Goal: Task Accomplishment & Management: Use online tool/utility

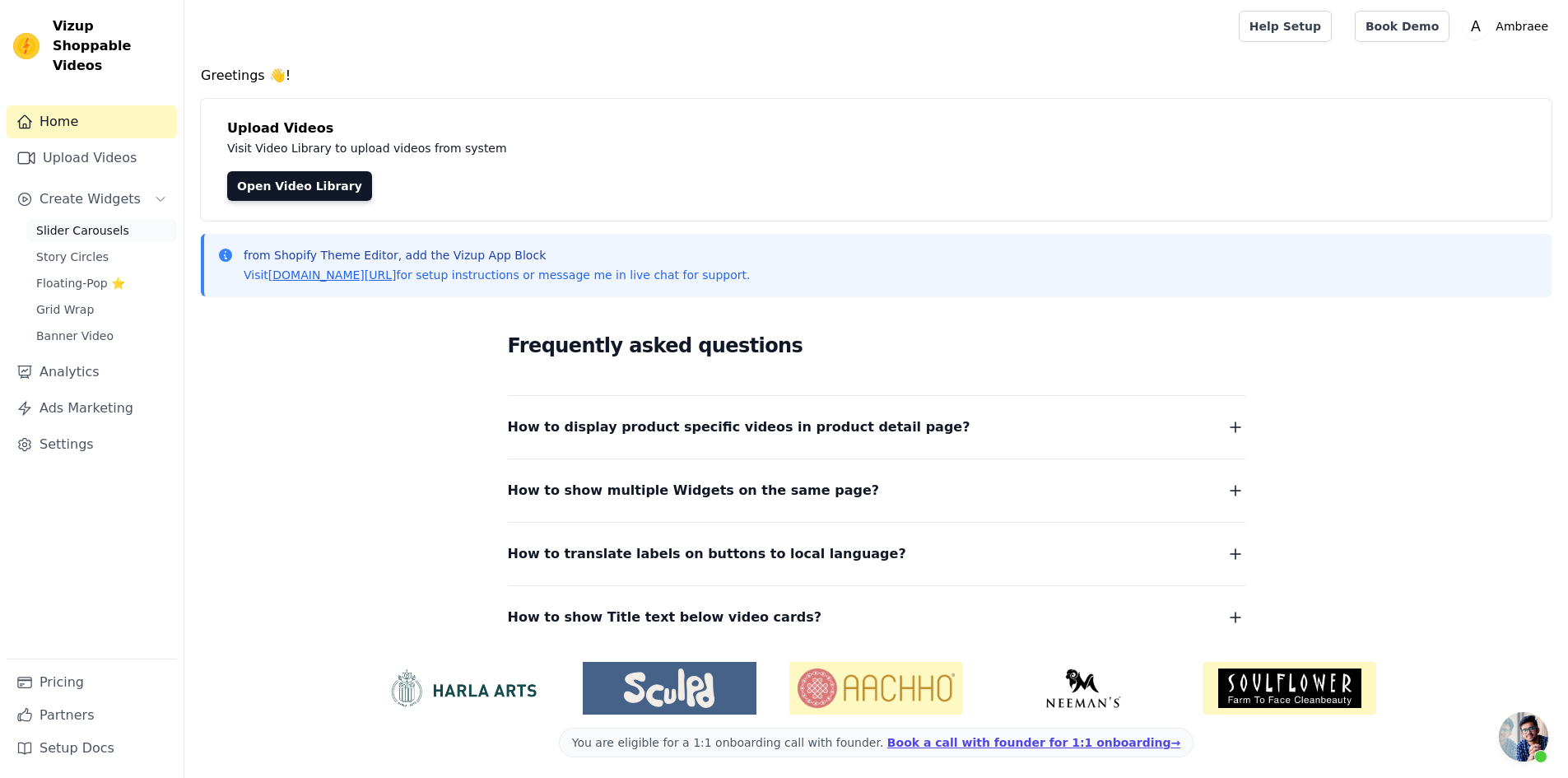
click at [108, 223] on span "Slider Carousels" at bounding box center [82, 230] width 93 height 16
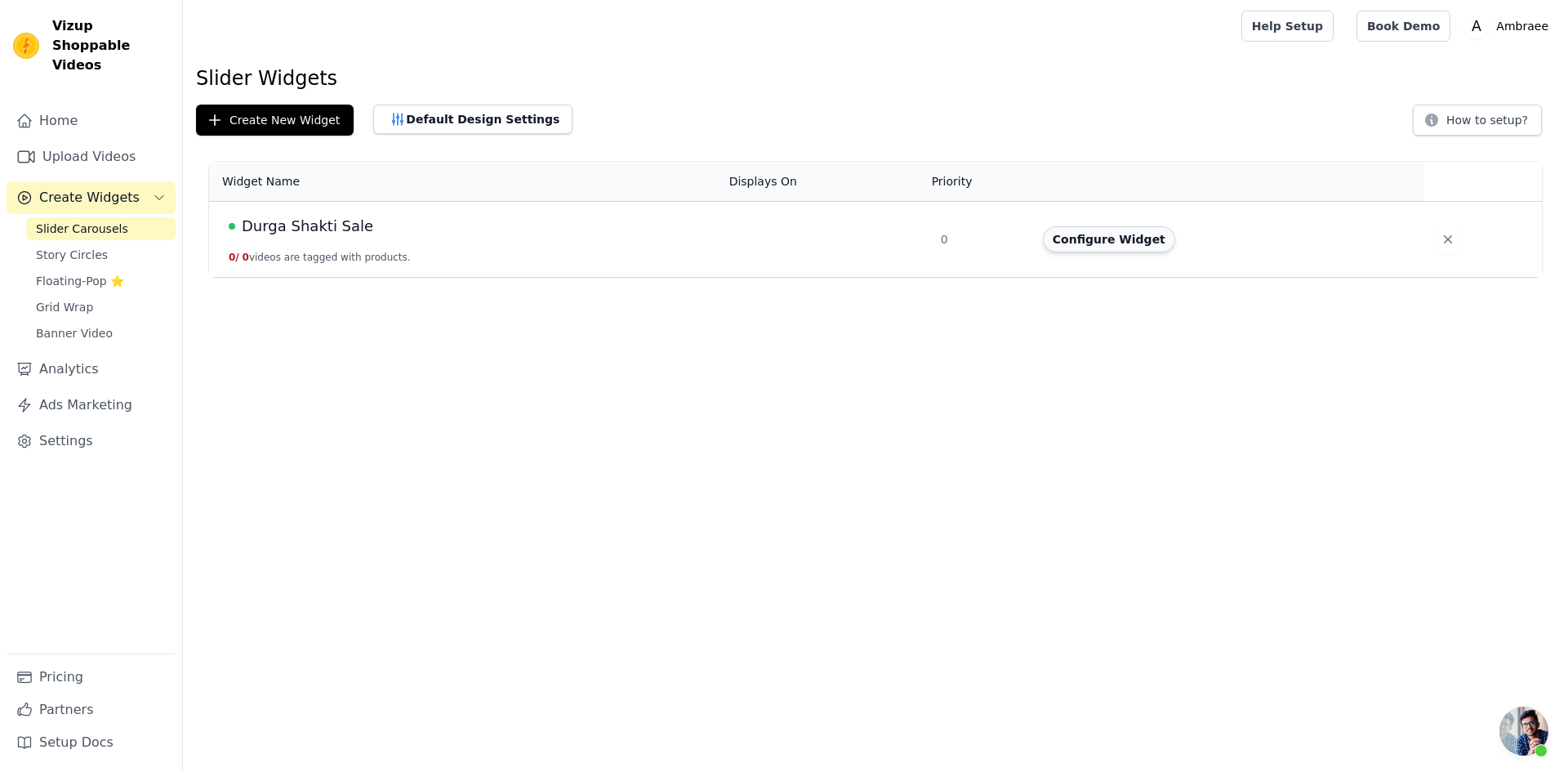
click at [1136, 240] on button "Configure Widget" at bounding box center [1110, 240] width 133 height 27
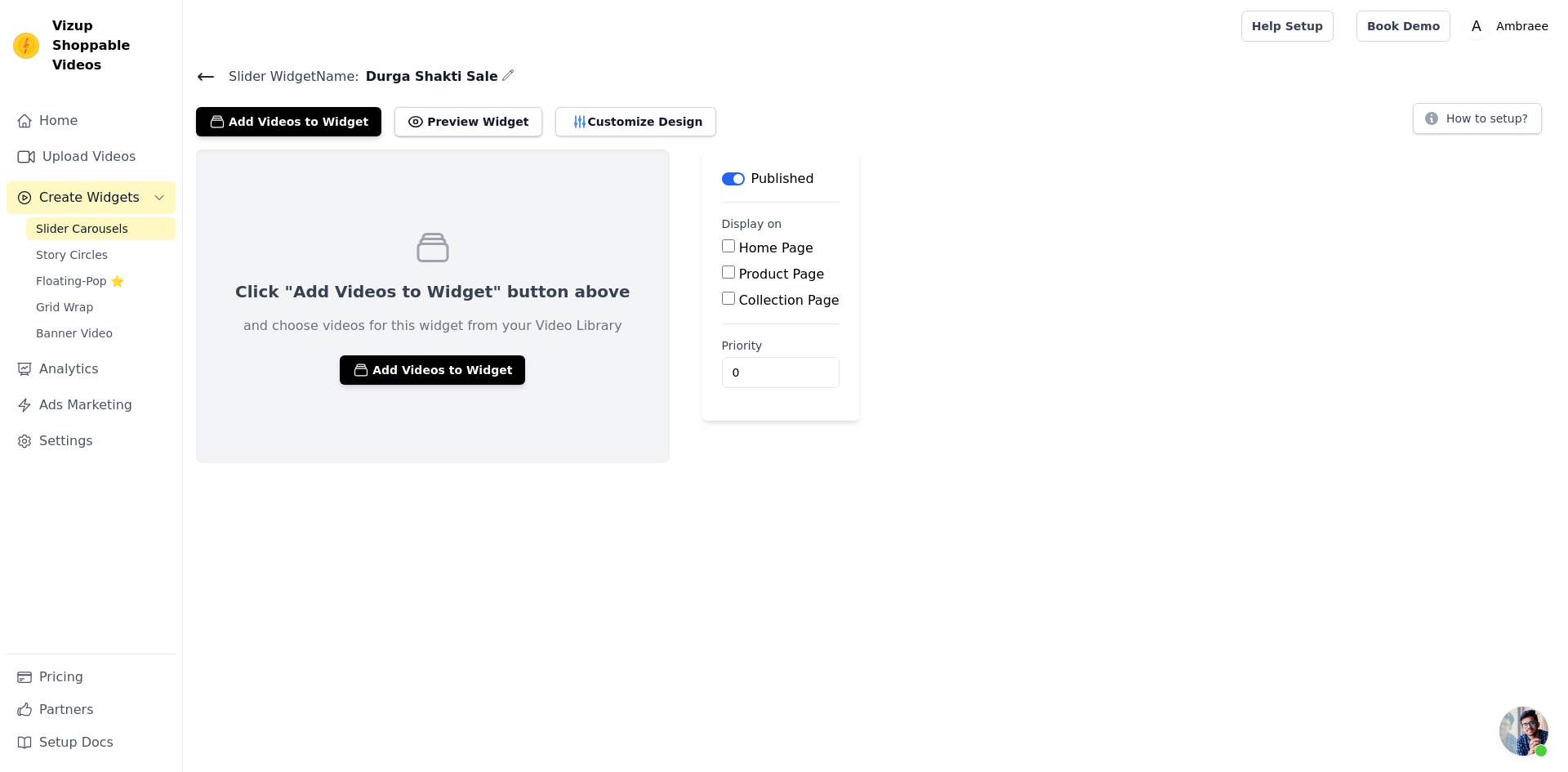
click at [722, 245] on input "Home Page" at bounding box center [729, 246] width 13 height 13
checkbox input "true"
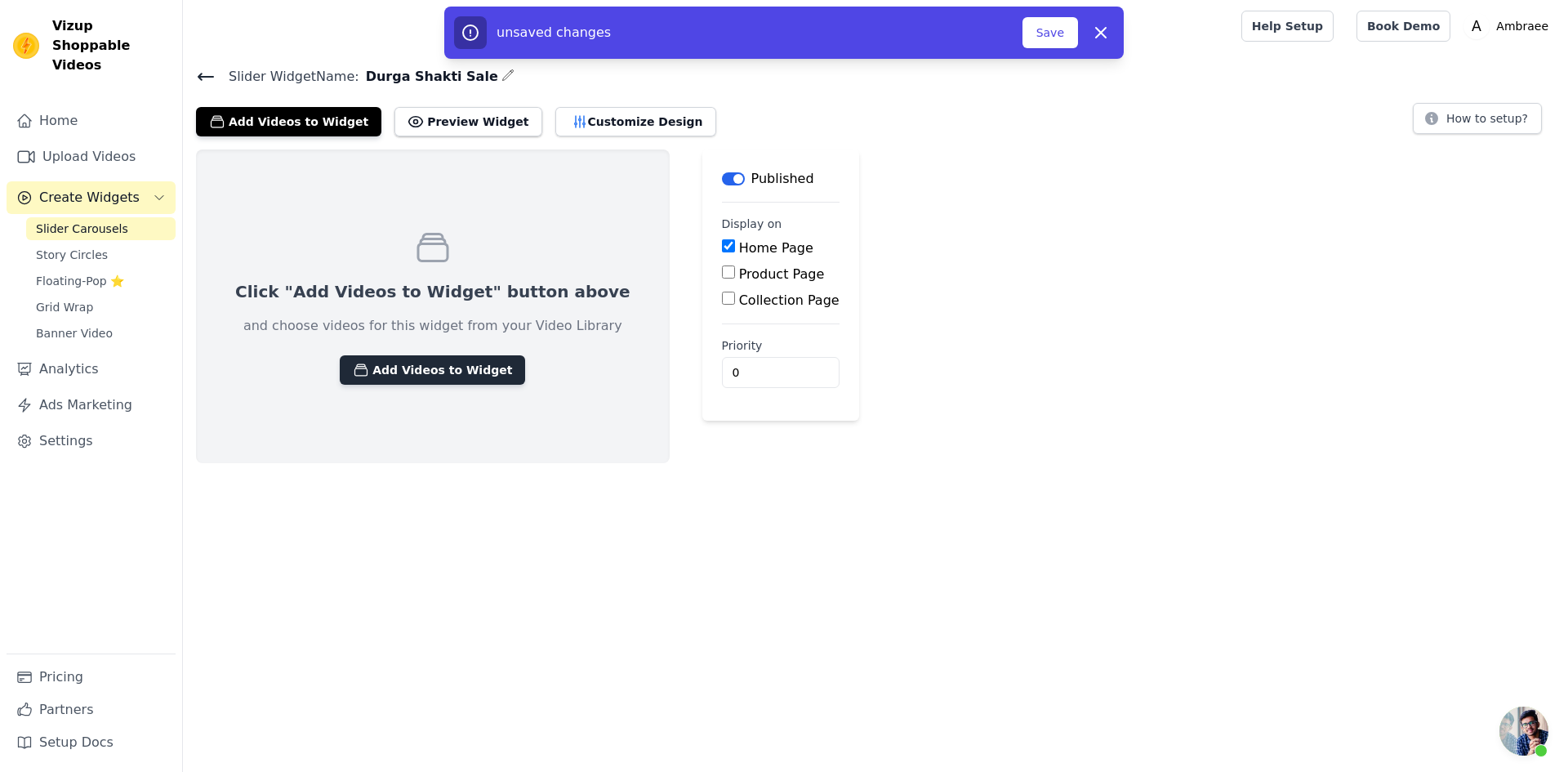
click at [397, 369] on button "Add Videos to Widget" at bounding box center [432, 370] width 185 height 29
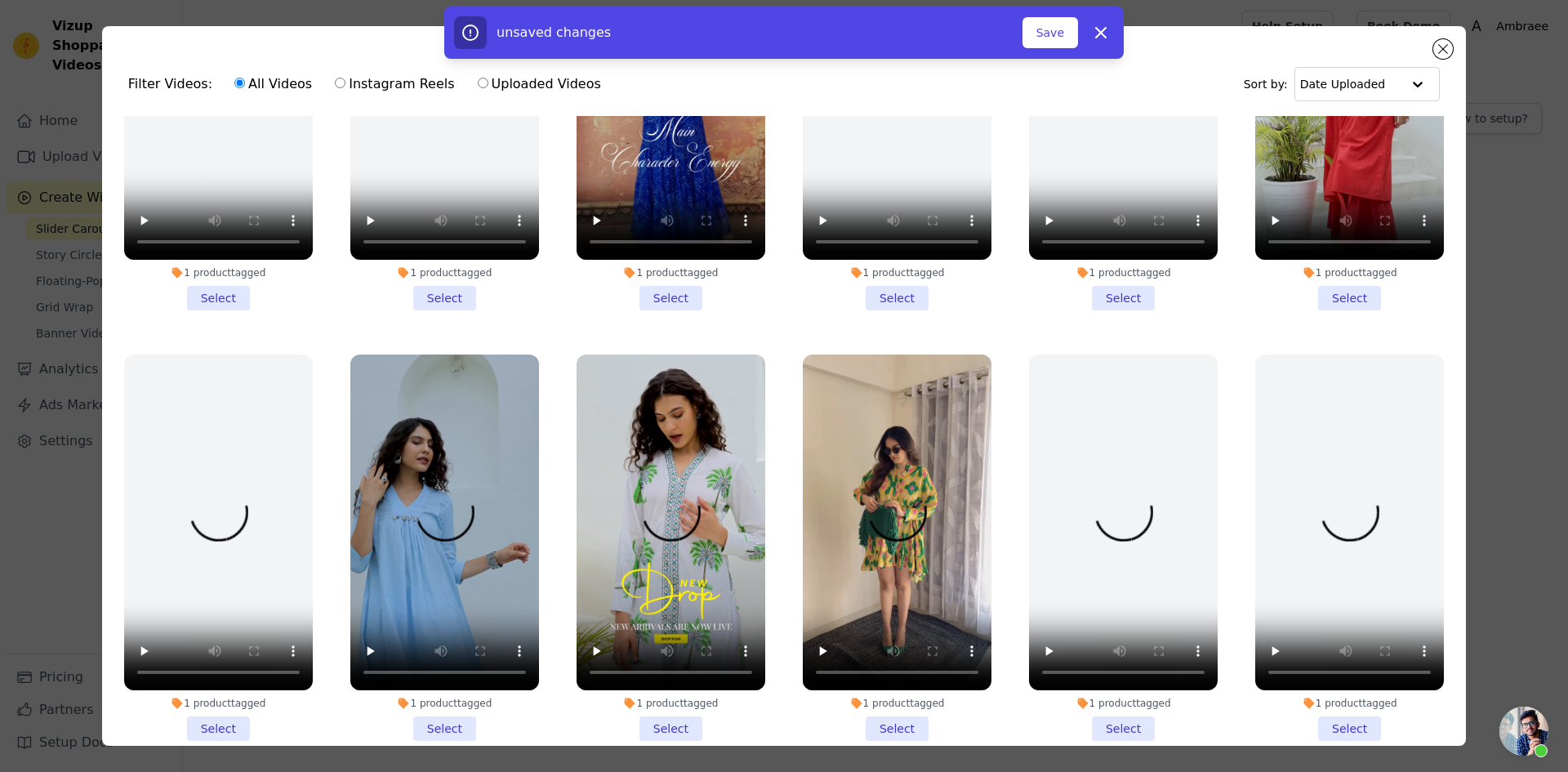
scroll to position [326, 0]
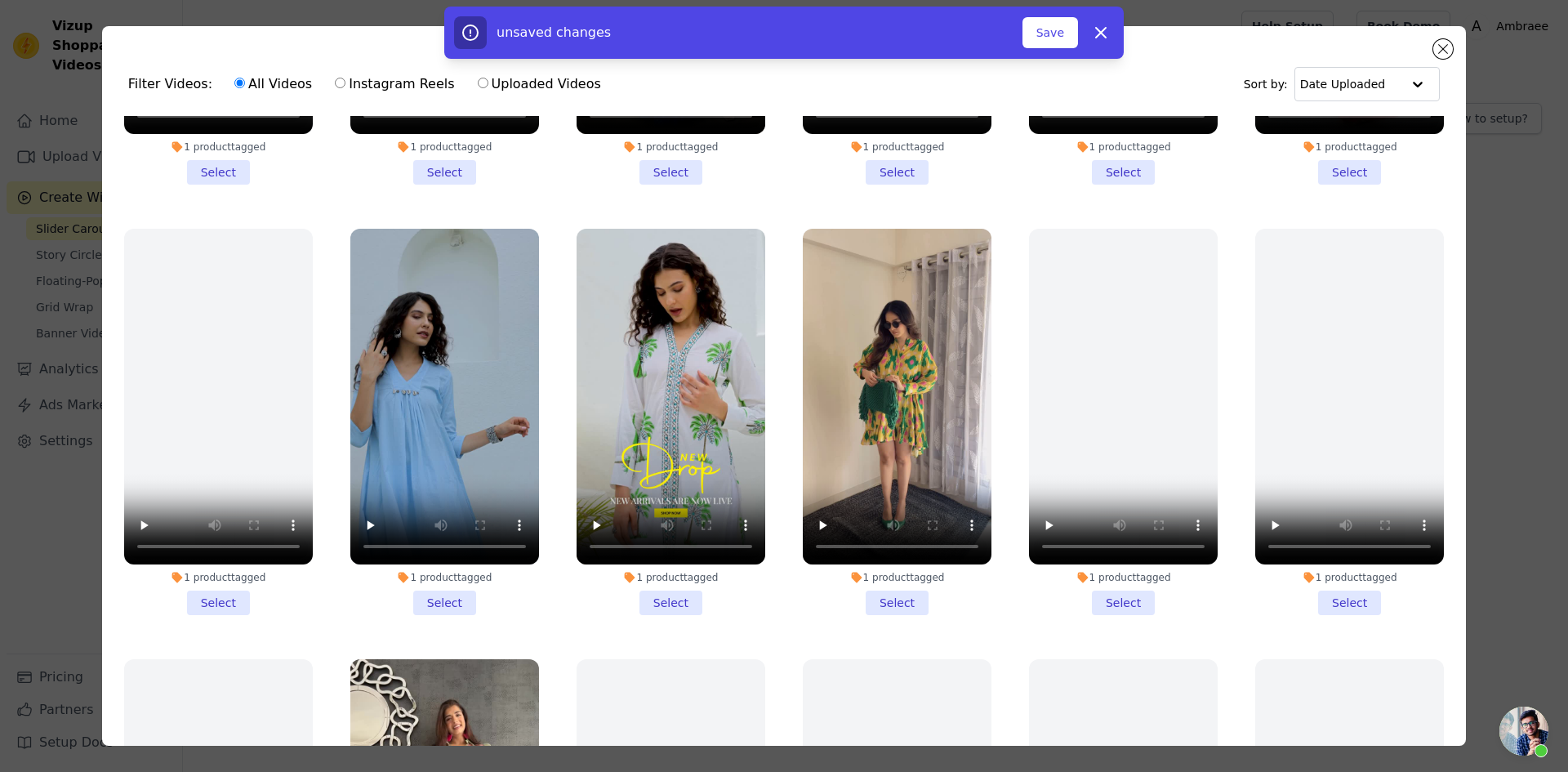
click at [877, 586] on li "1 product tagged Select" at bounding box center [896, 421] width 189 height 386
click at [0, 0] on input "1 product tagged Select" at bounding box center [0, 0] width 0 height 0
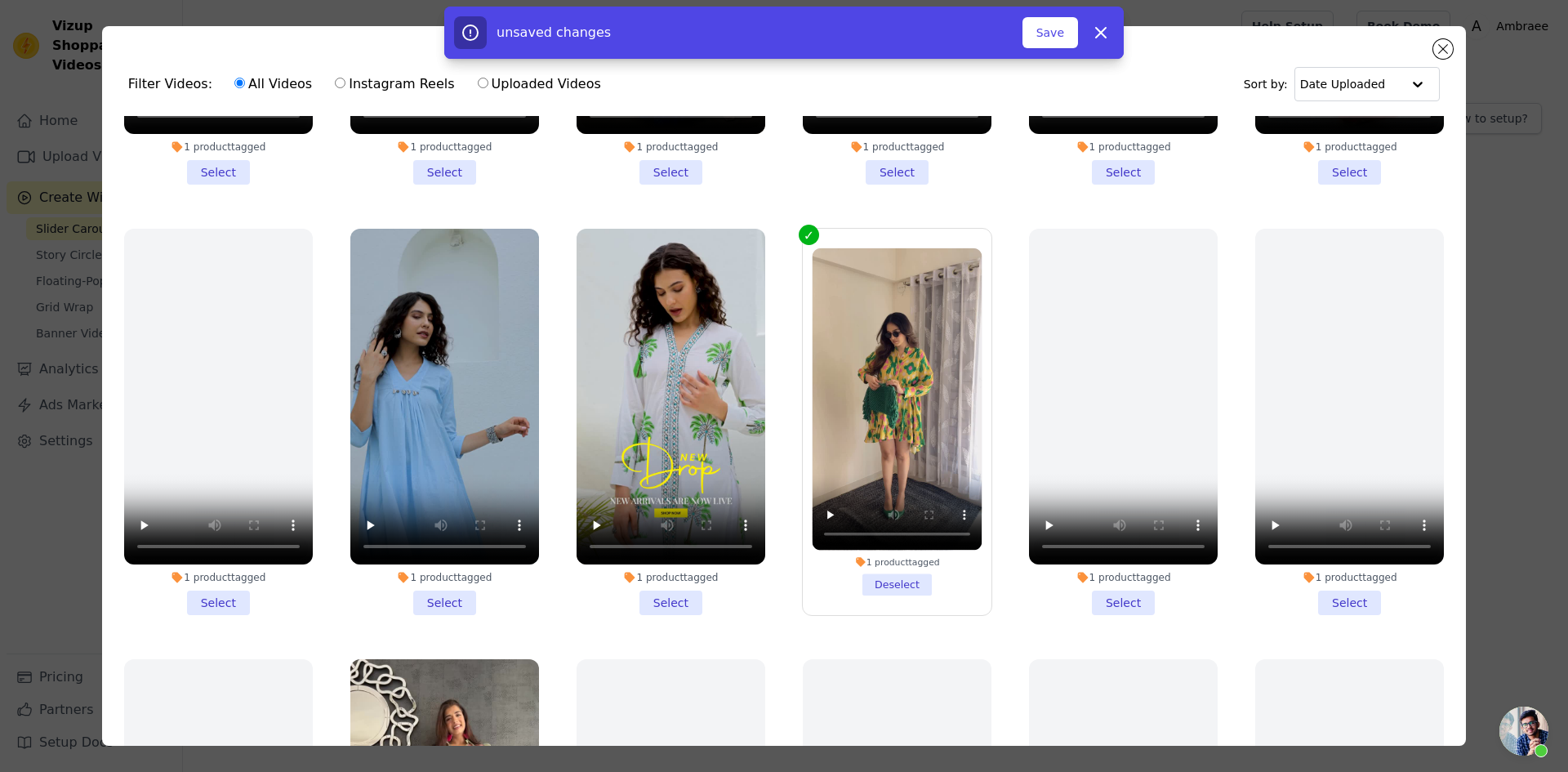
click at [659, 586] on li "1 product tagged Select" at bounding box center [671, 421] width 189 height 386
click at [0, 0] on input "1 product tagged Select" at bounding box center [0, 0] width 0 height 0
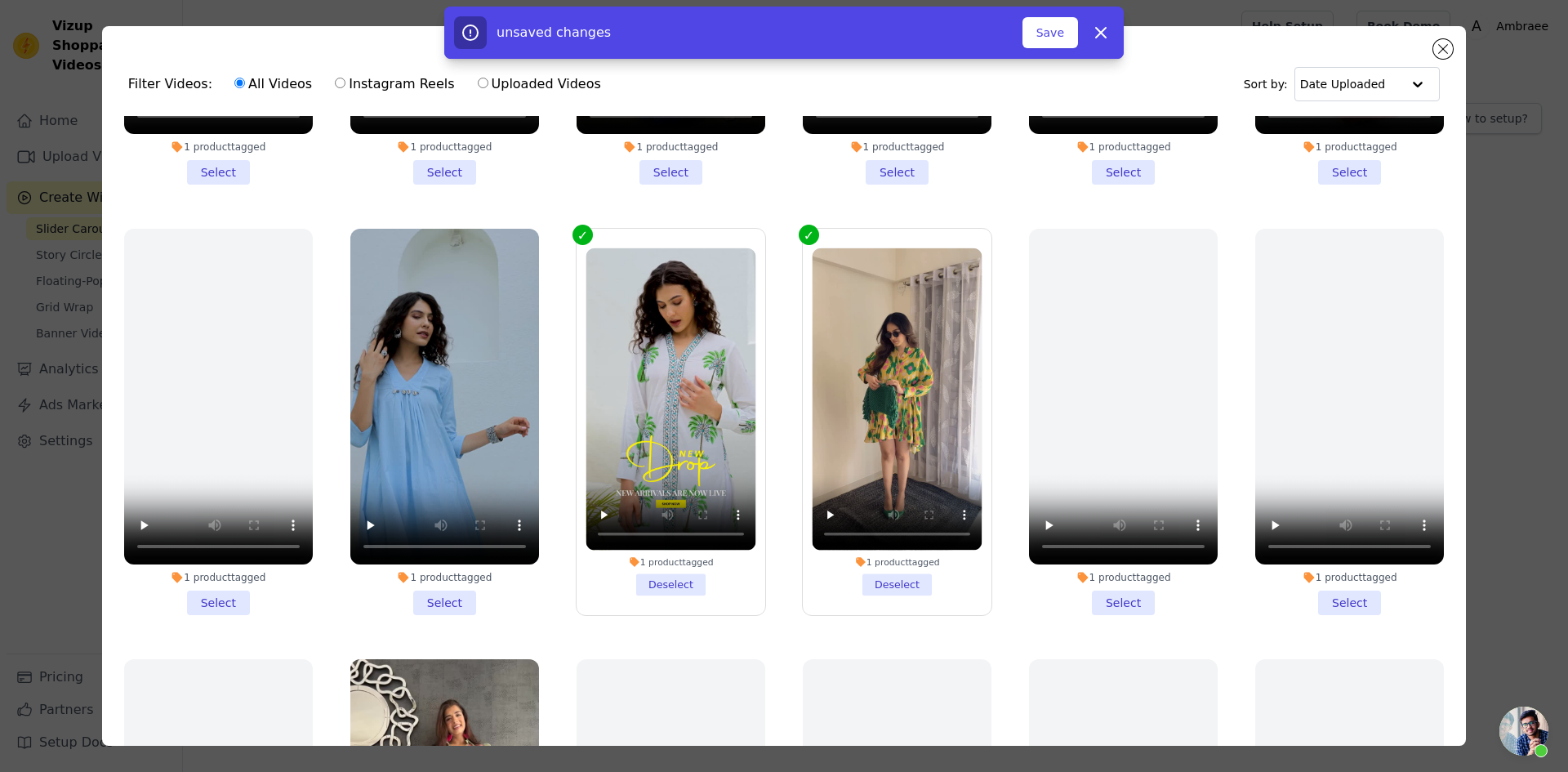
click at [444, 590] on li "1 product tagged Select" at bounding box center [444, 421] width 189 height 386
click at [0, 0] on input "1 product tagged Select" at bounding box center [0, 0] width 0 height 0
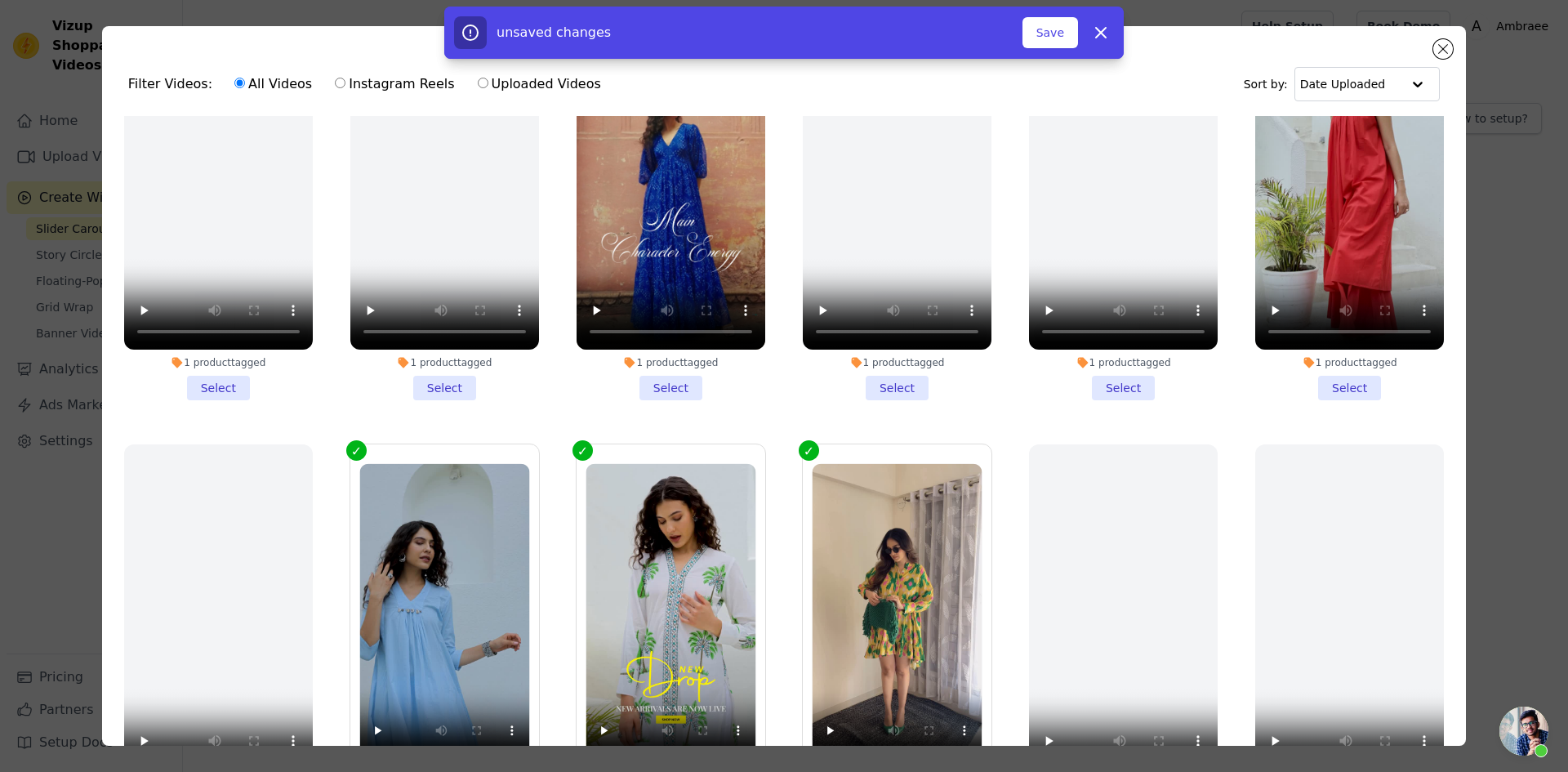
scroll to position [0, 0]
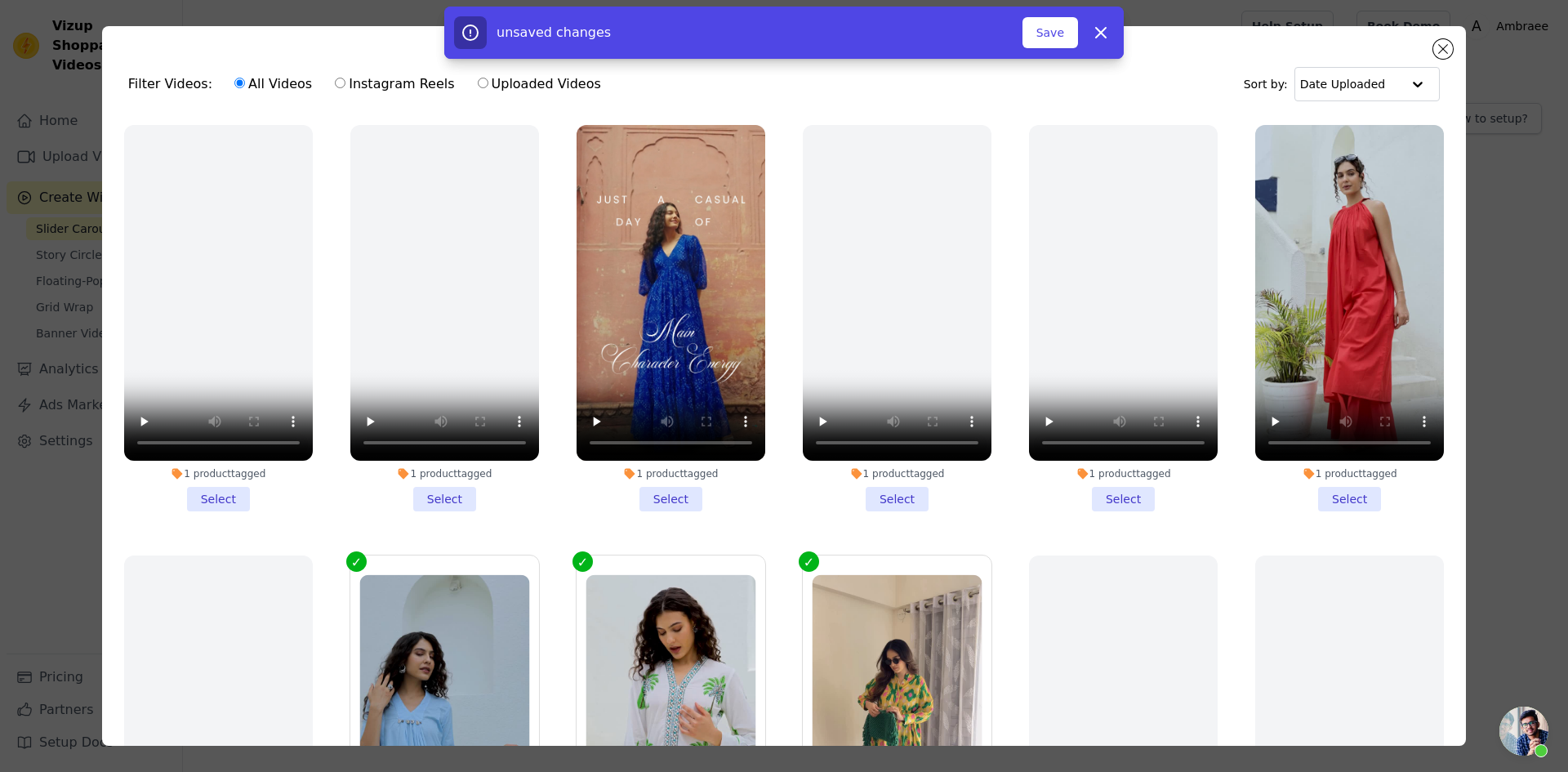
click at [665, 492] on li "1 product tagged Select" at bounding box center [671, 318] width 189 height 386
click at [0, 0] on input "1 product tagged Select" at bounding box center [0, 0] width 0 height 0
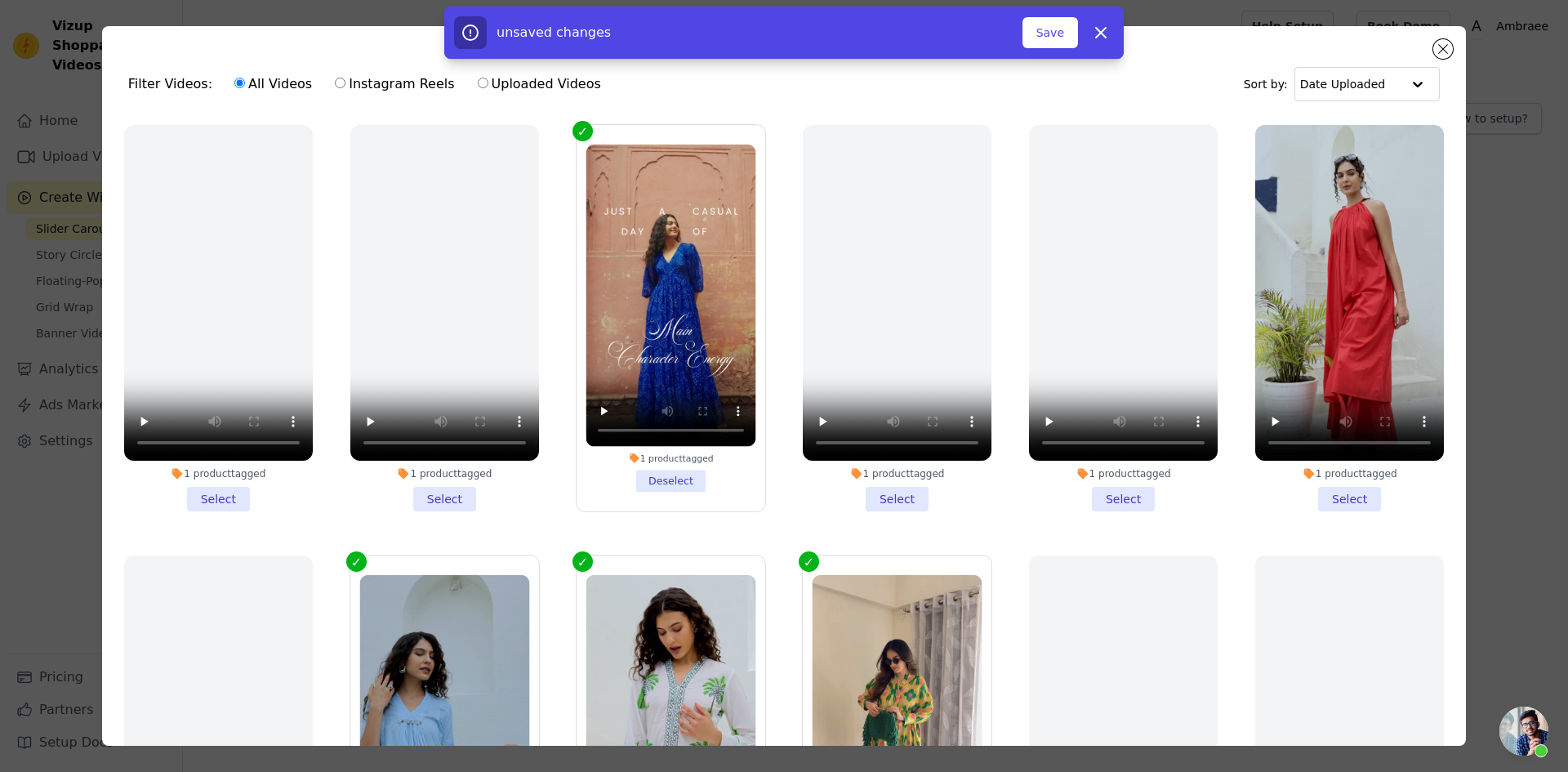
click at [1347, 492] on li "1 product tagged Select" at bounding box center [1350, 318] width 189 height 386
click at [0, 0] on input "1 product tagged Select" at bounding box center [0, 0] width 0 height 0
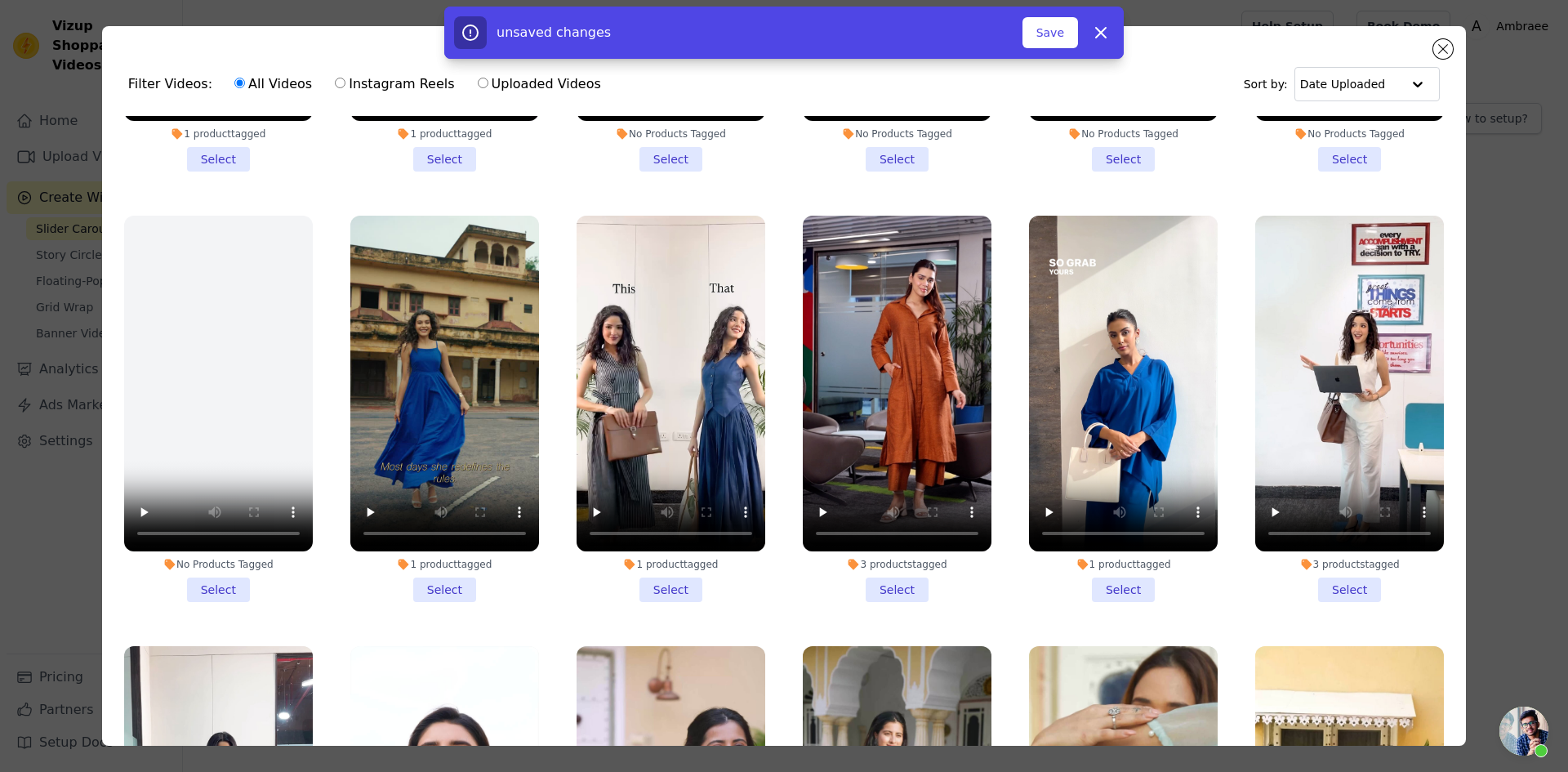
scroll to position [1225, 0]
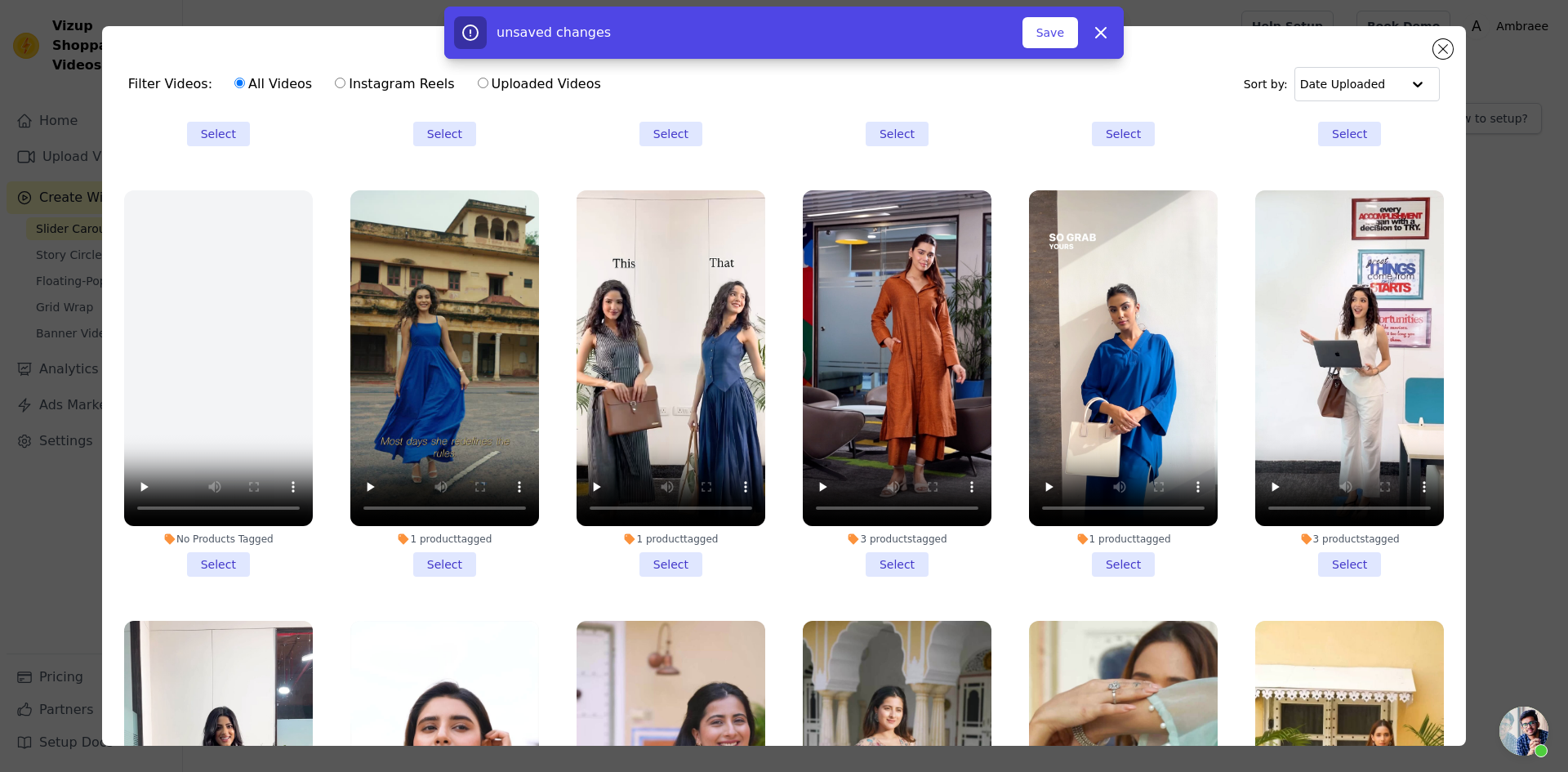
click at [418, 538] on li "1 product tagged Select" at bounding box center [444, 383] width 189 height 386
click at [0, 0] on input "1 product tagged Select" at bounding box center [0, 0] width 0 height 0
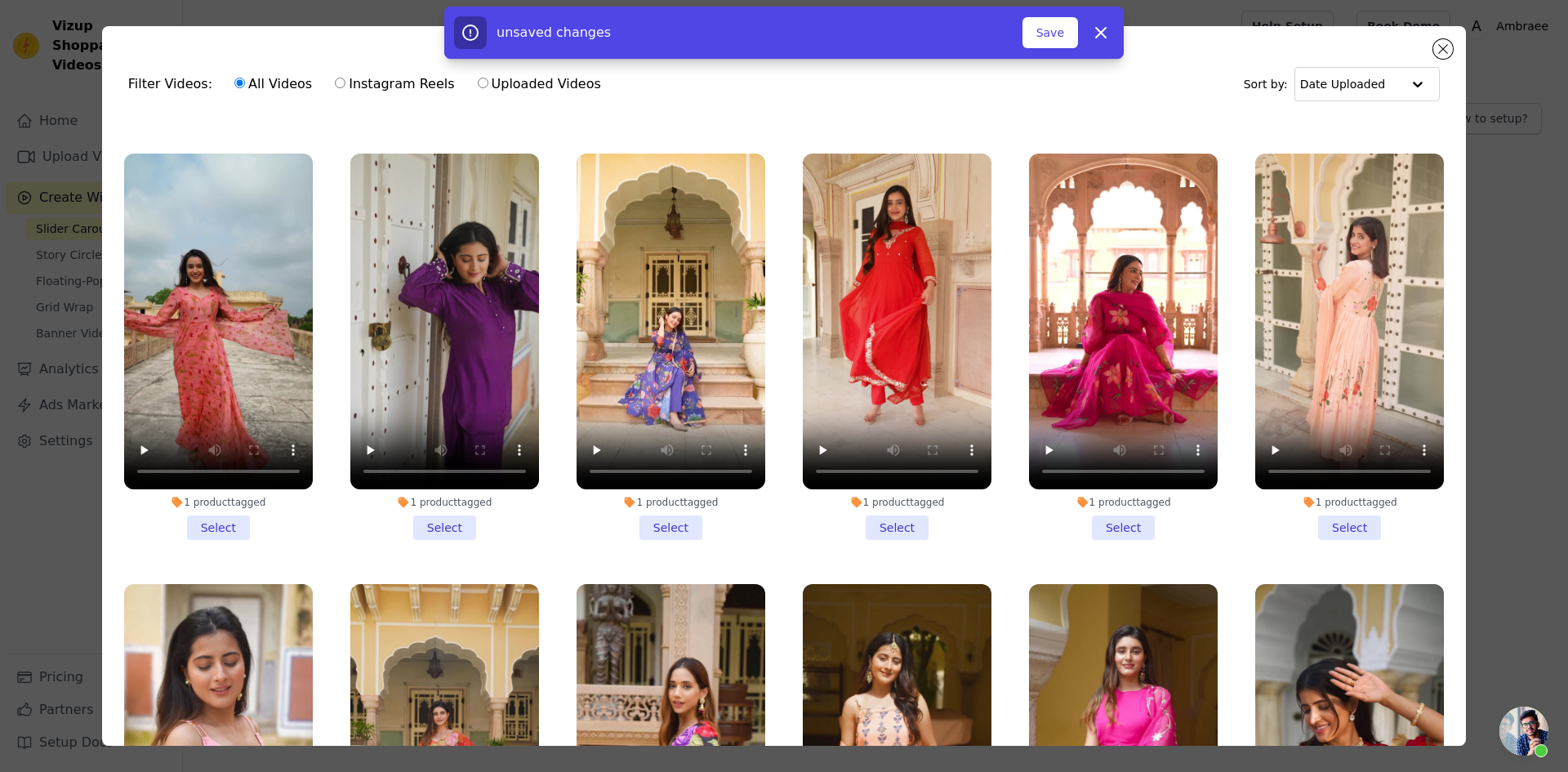
scroll to position [2123, 0]
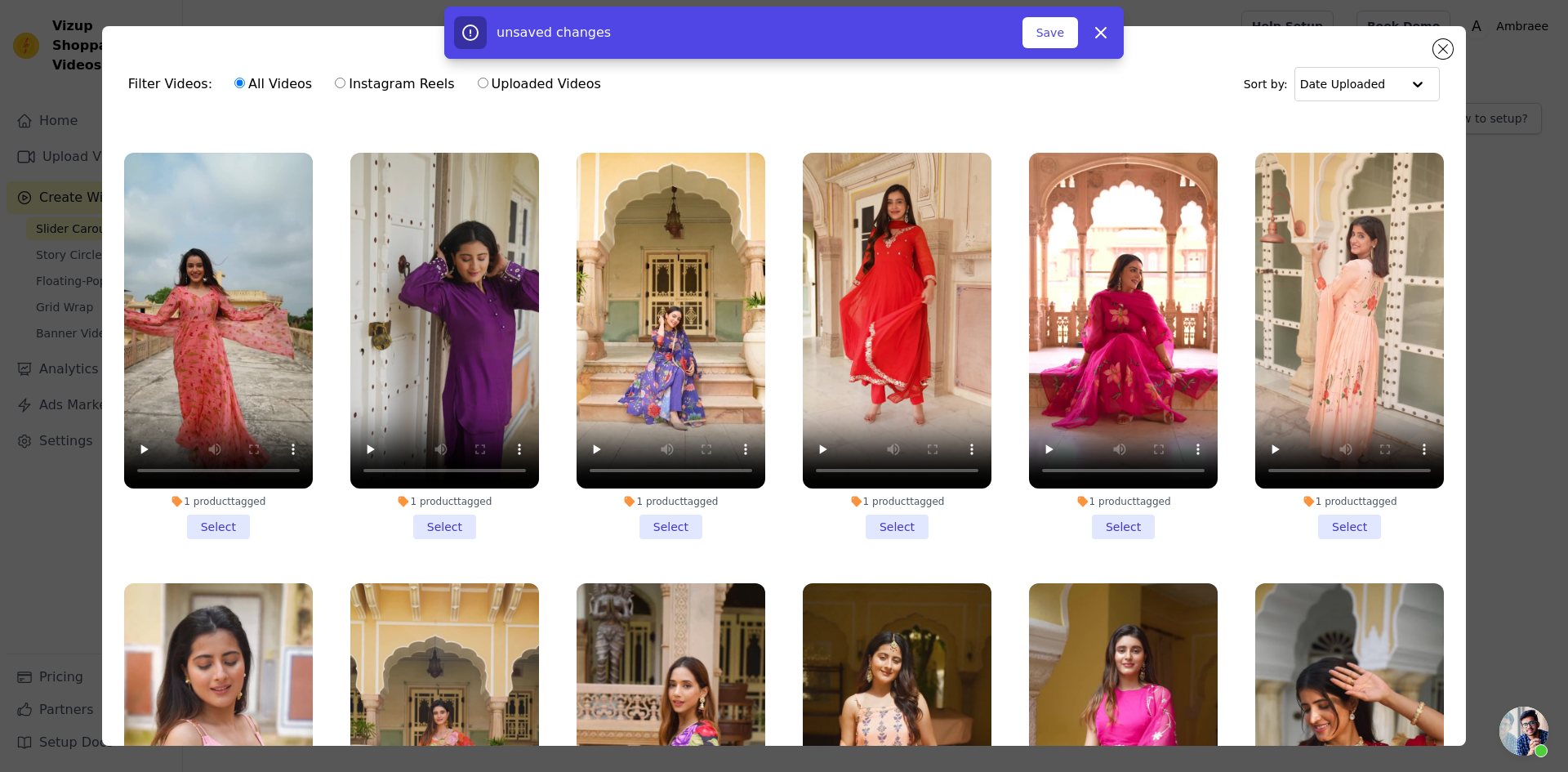
click at [889, 486] on li "1 product tagged Select" at bounding box center [896, 345] width 189 height 386
click at [0, 0] on input "1 product tagged Select" at bounding box center [0, 0] width 0 height 0
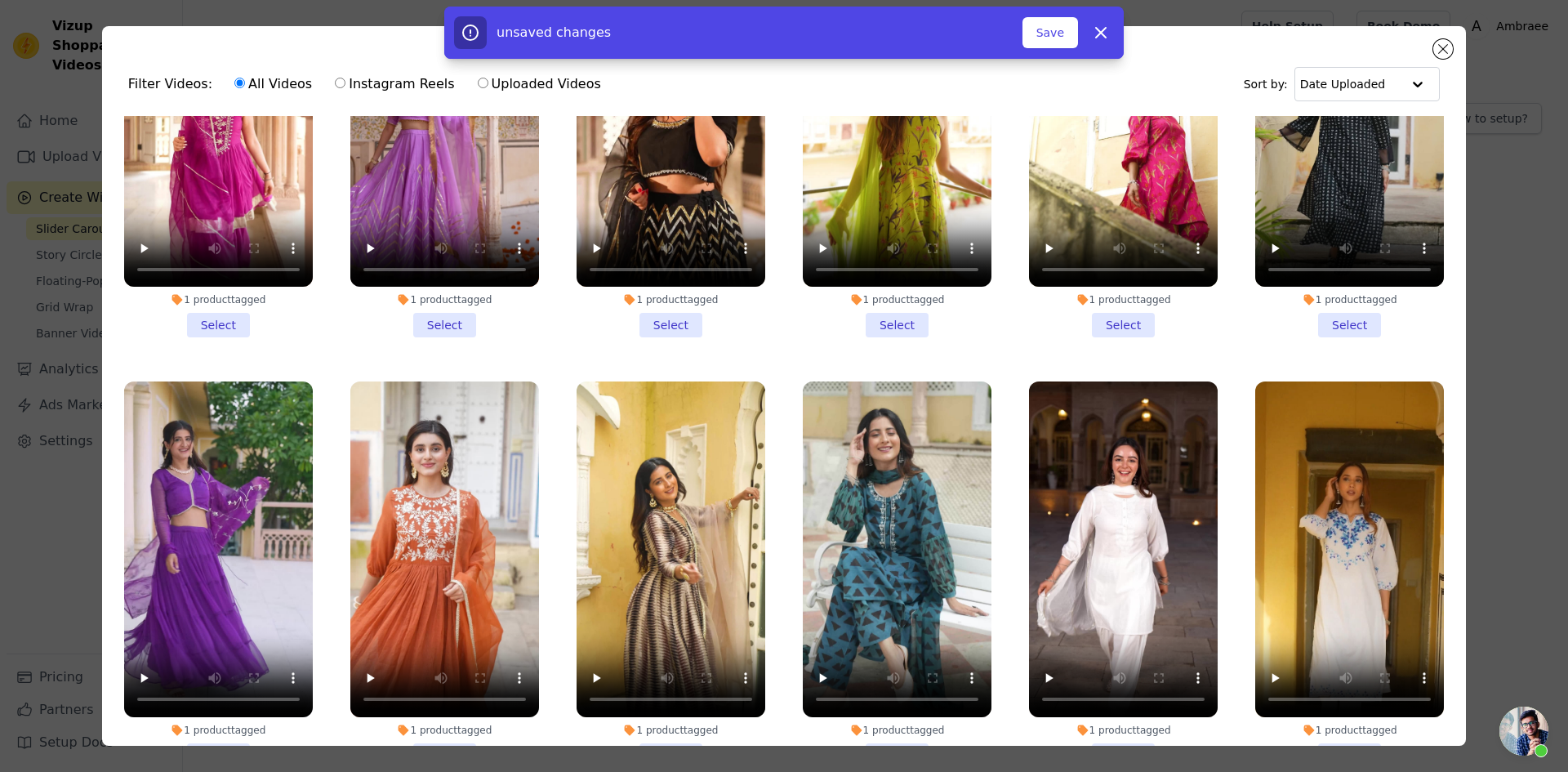
scroll to position [3430, 0]
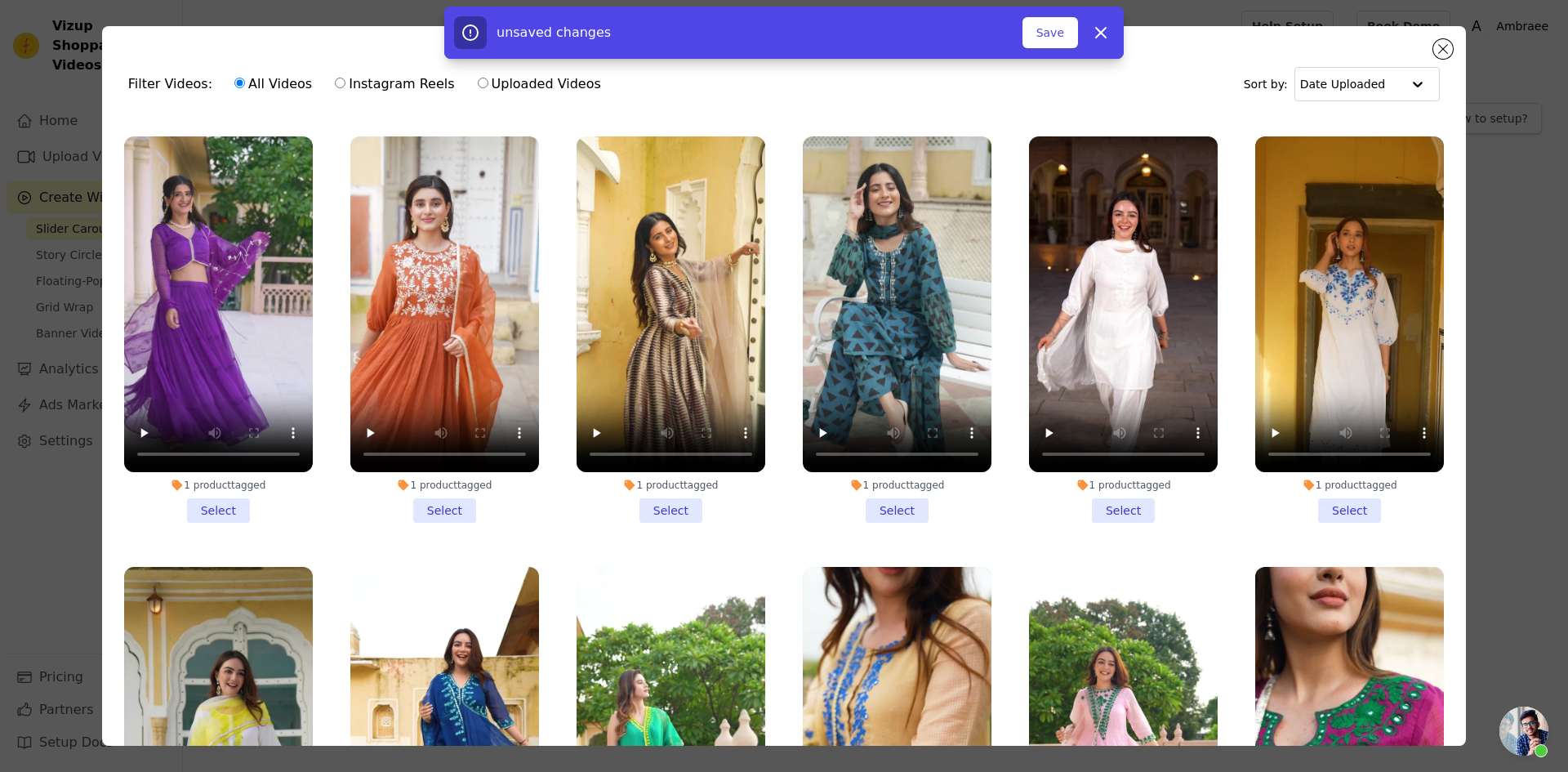
click at [1338, 453] on li "1 product tagged Select" at bounding box center [1350, 329] width 189 height 386
click at [0, 0] on input "1 product tagged Select" at bounding box center [0, 0] width 0 height 0
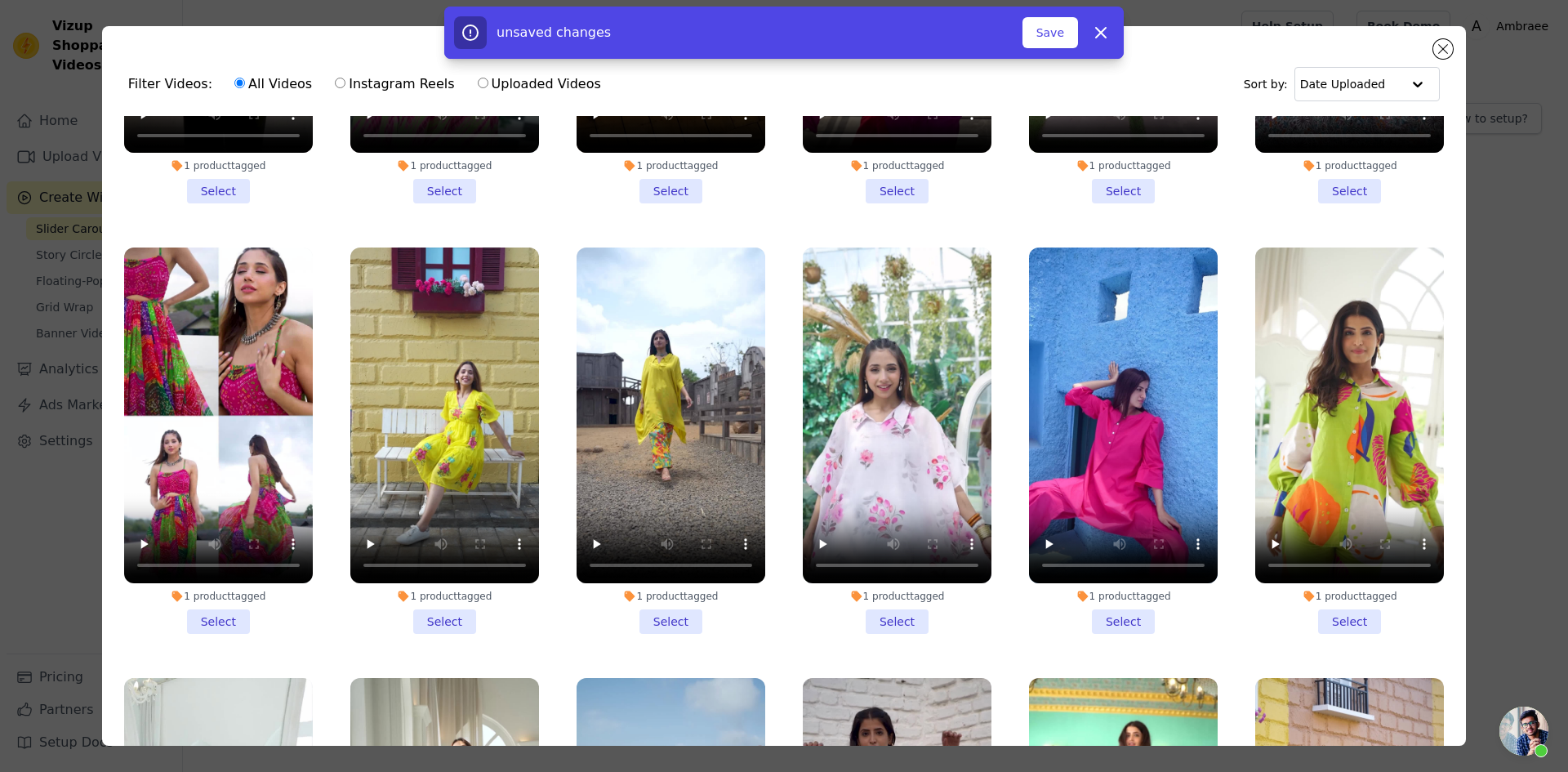
scroll to position [5471, 0]
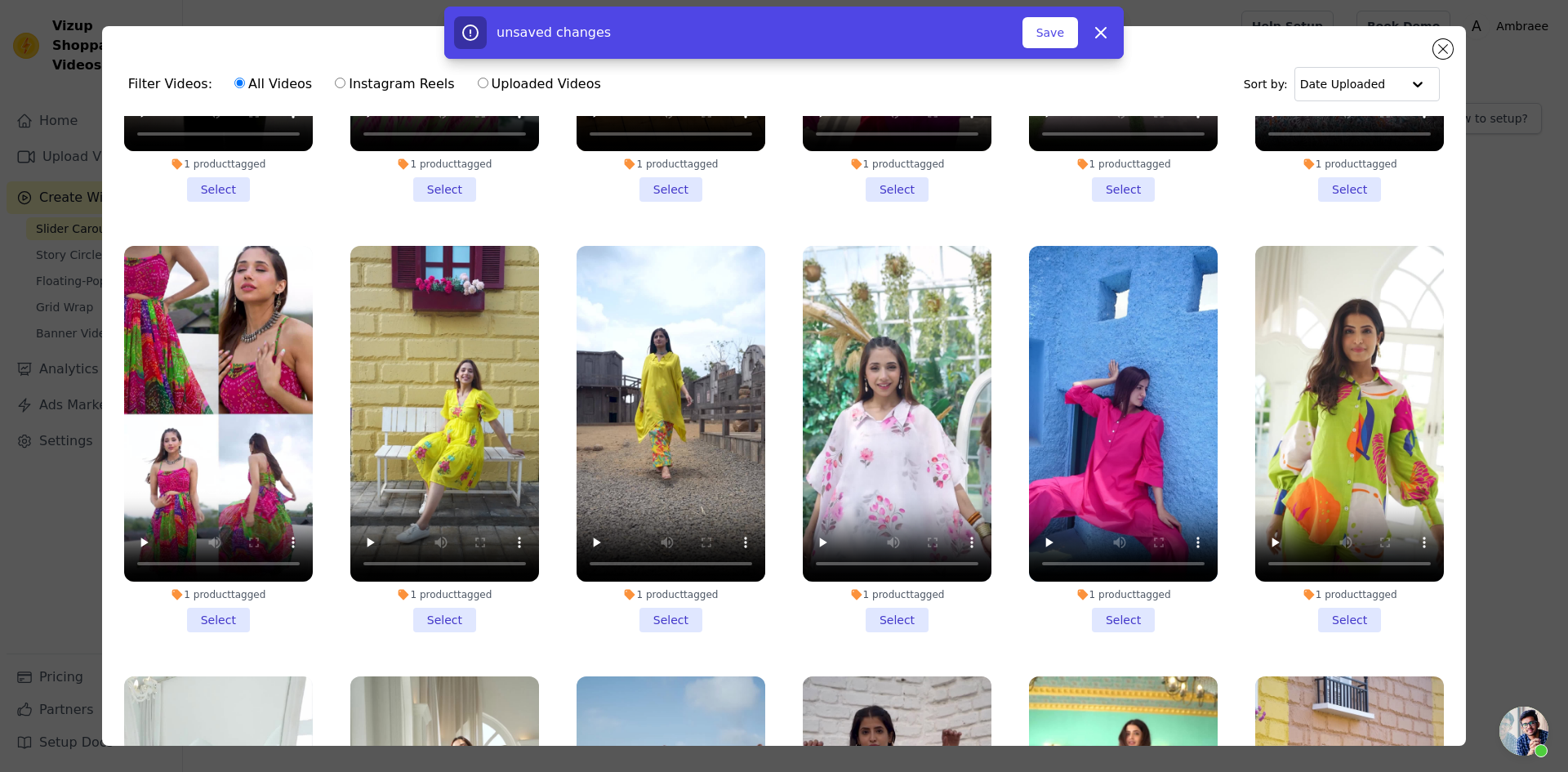
click at [1109, 532] on li "1 product tagged Select" at bounding box center [1123, 438] width 189 height 386
click at [0, 0] on input "1 product tagged Select" at bounding box center [0, 0] width 0 height 0
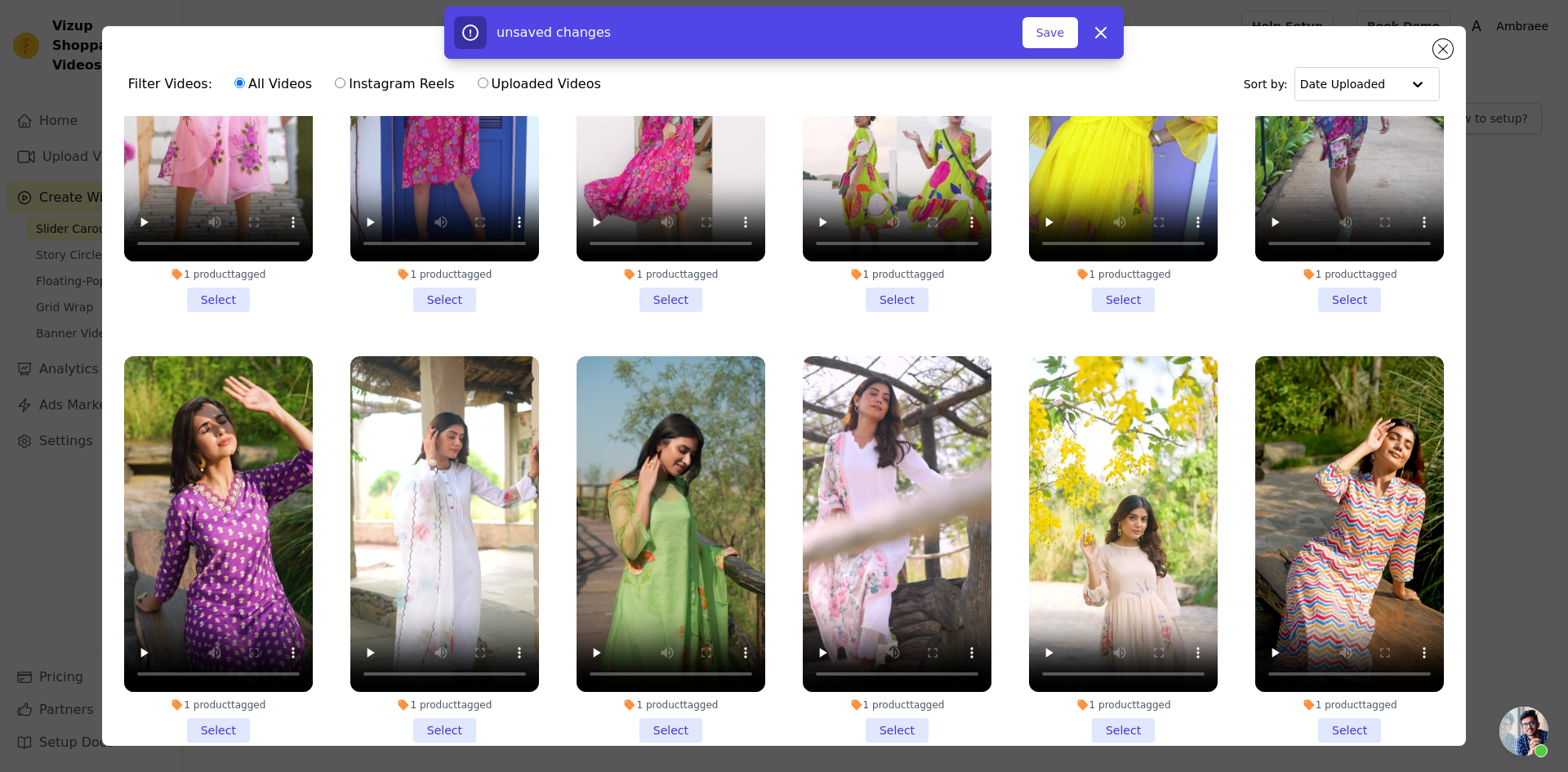
scroll to position [6697, 0]
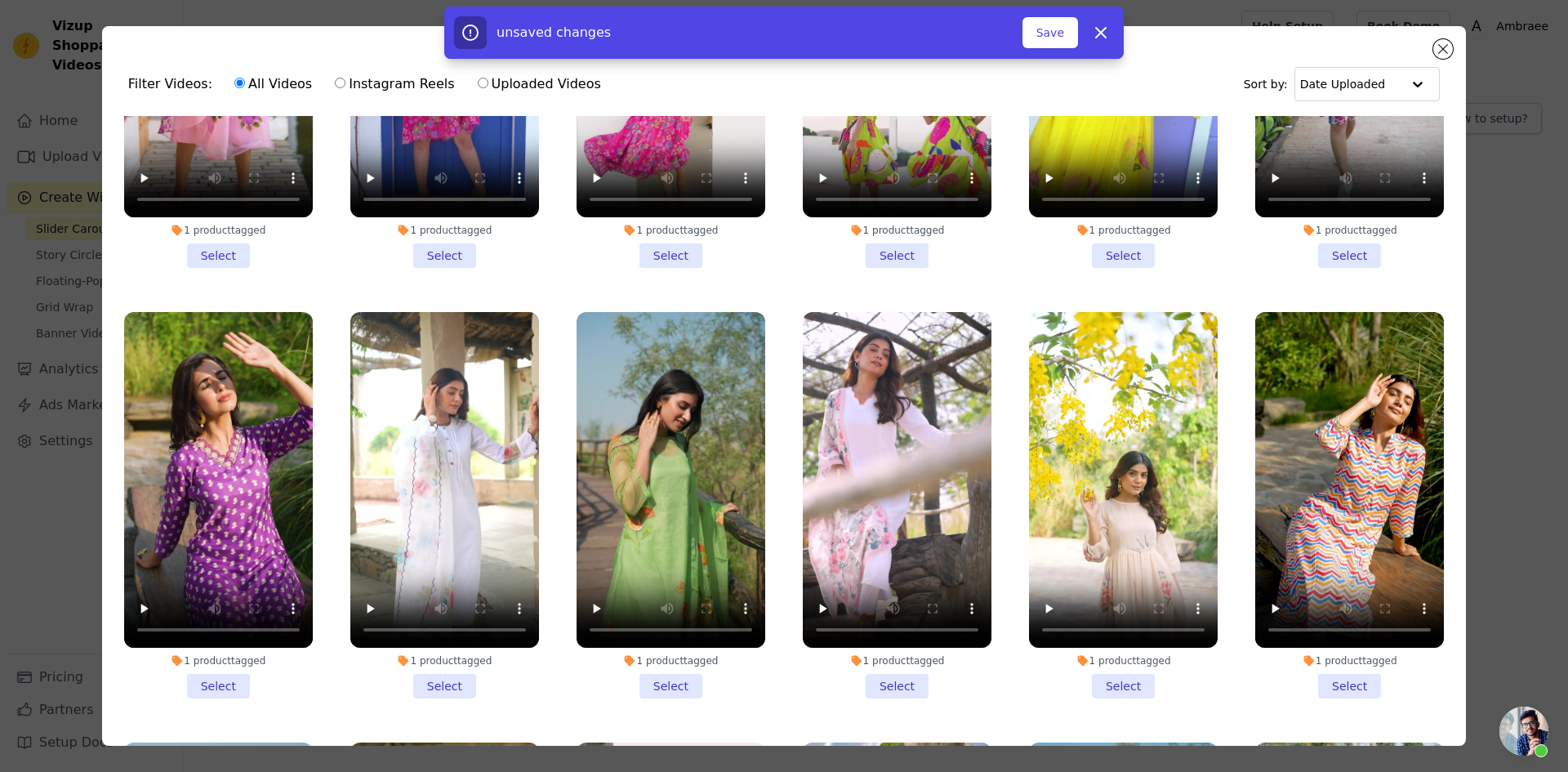
click at [668, 583] on li "1 product tagged Select" at bounding box center [671, 505] width 189 height 386
click at [0, 0] on input "1 product tagged Select" at bounding box center [0, 0] width 0 height 0
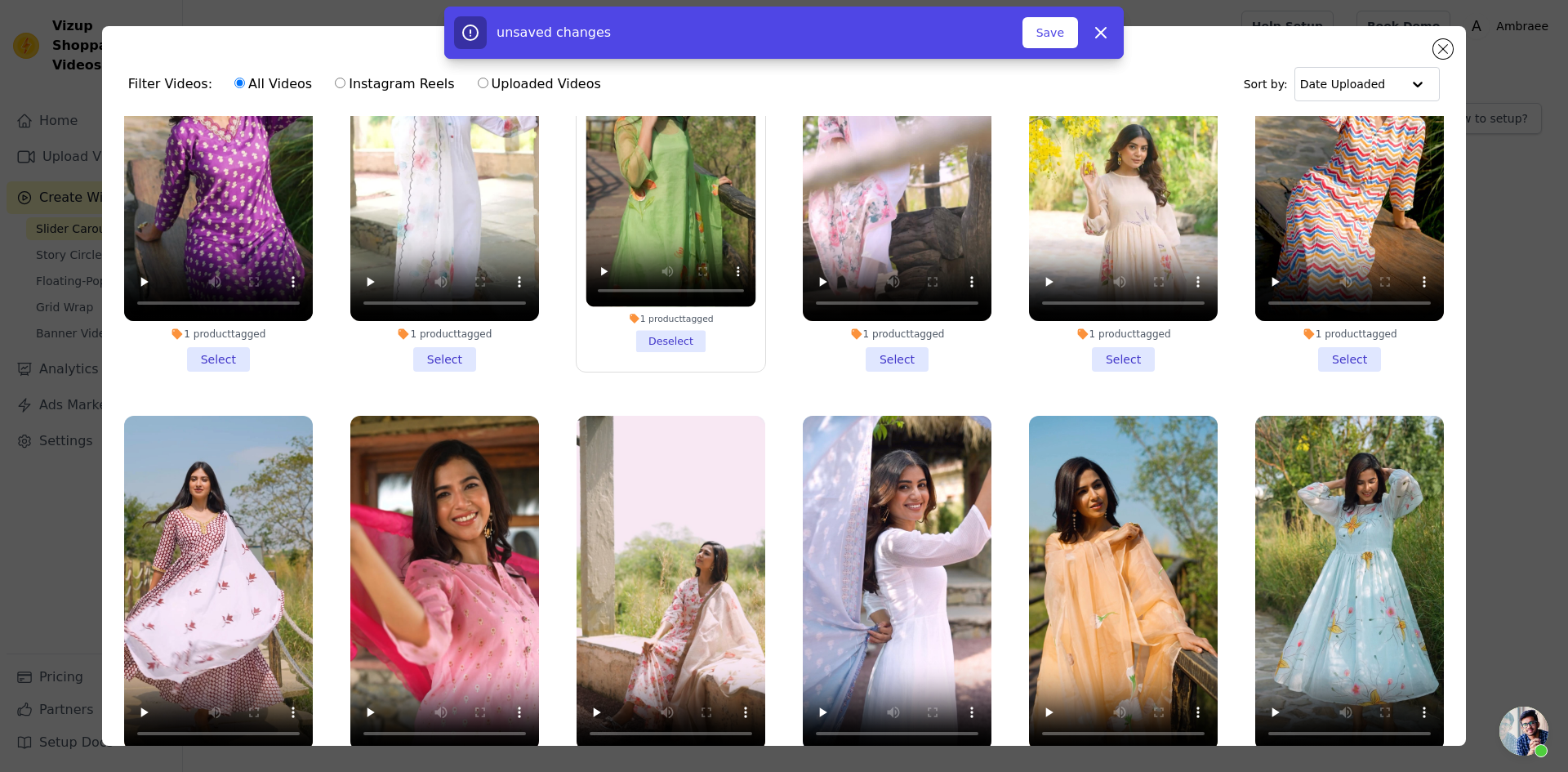
scroll to position [7187, 0]
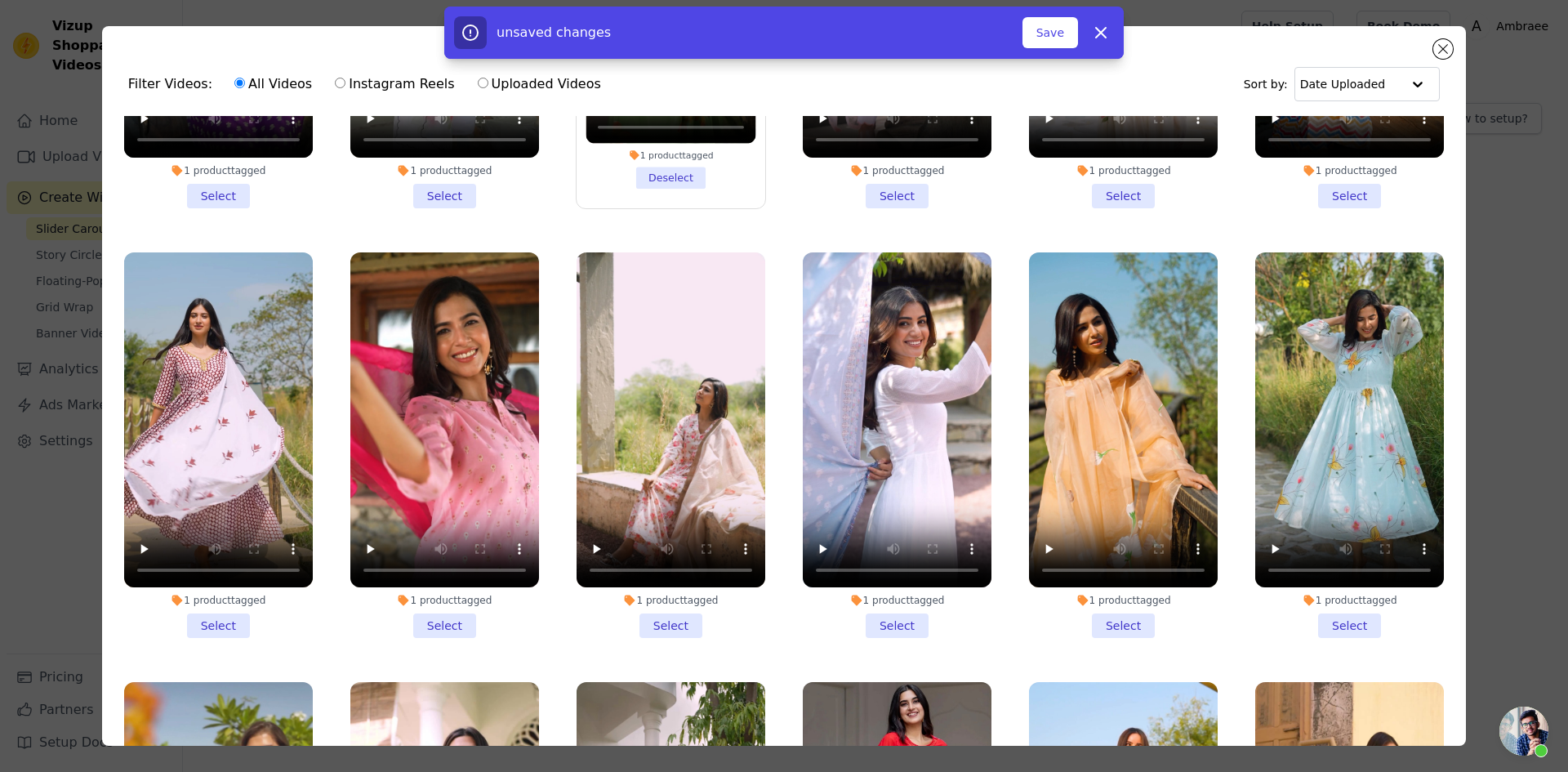
click at [1334, 511] on li "1 product tagged Select" at bounding box center [1350, 445] width 189 height 386
click at [0, 0] on input "1 product tagged Select" at bounding box center [0, 0] width 0 height 0
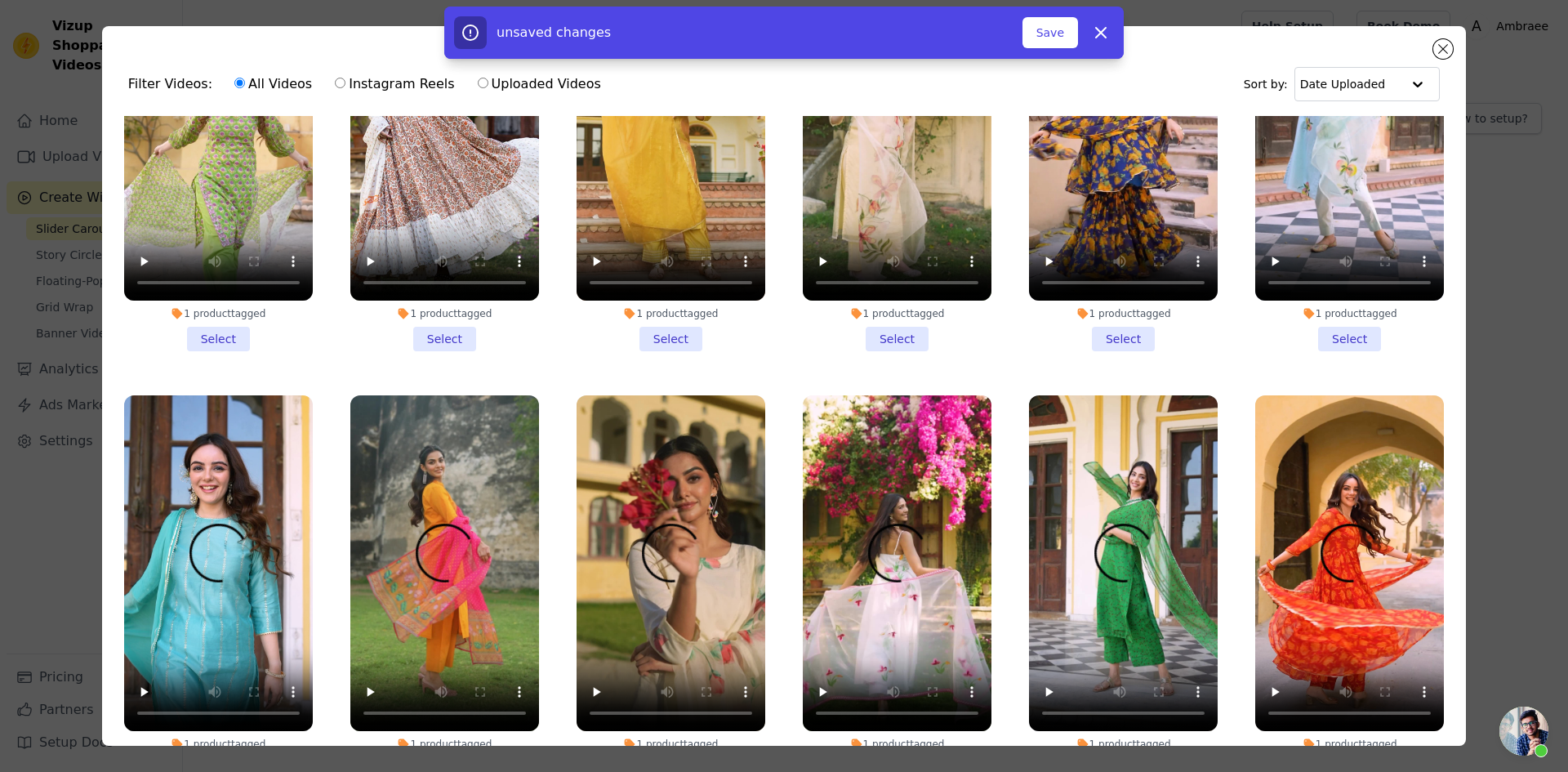
scroll to position [8288, 0]
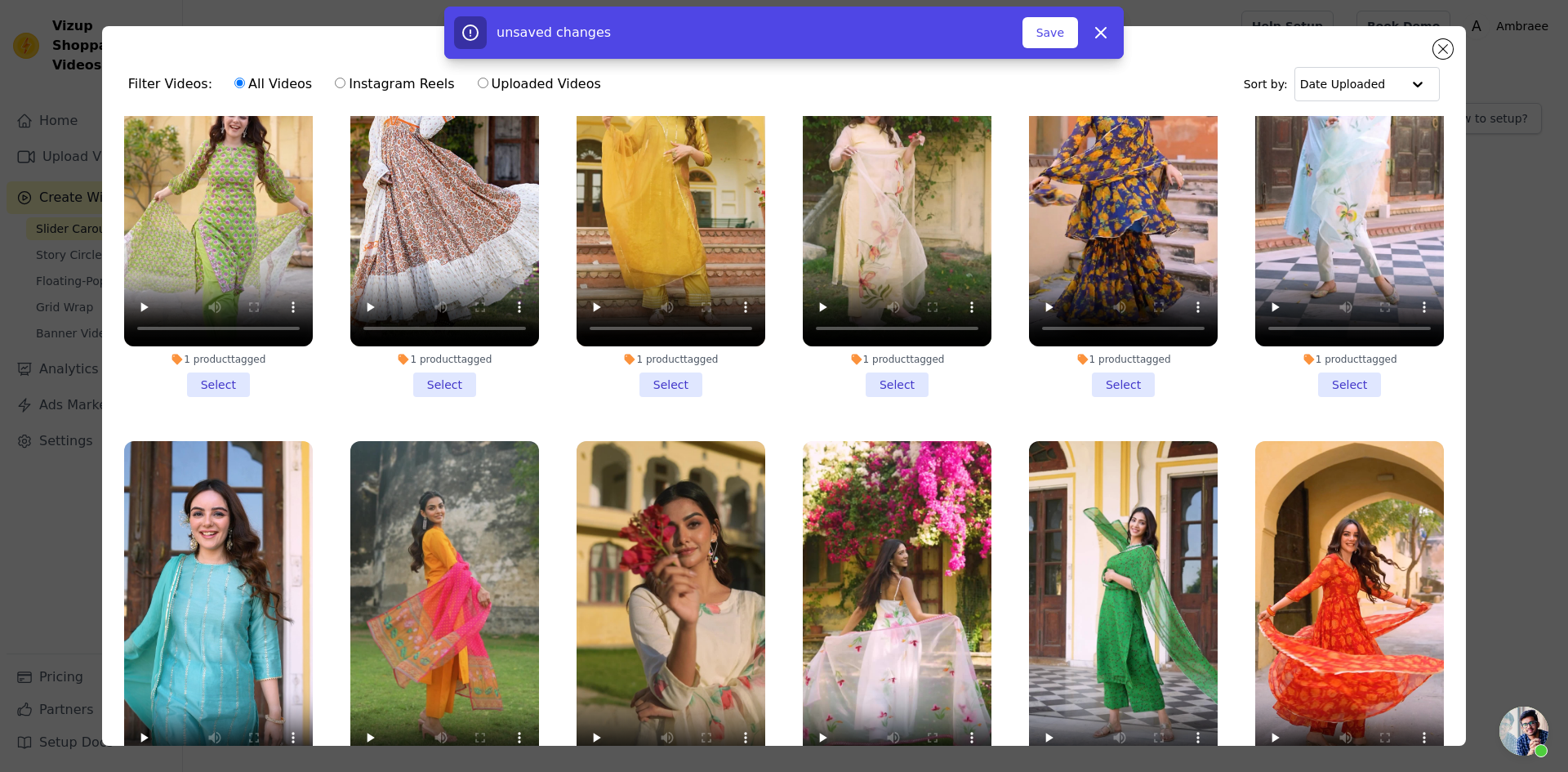
click at [438, 685] on li "1 product tagged Select" at bounding box center [444, 634] width 189 height 386
click at [0, 0] on input "1 product tagged Select" at bounding box center [0, 0] width 0 height 0
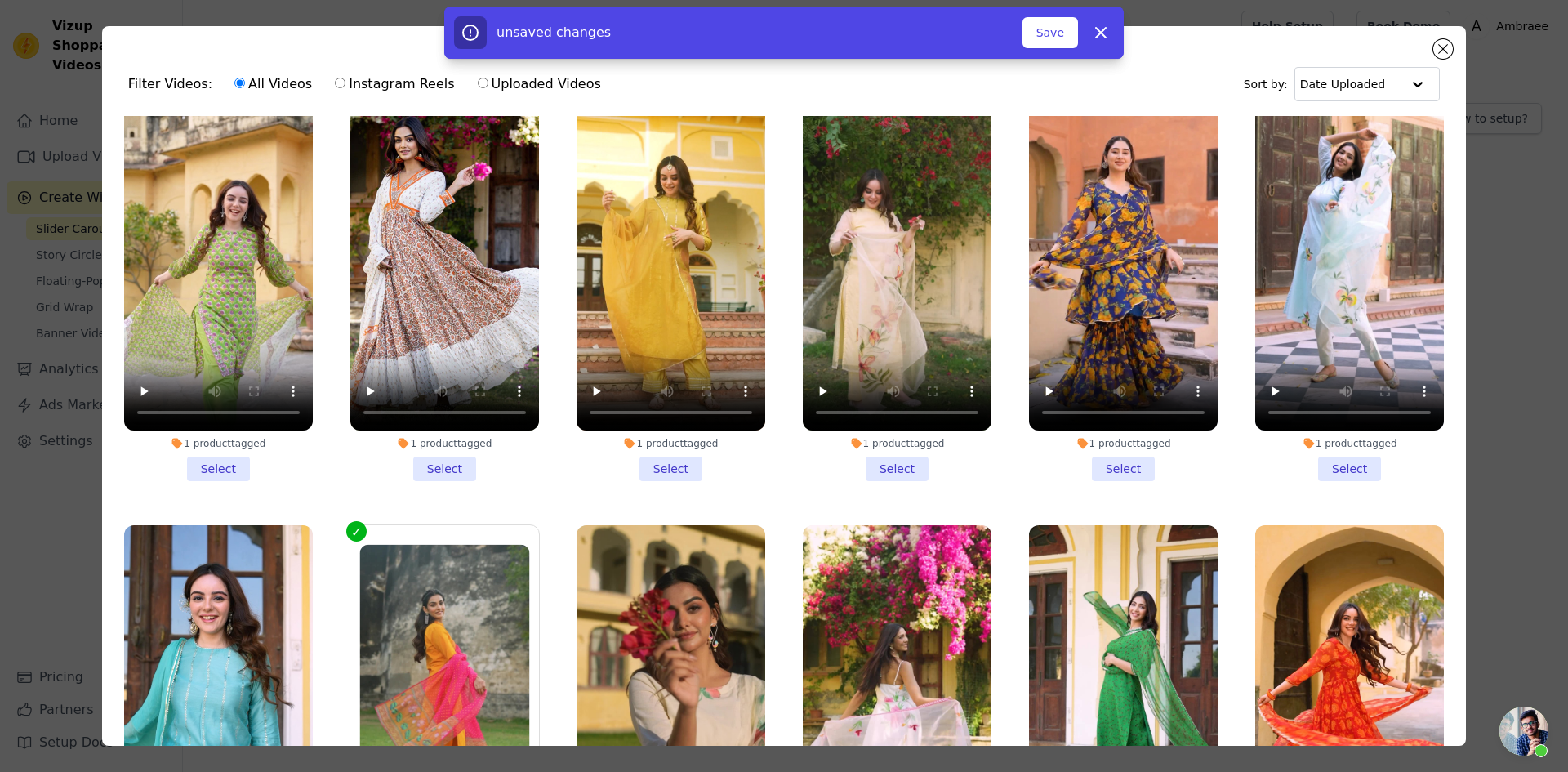
scroll to position [8125, 0]
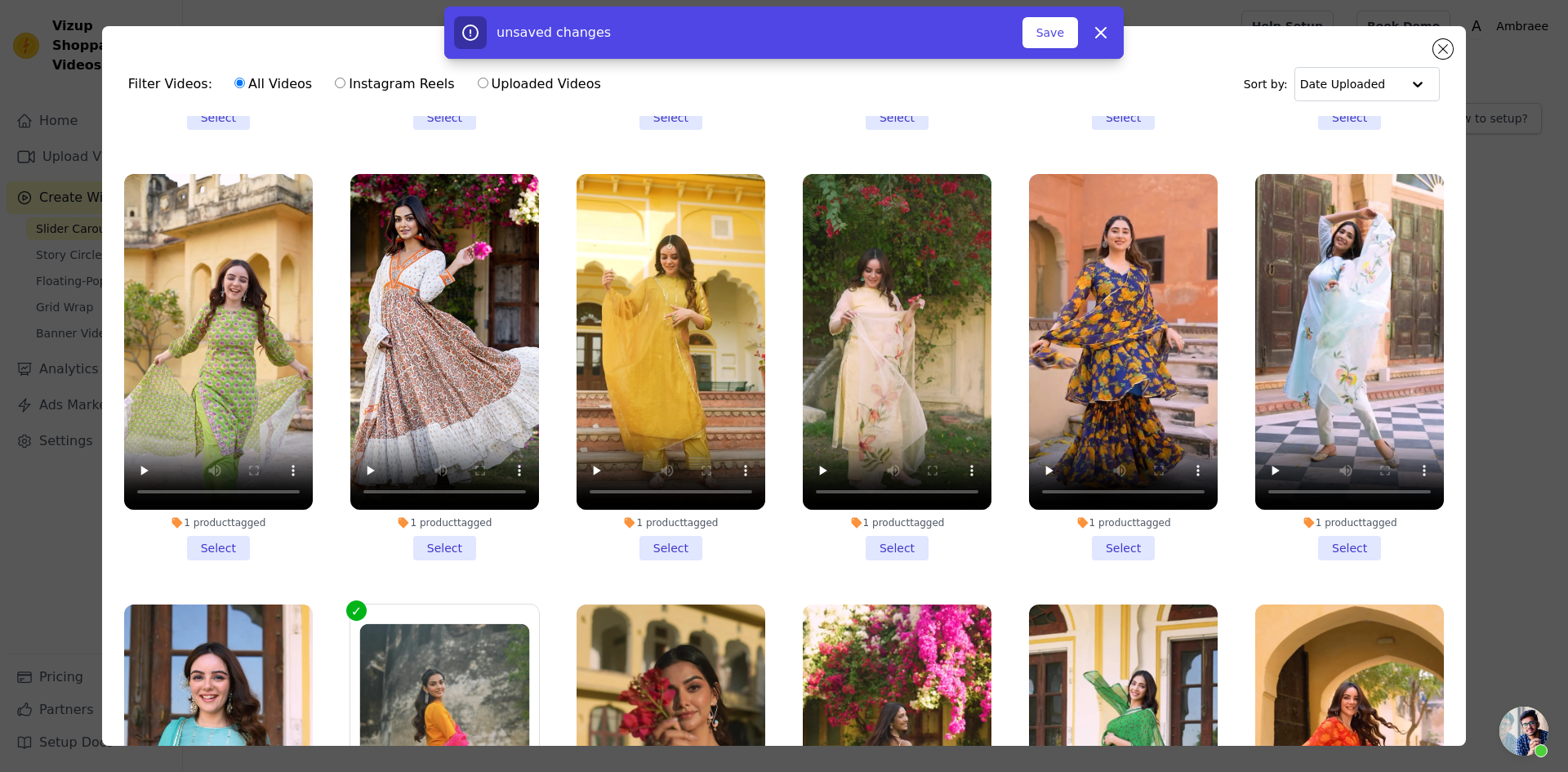
click at [670, 424] on li "1 product tagged Select" at bounding box center [671, 366] width 189 height 386
click at [0, 0] on input "1 product tagged Select" at bounding box center [0, 0] width 0 height 0
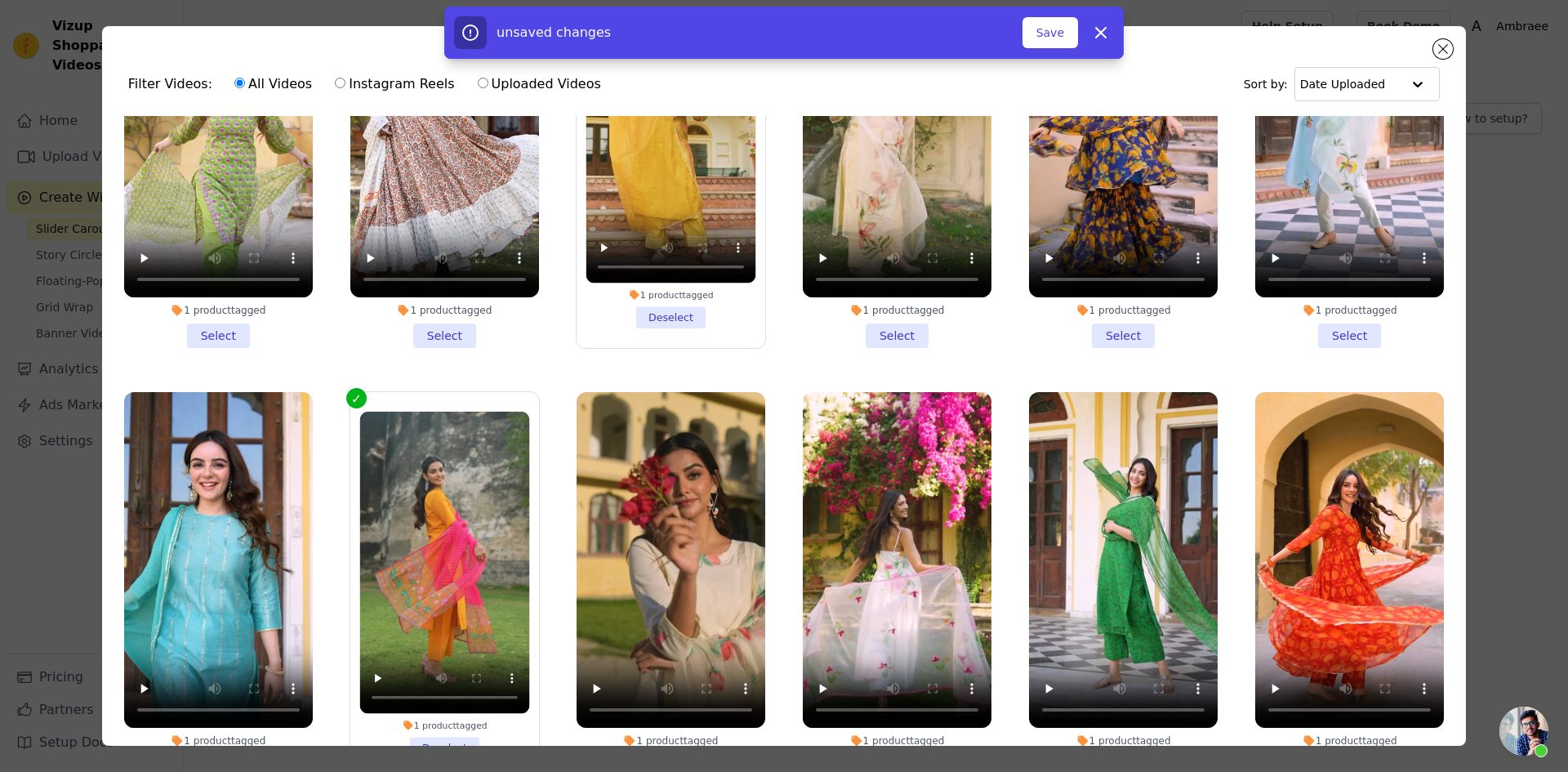
scroll to position [8371, 0]
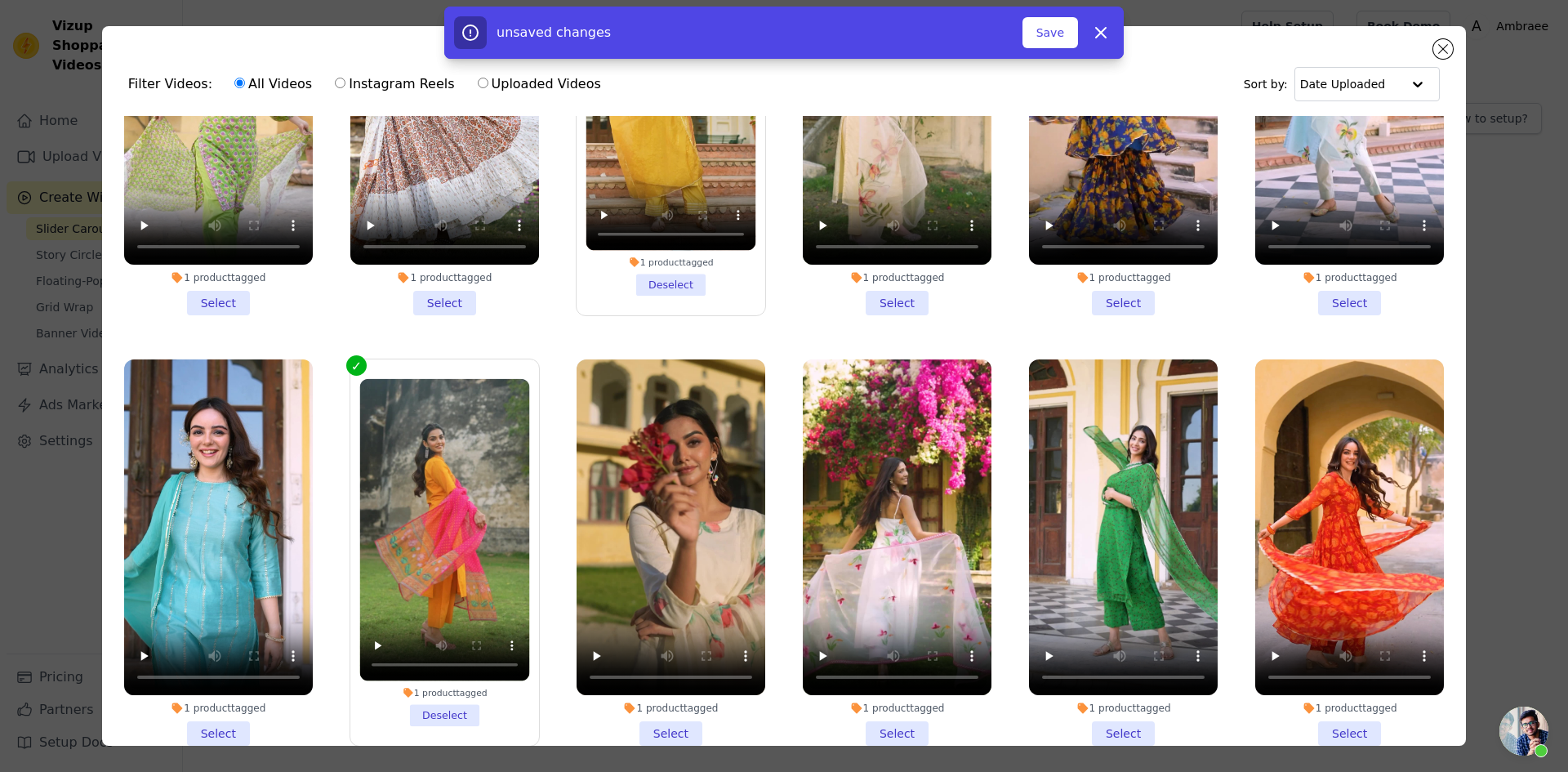
click at [226, 614] on li "1 product tagged Select" at bounding box center [218, 552] width 189 height 386
click at [0, 0] on input "1 product tagged Select" at bounding box center [0, 0] width 0 height 0
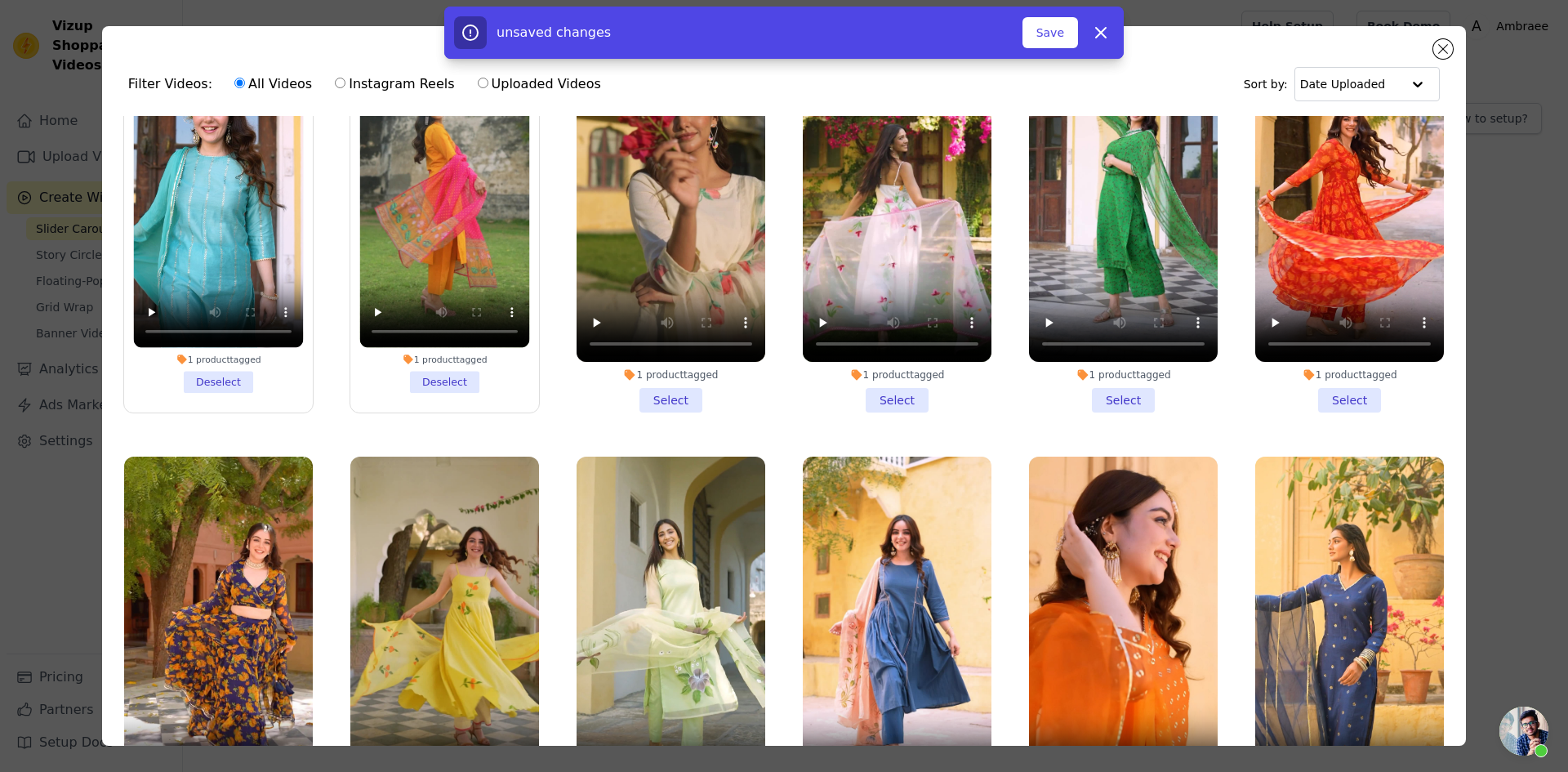
scroll to position [8778, 0]
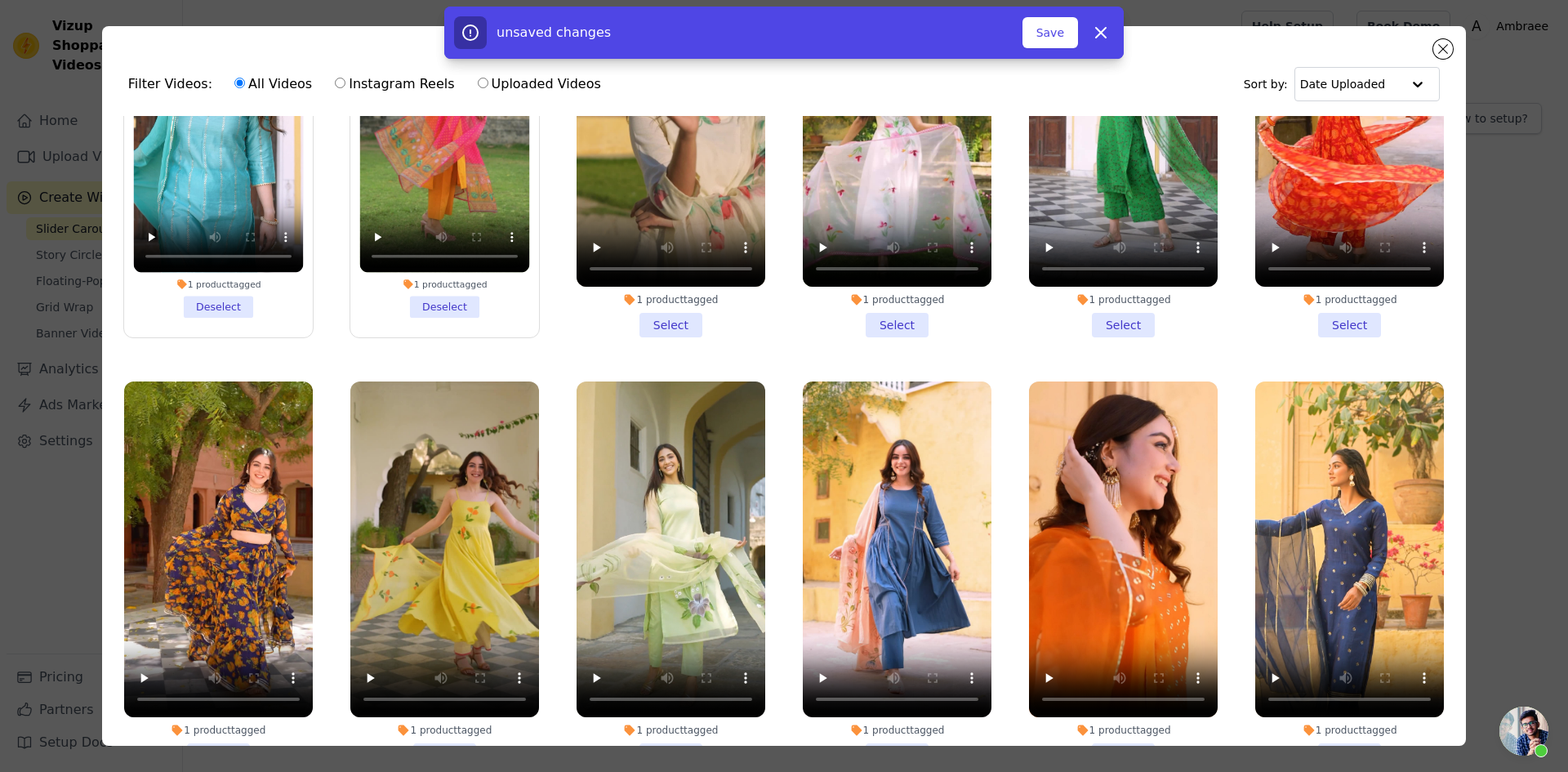
click at [443, 620] on li "1 product tagged Select" at bounding box center [444, 574] width 189 height 386
click at [0, 0] on input "1 product tagged Select" at bounding box center [0, 0] width 0 height 0
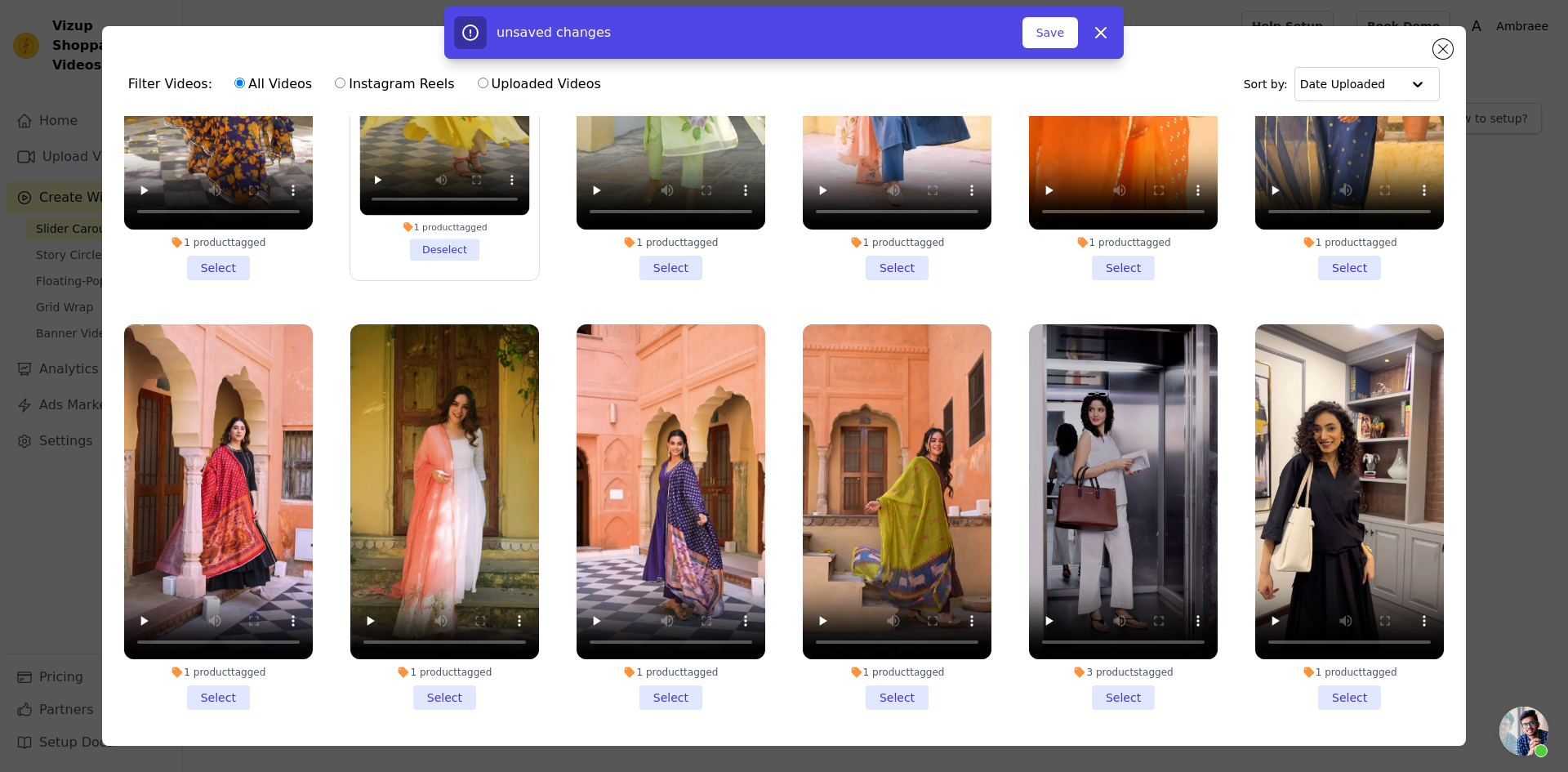
scroll to position [9269, 0]
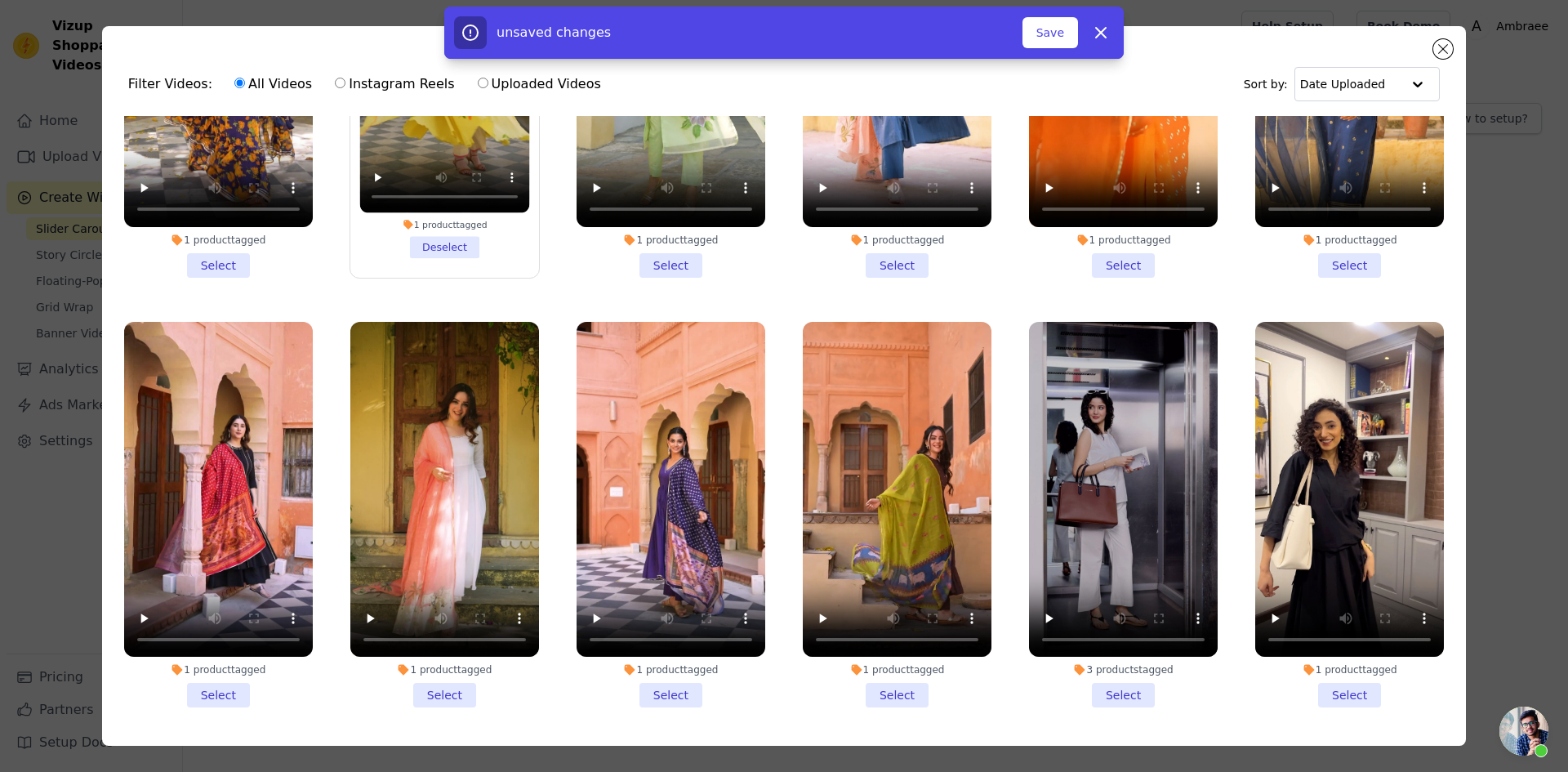
click at [212, 554] on li "1 product tagged Select" at bounding box center [218, 514] width 189 height 386
click at [0, 0] on input "1 product tagged Select" at bounding box center [0, 0] width 0 height 0
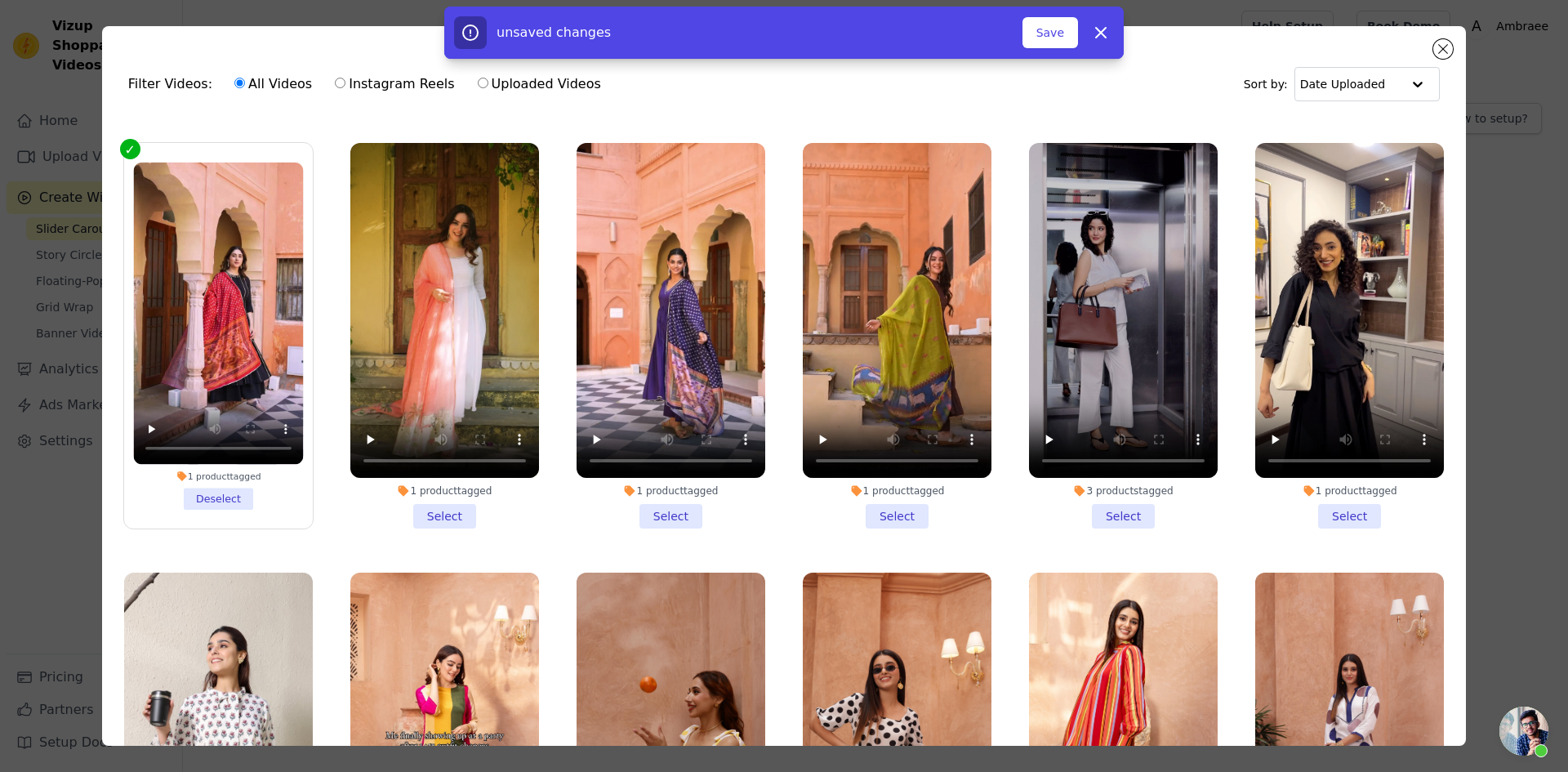
scroll to position [9513, 0]
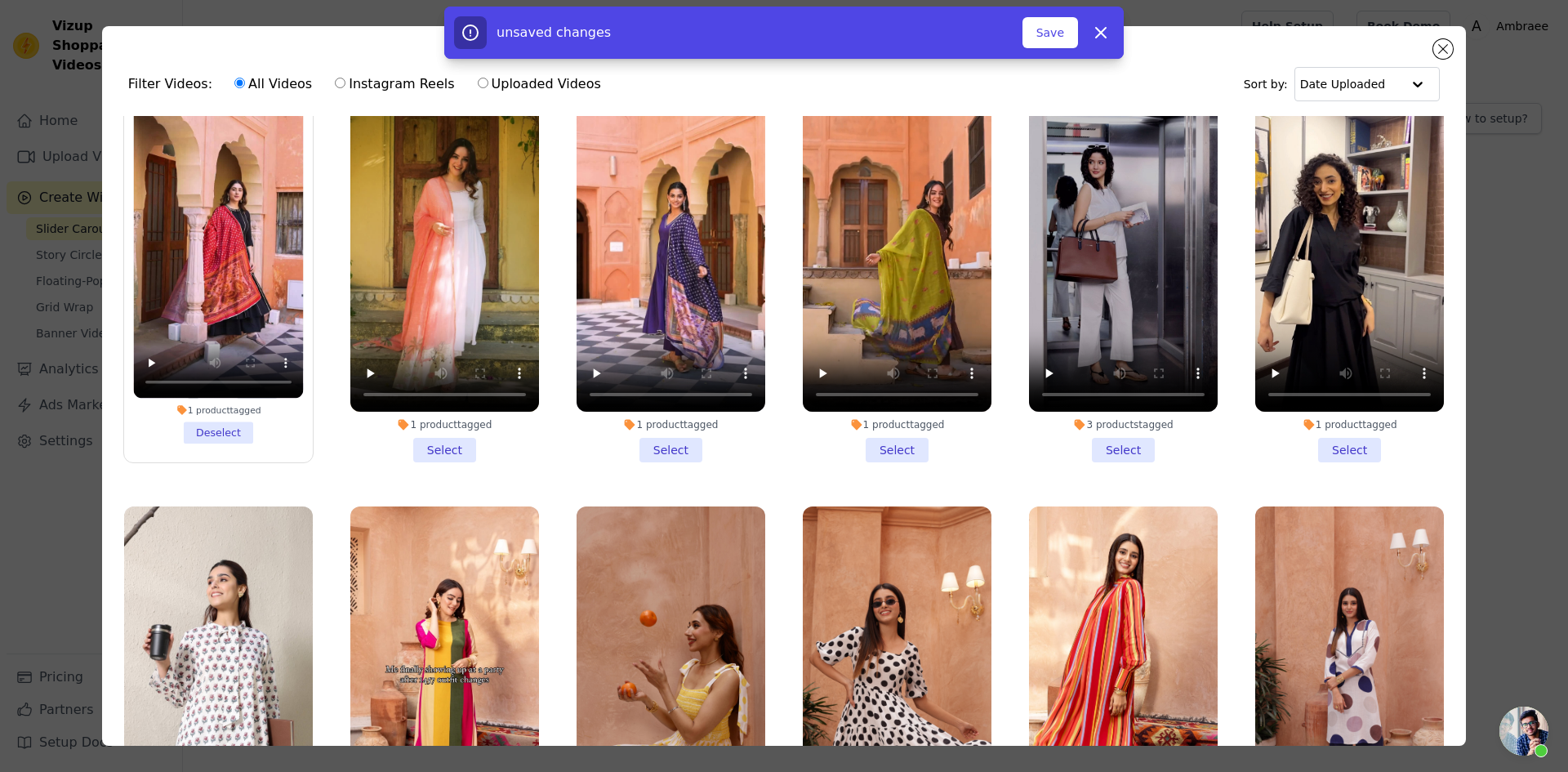
click at [1323, 304] on li "1 product tagged Select" at bounding box center [1350, 269] width 189 height 386
click at [0, 0] on input "1 product tagged Select" at bounding box center [0, 0] width 0 height 0
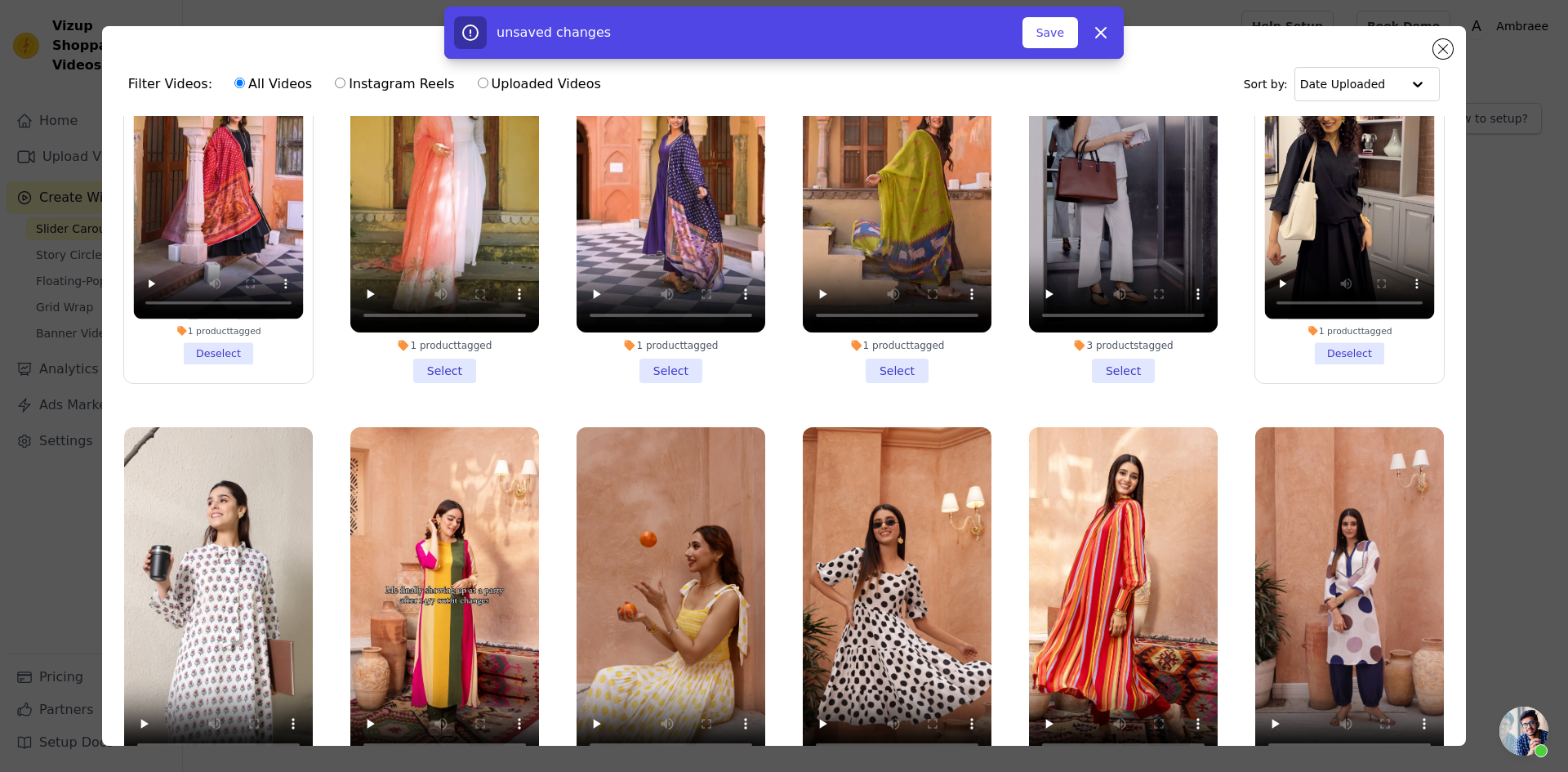
scroll to position [9677, 0]
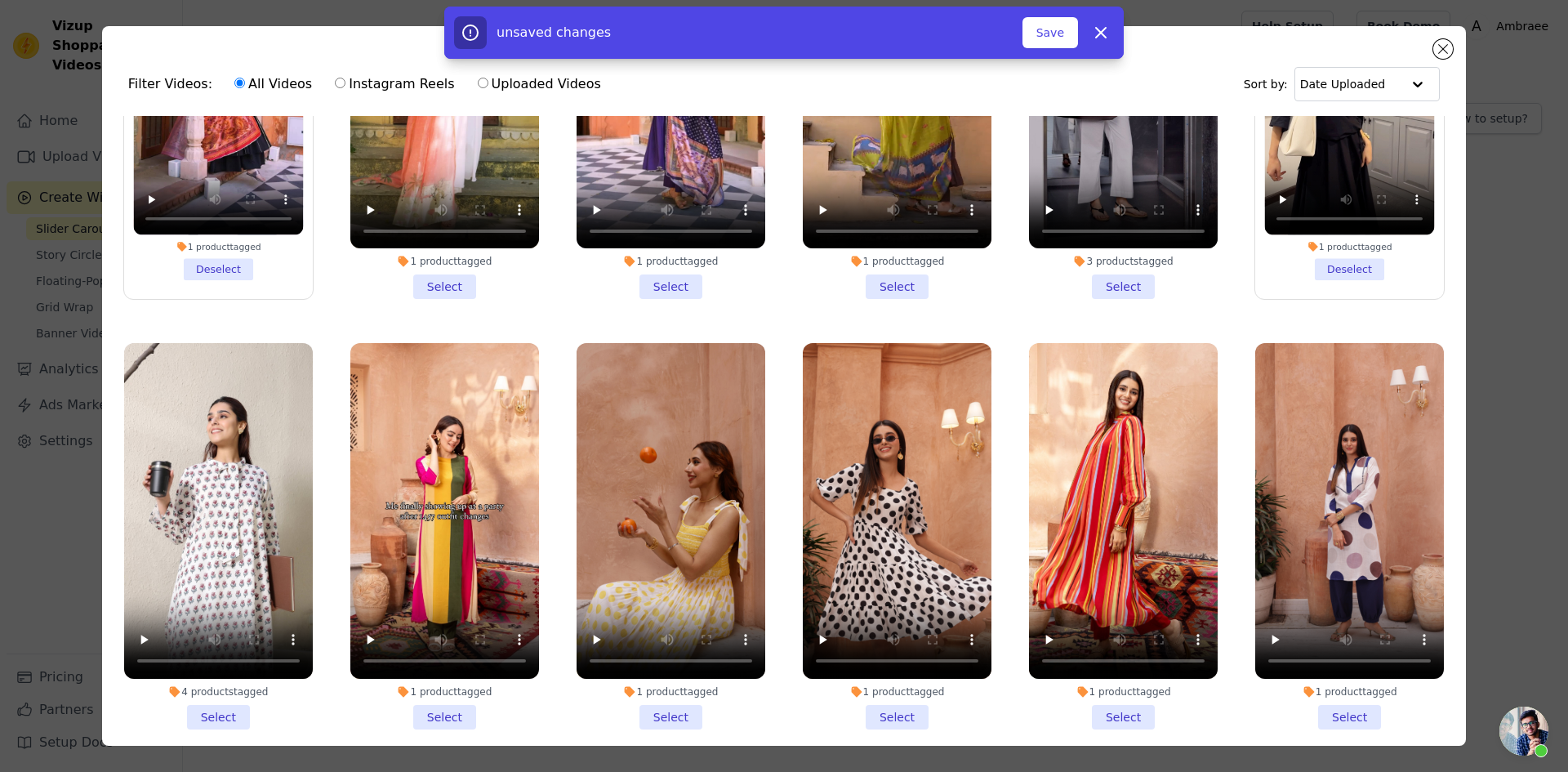
click at [1103, 563] on li "1 product tagged Select" at bounding box center [1123, 536] width 189 height 386
click at [0, 0] on input "1 product tagged Select" at bounding box center [0, 0] width 0 height 0
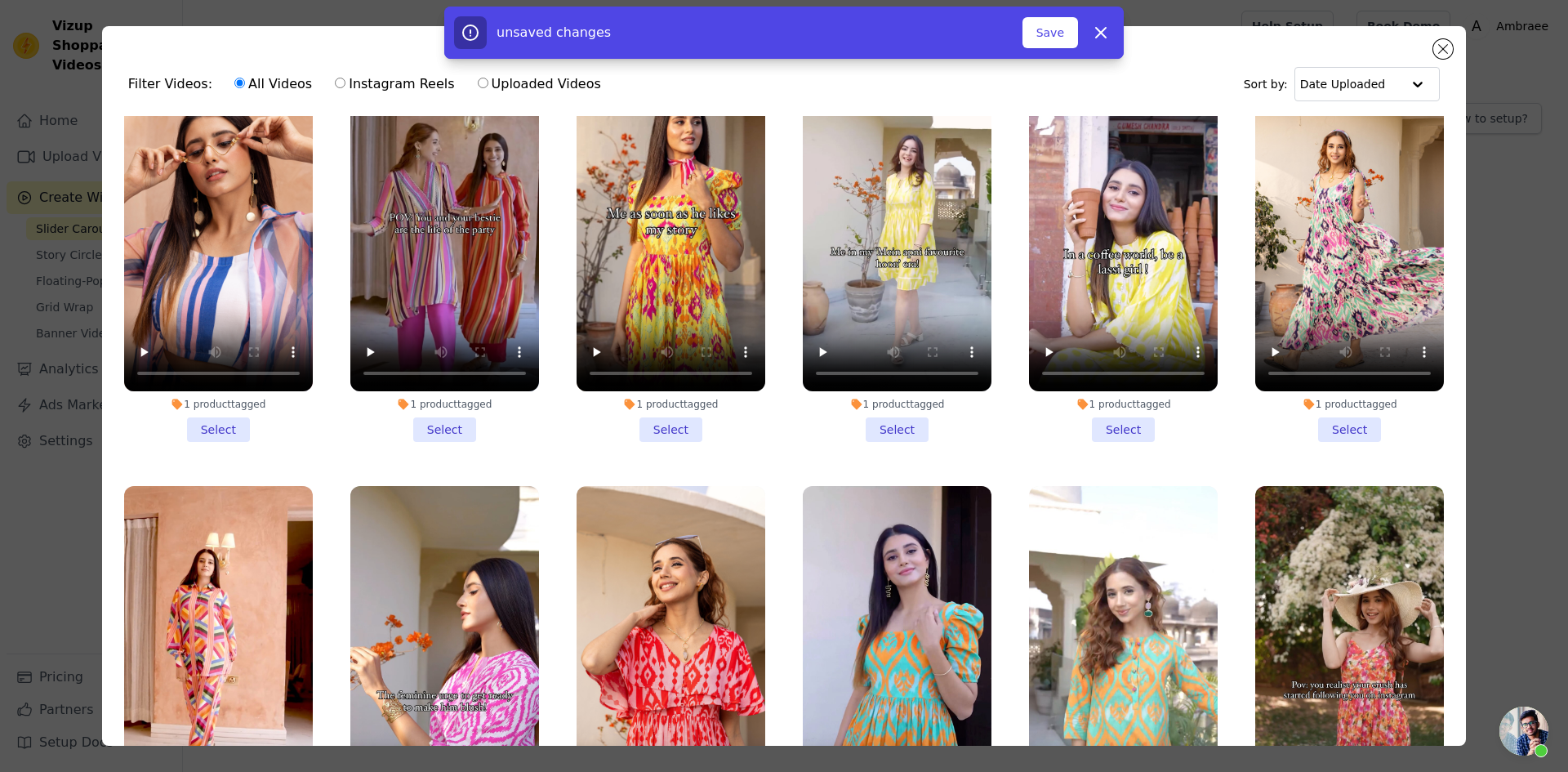
scroll to position [10412, 0]
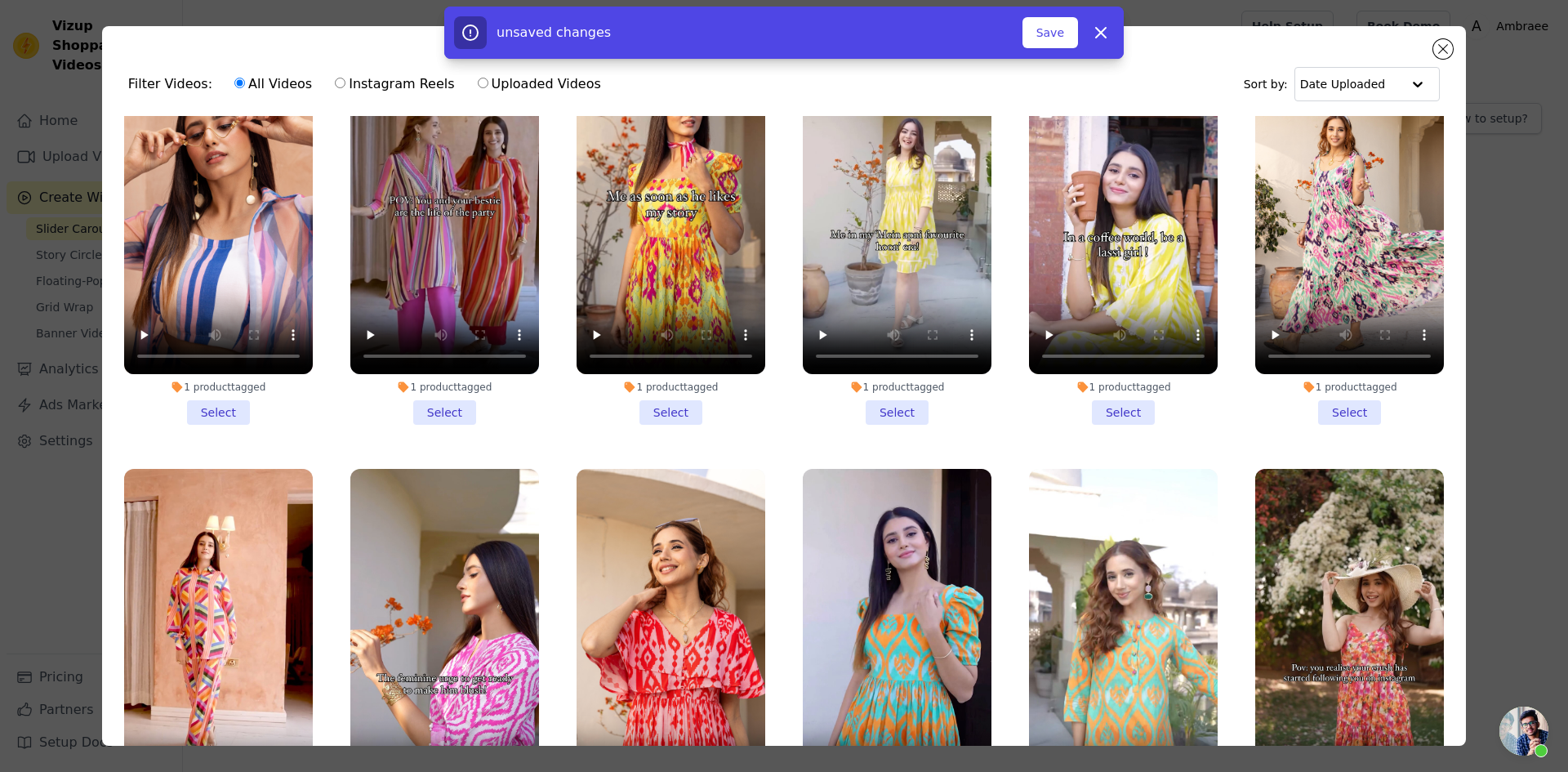
click at [220, 687] on li "1 product tagged Select" at bounding box center [218, 661] width 189 height 386
click at [0, 0] on input "1 product tagged Select" at bounding box center [0, 0] width 0 height 0
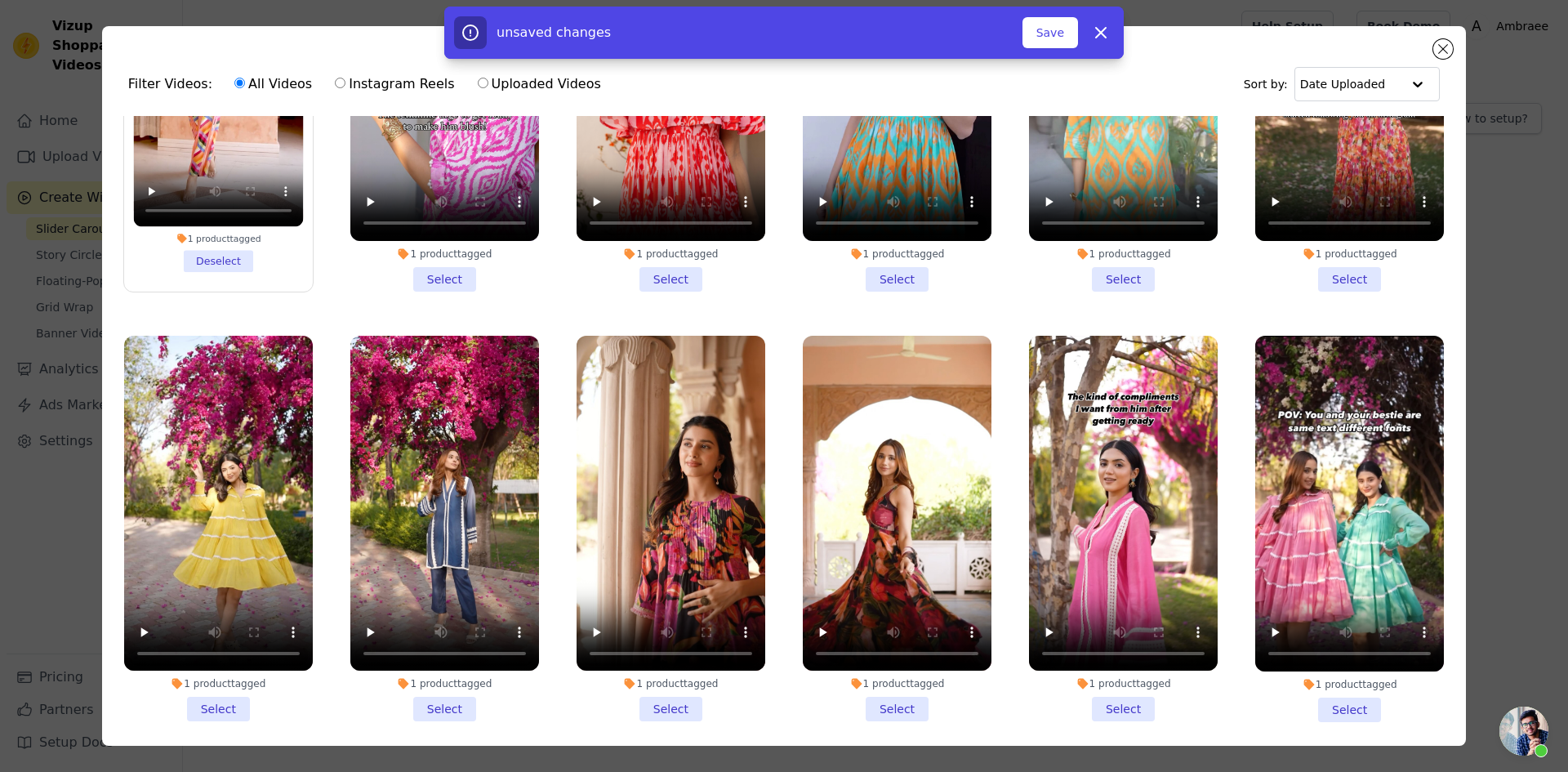
scroll to position [10983, 0]
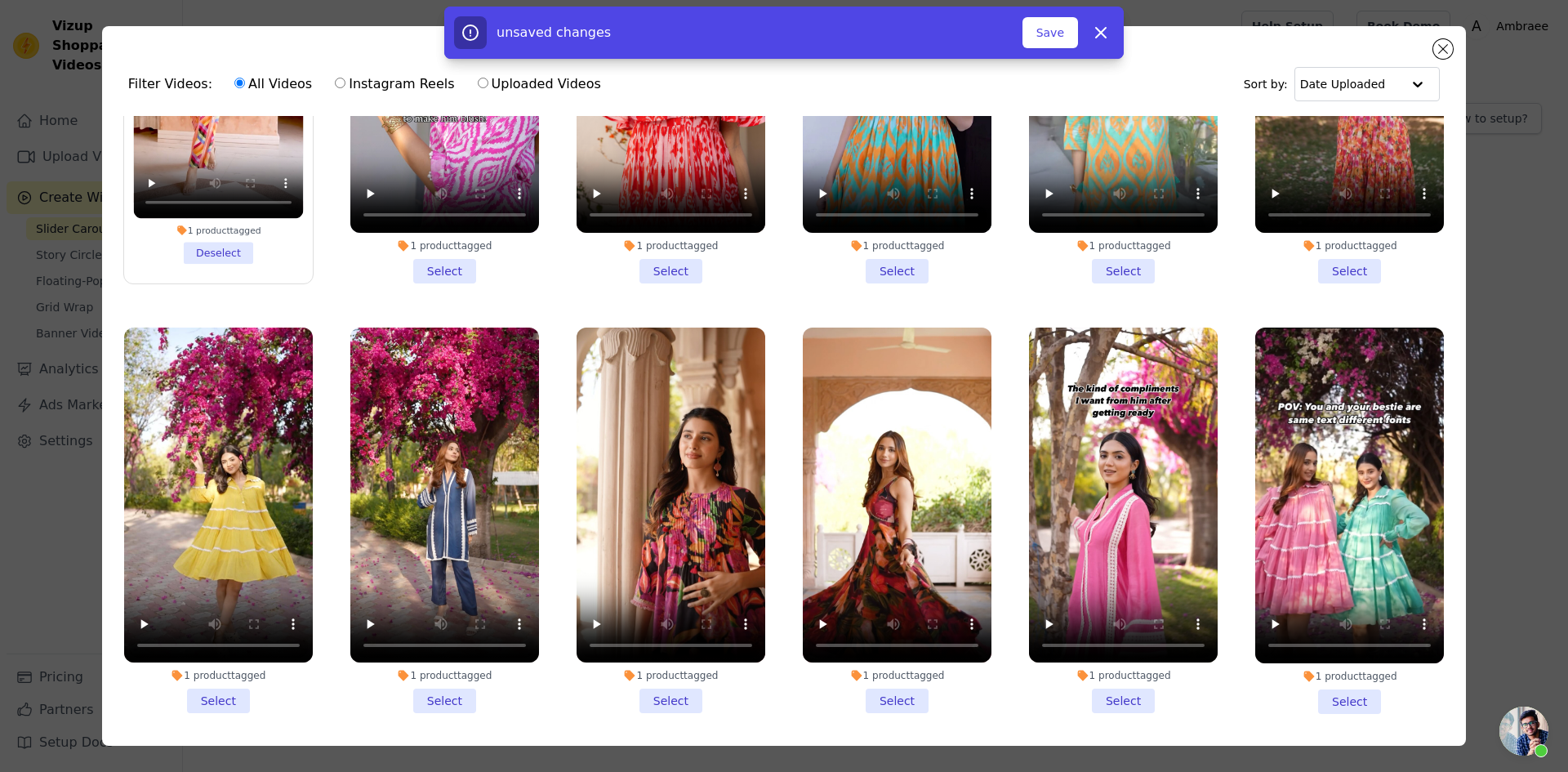
click at [898, 541] on li "1 product tagged Select" at bounding box center [896, 520] width 189 height 386
click at [0, 0] on input "1 product tagged Select" at bounding box center [0, 0] width 0 height 0
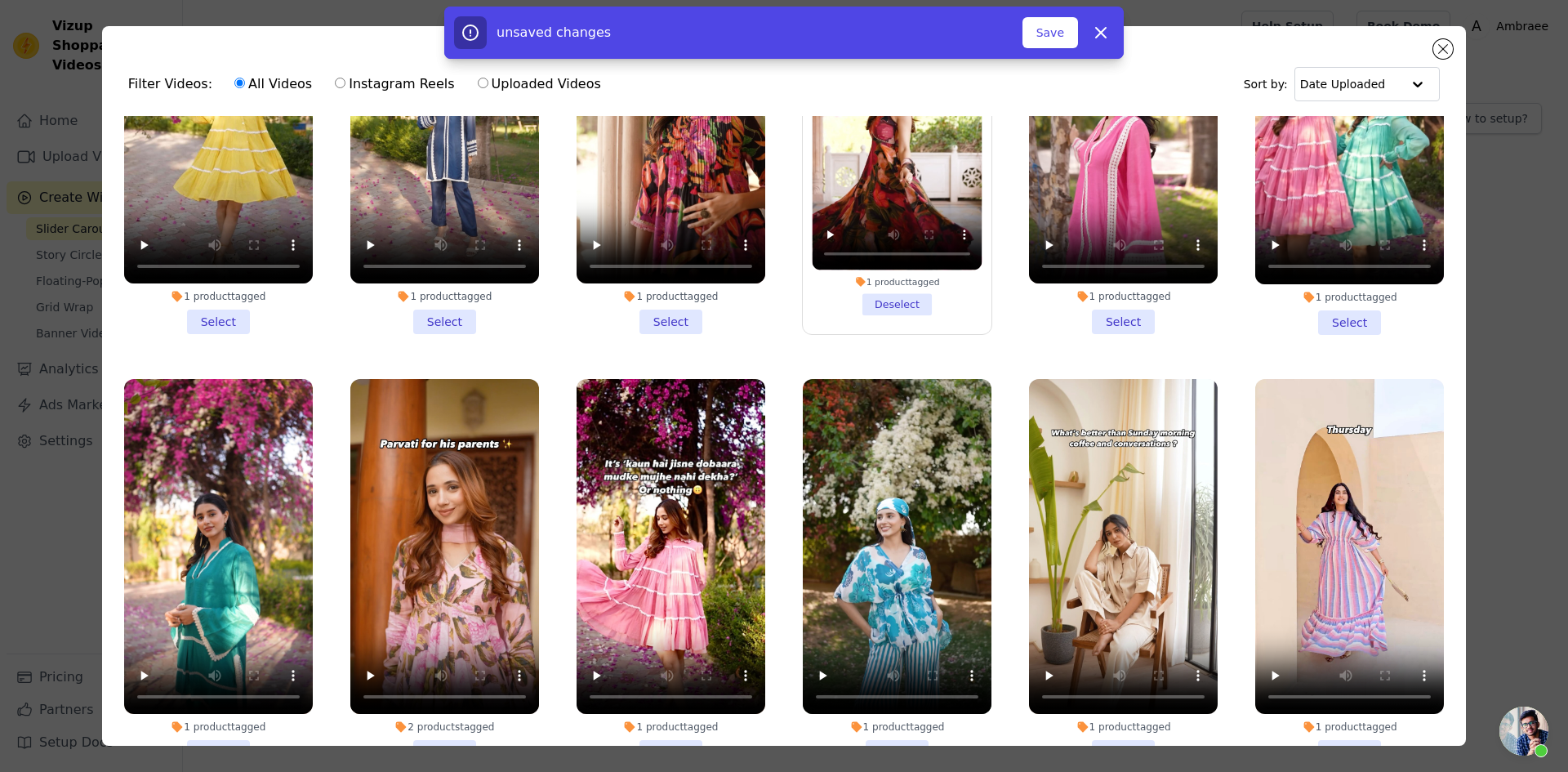
scroll to position [11392, 0]
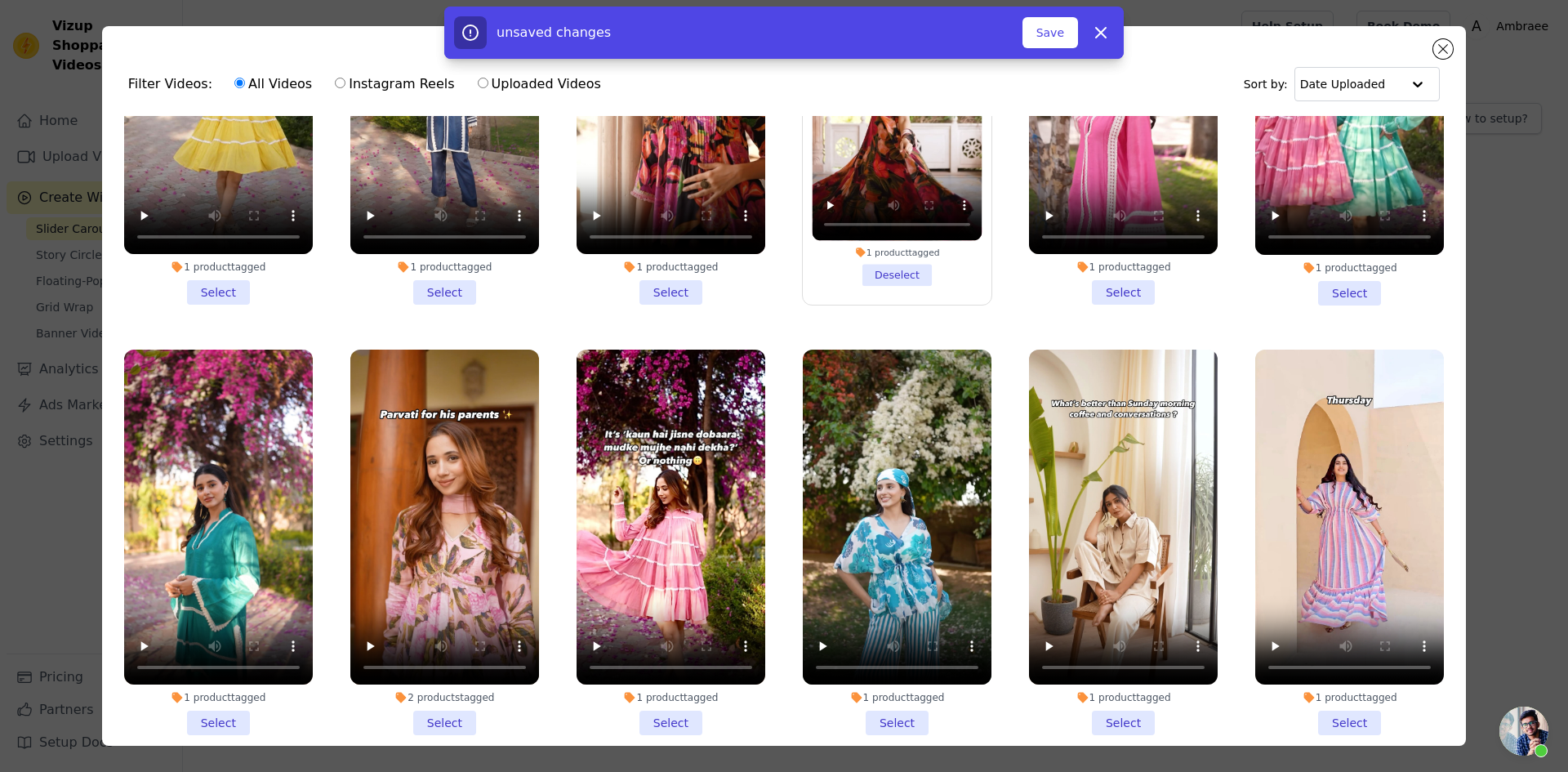
click at [676, 549] on li "1 product tagged Select" at bounding box center [671, 542] width 189 height 386
click at [0, 0] on input "1 product tagged Select" at bounding box center [0, 0] width 0 height 0
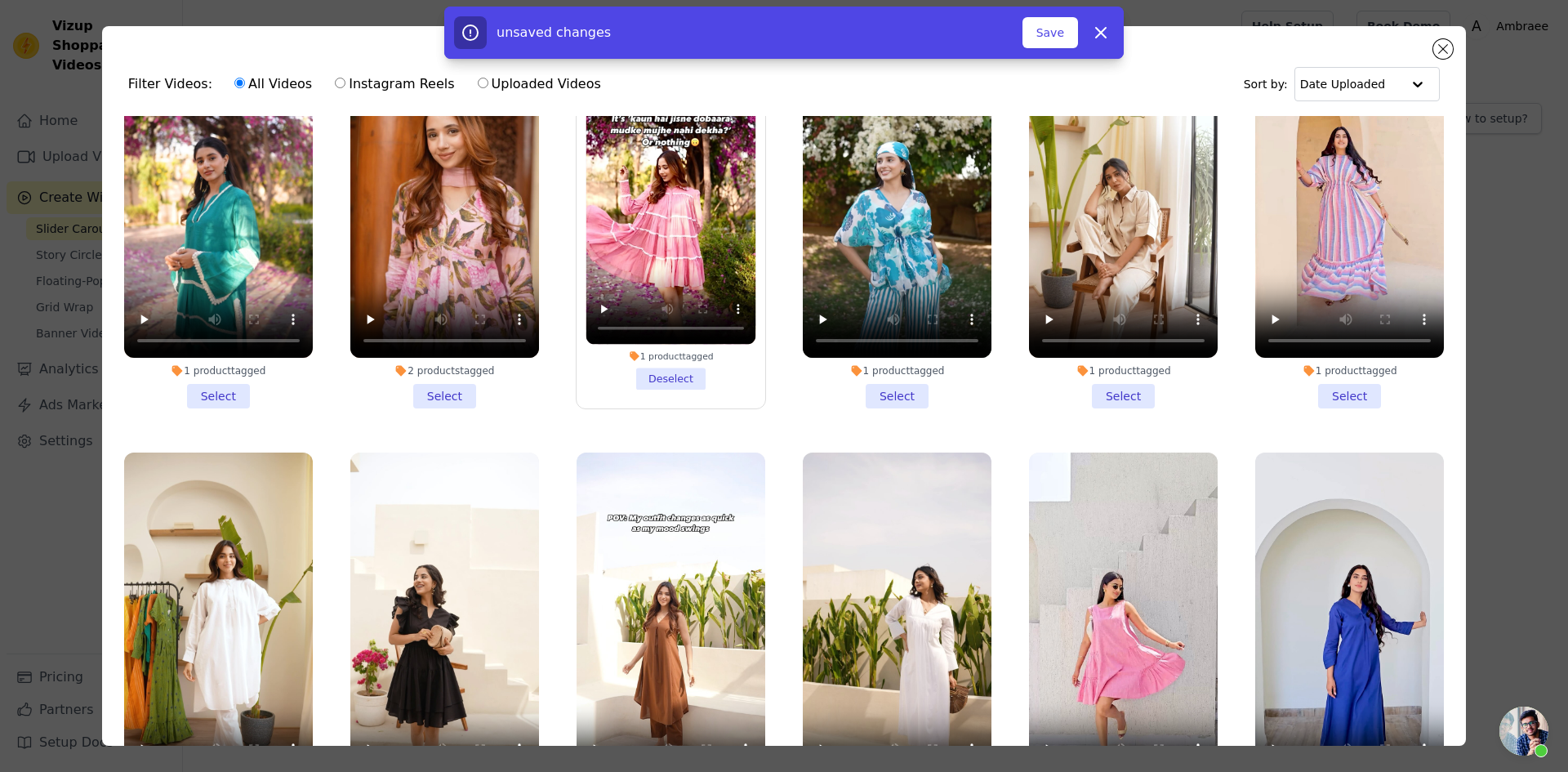
scroll to position [11800, 0]
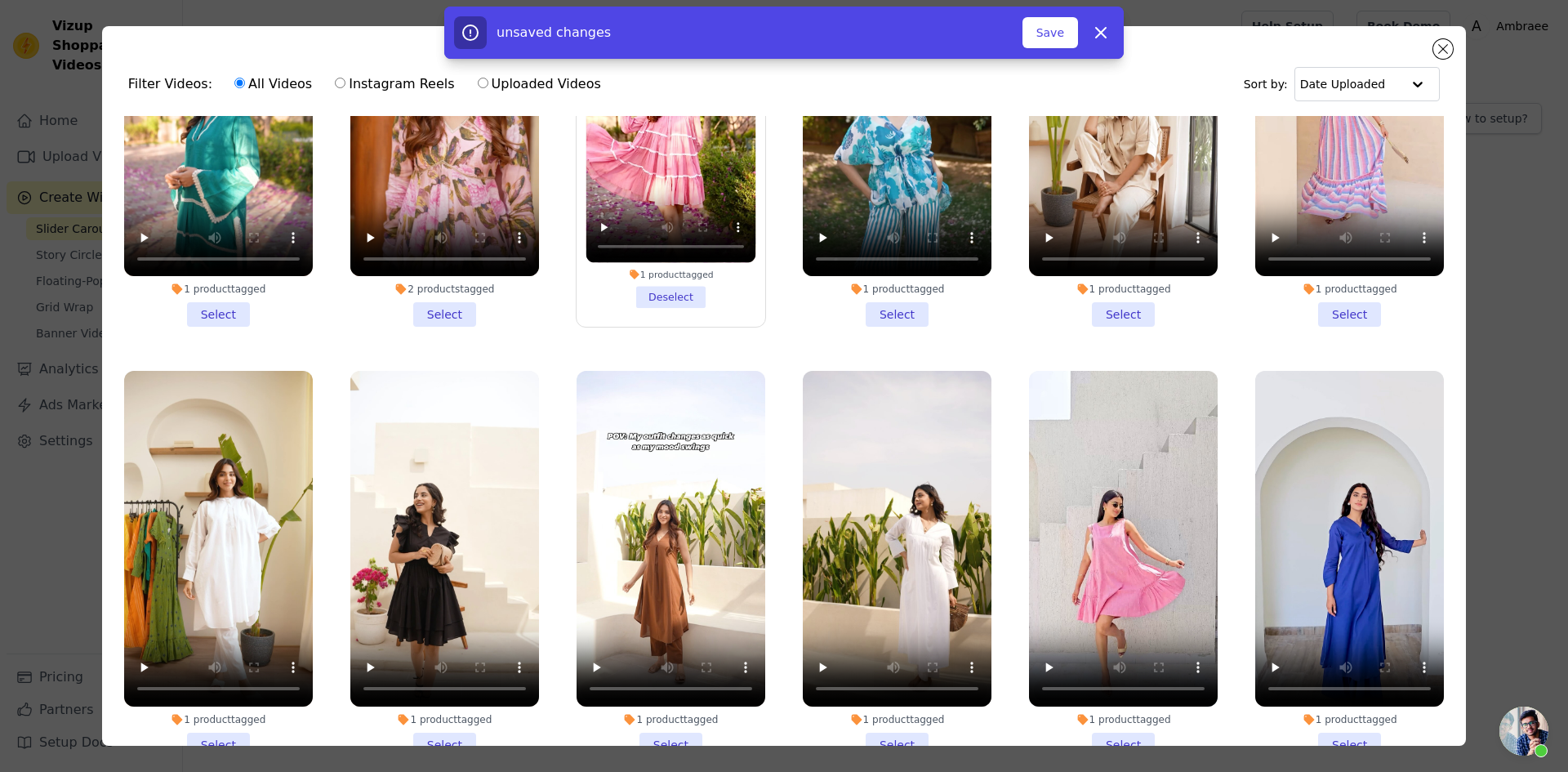
click at [661, 567] on li "1 product tagged Select" at bounding box center [671, 563] width 189 height 386
click at [0, 0] on input "1 product tagged Select" at bounding box center [0, 0] width 0 height 0
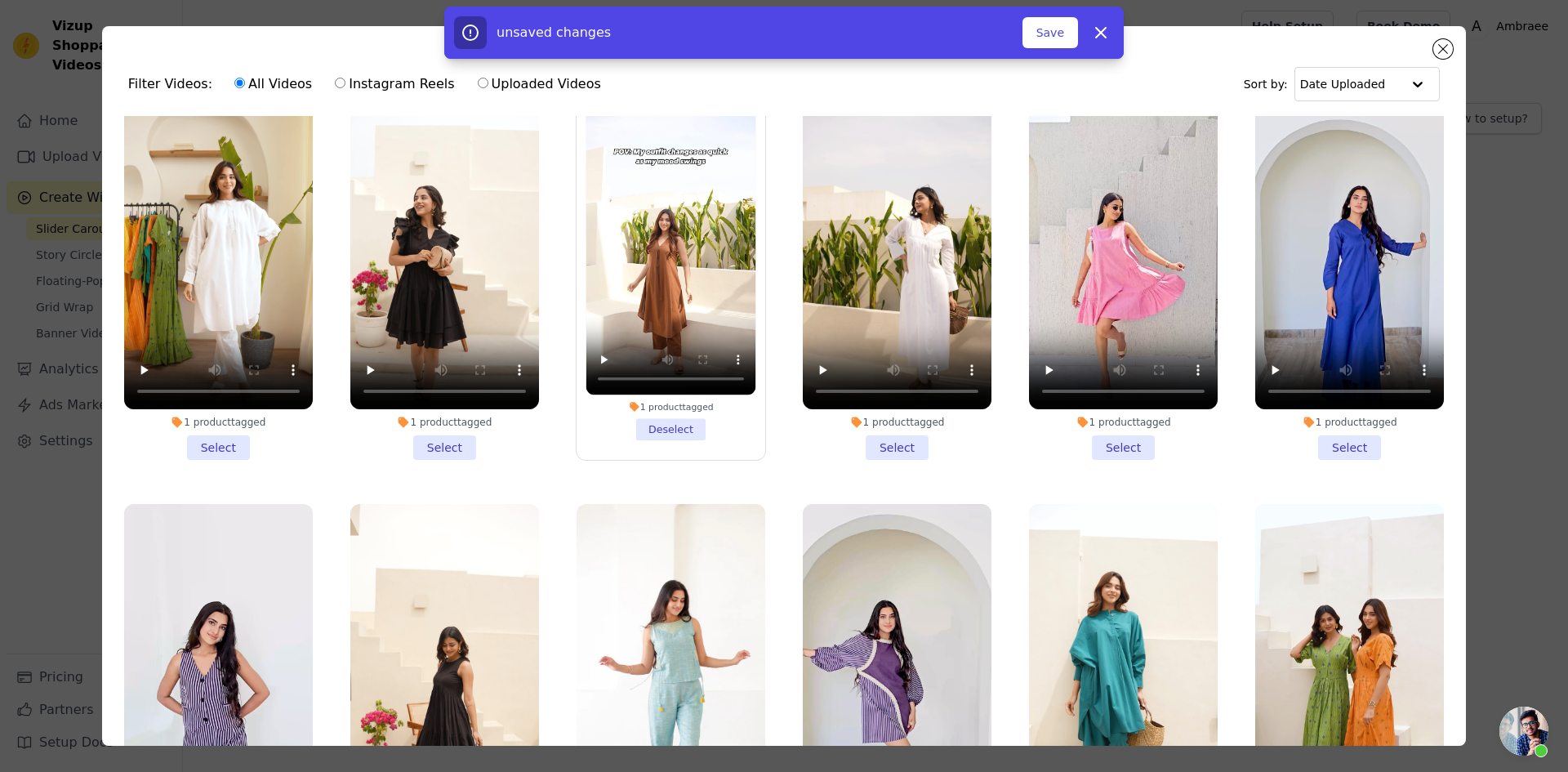
scroll to position [12209, 0]
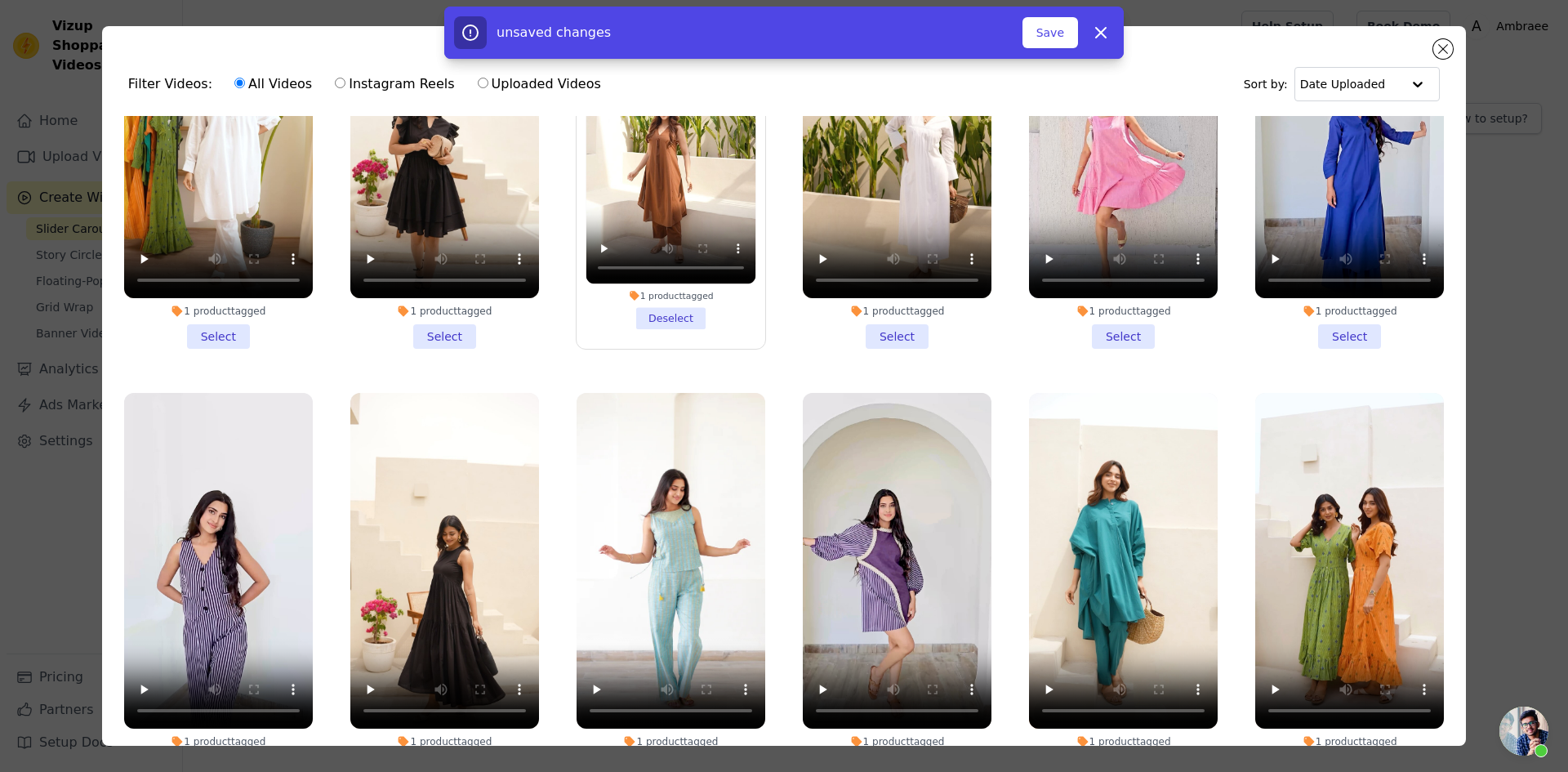
click at [655, 582] on li "1 product tagged Select" at bounding box center [671, 585] width 189 height 386
click at [0, 0] on input "1 product tagged Select" at bounding box center [0, 0] width 0 height 0
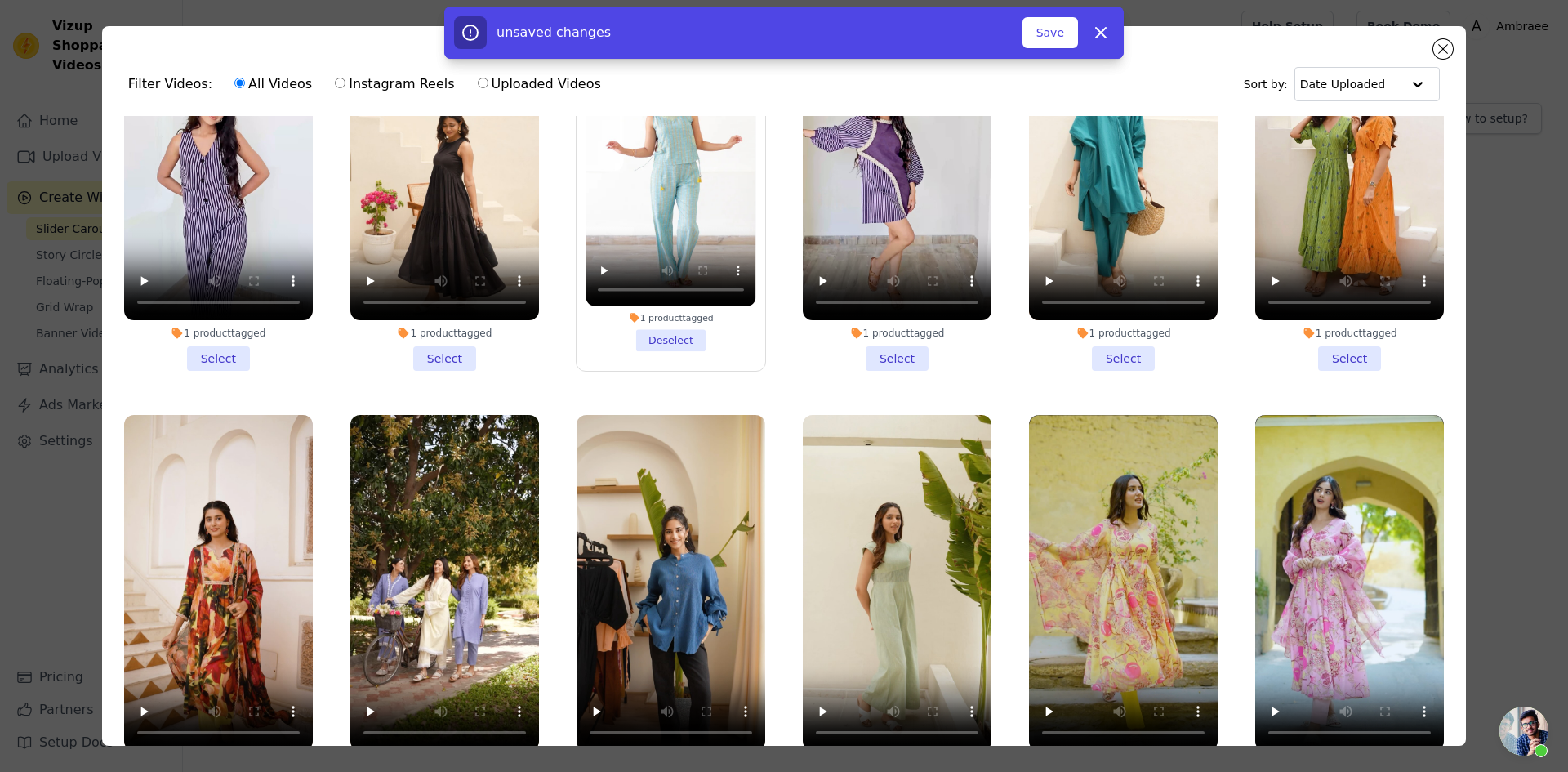
scroll to position [12698, 0]
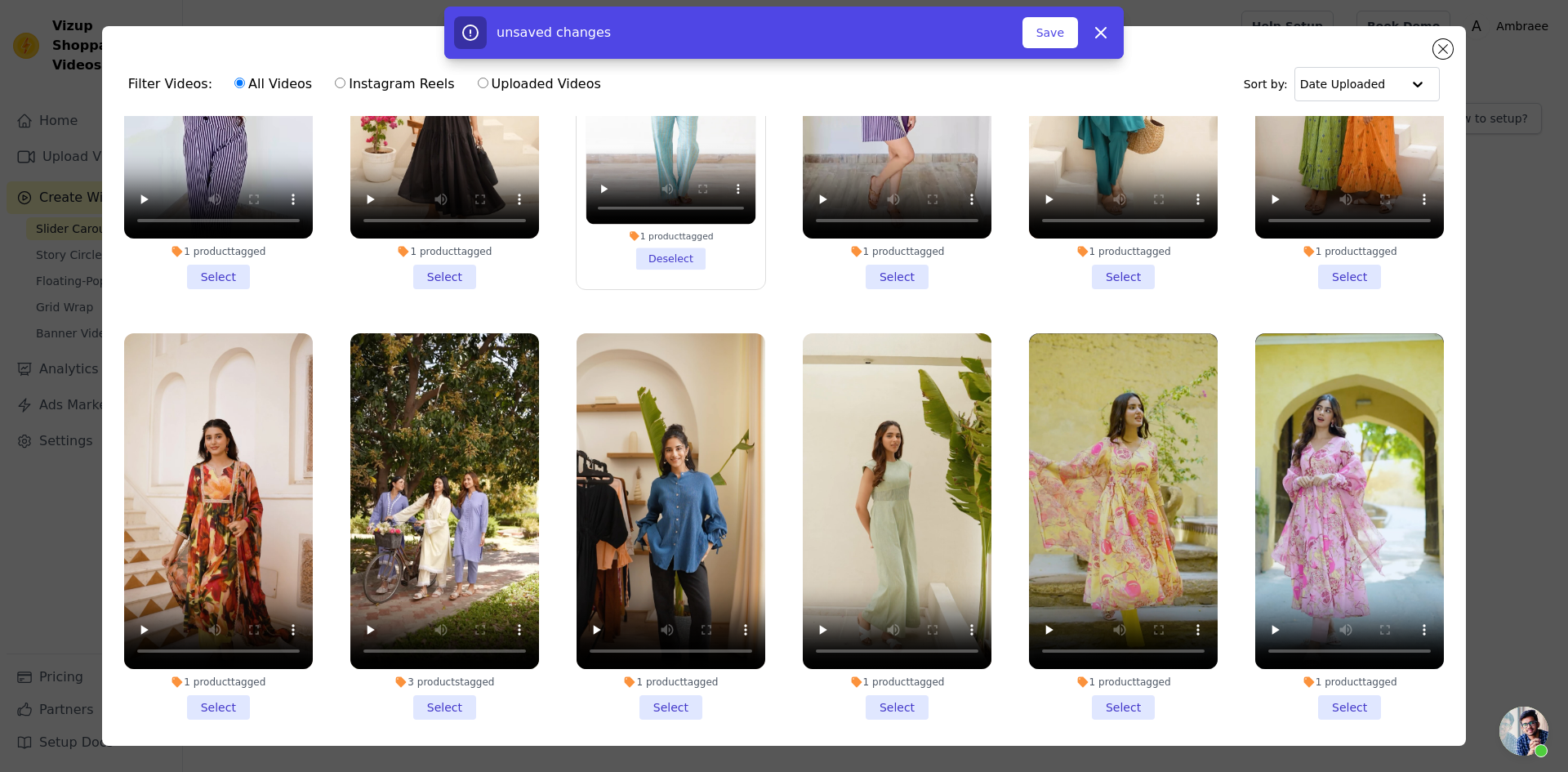
click at [434, 527] on li "3 products tagged Select" at bounding box center [444, 525] width 189 height 386
click at [0, 0] on input "3 products tagged Select" at bounding box center [0, 0] width 0 height 0
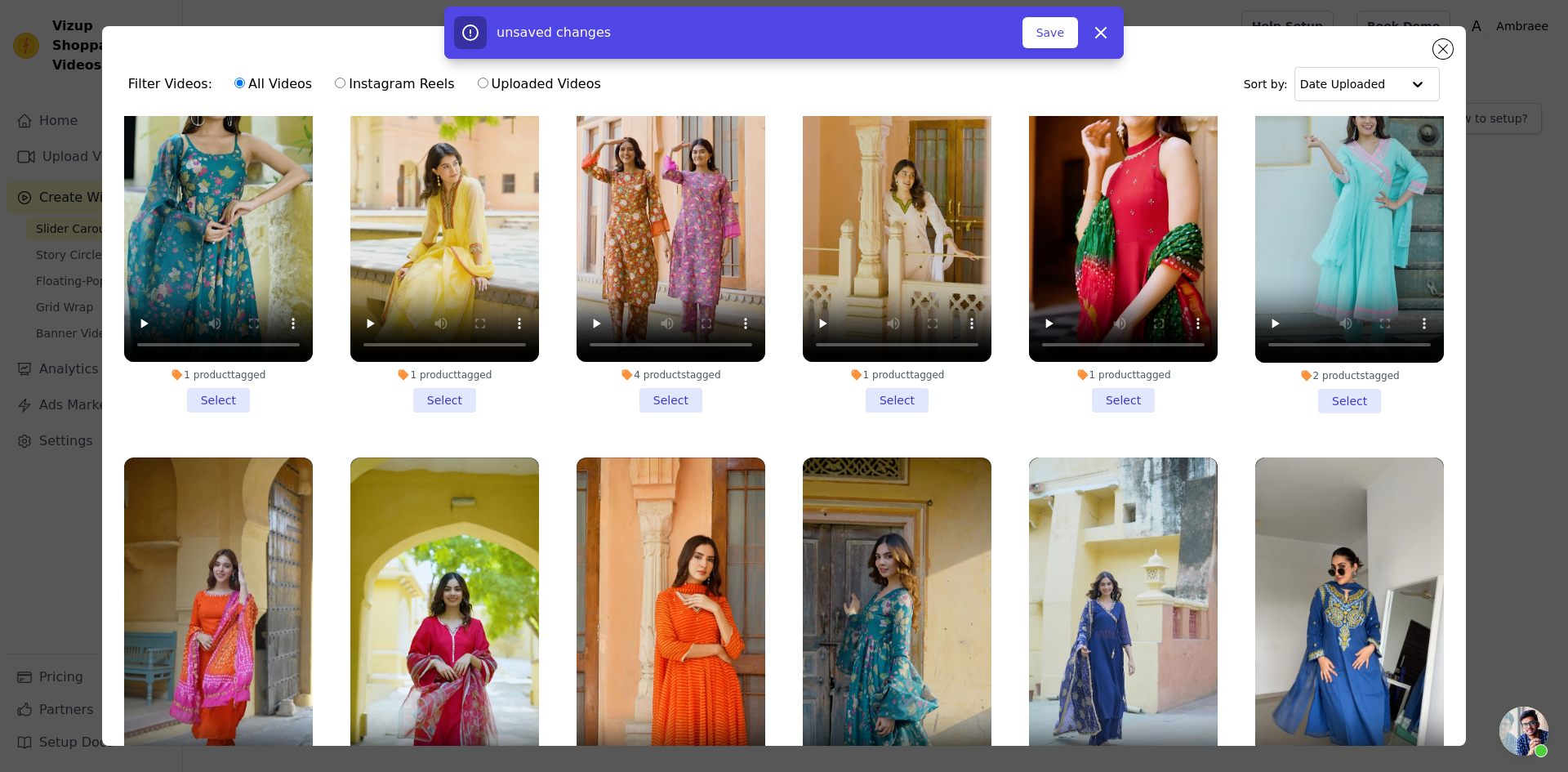
scroll to position [13516, 0]
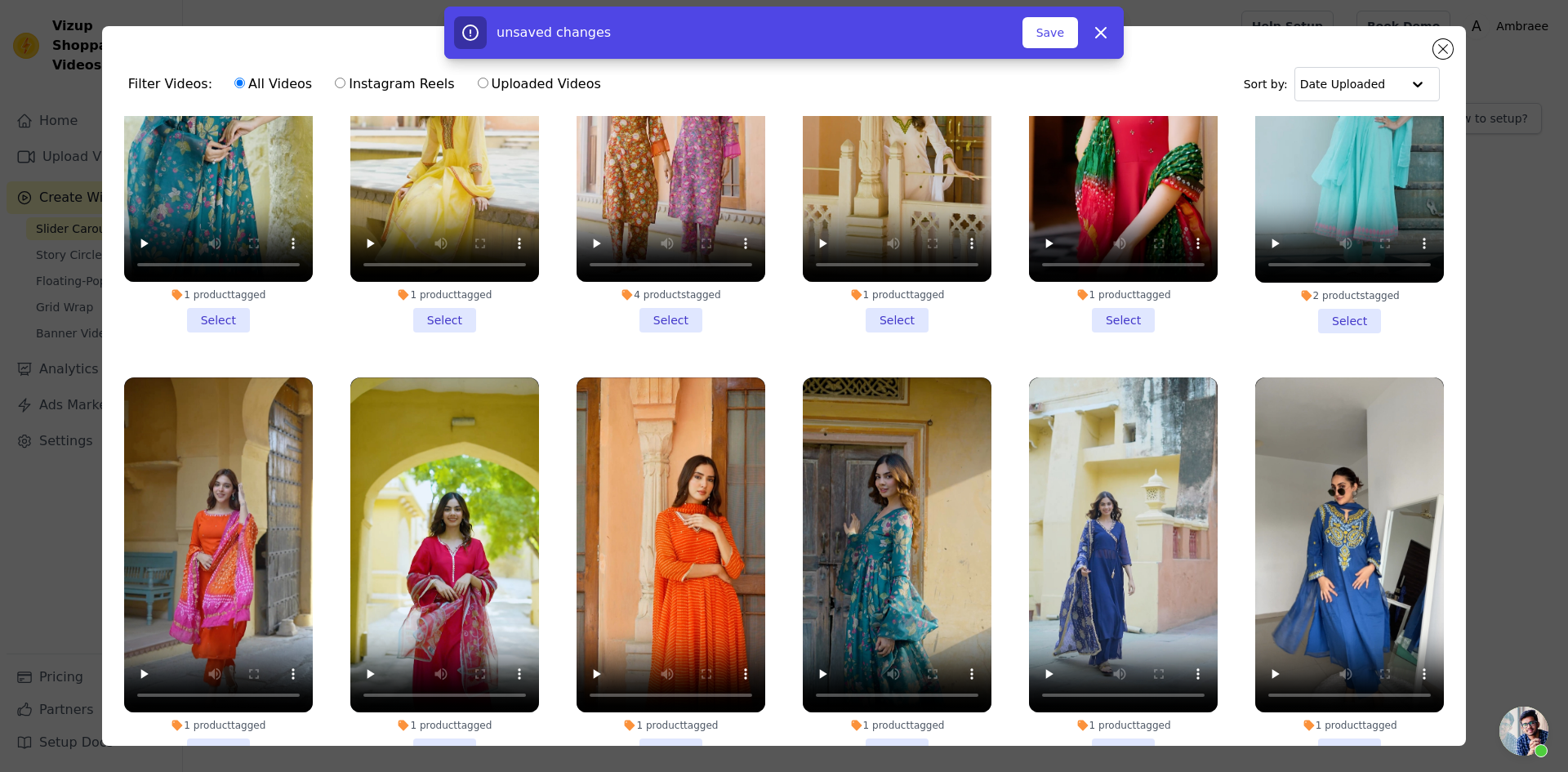
click at [462, 548] on li "1 product tagged Select" at bounding box center [444, 570] width 189 height 386
click at [0, 0] on input "1 product tagged Select" at bounding box center [0, 0] width 0 height 0
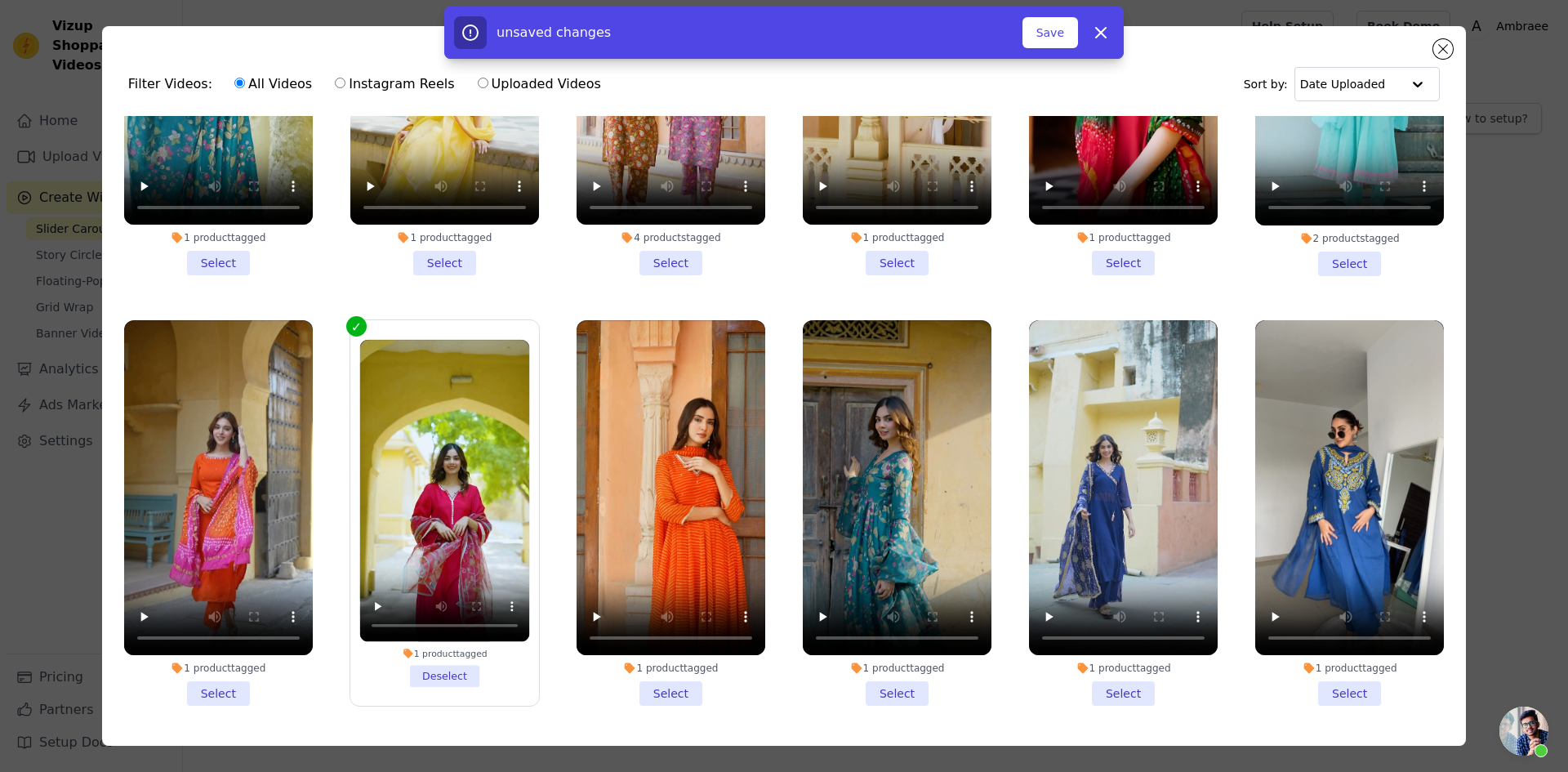
scroll to position [13597, 0]
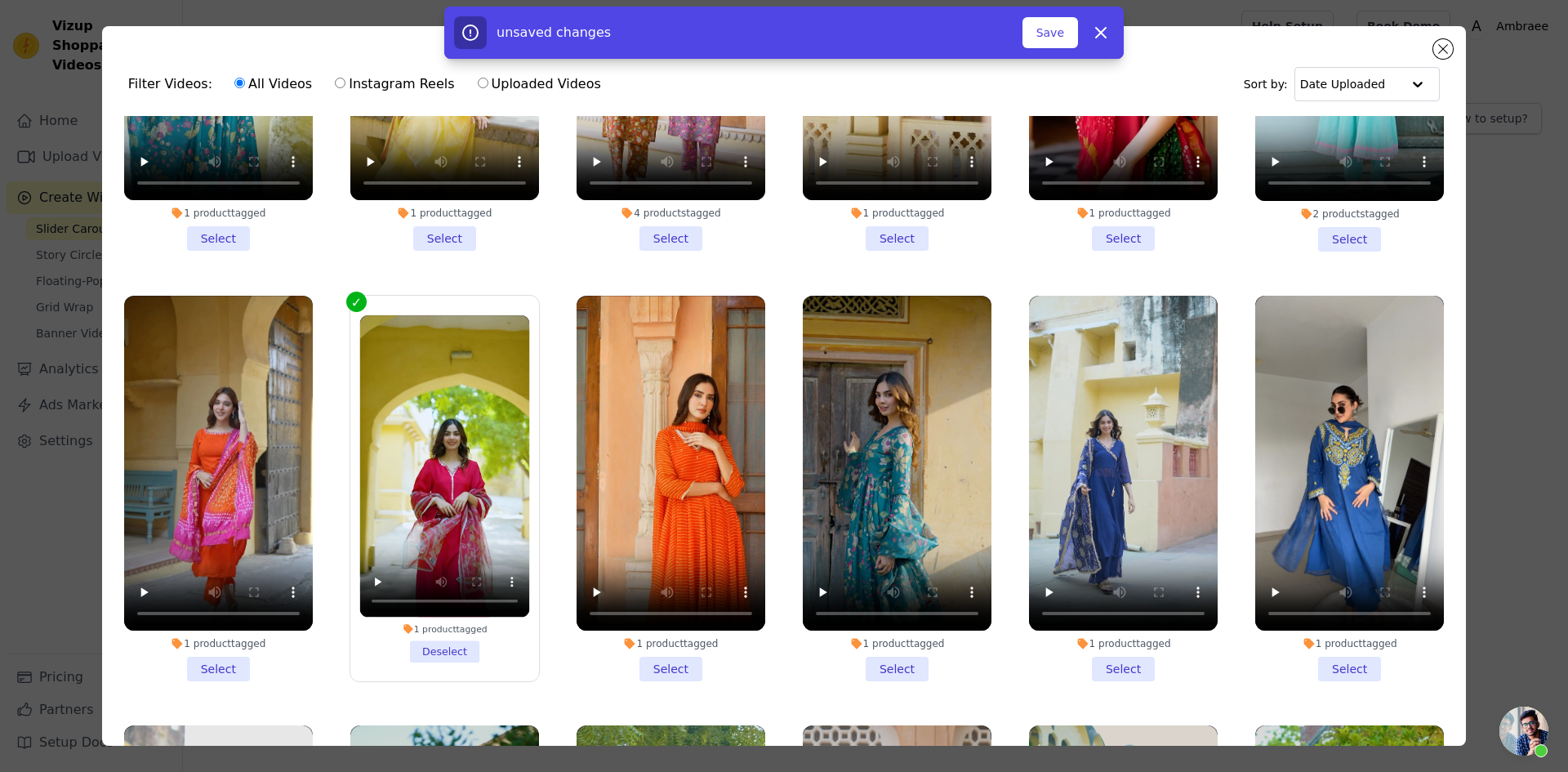
click at [1099, 472] on li "1 product tagged Select" at bounding box center [1123, 488] width 189 height 386
click at [0, 0] on input "1 product tagged Select" at bounding box center [0, 0] width 0 height 0
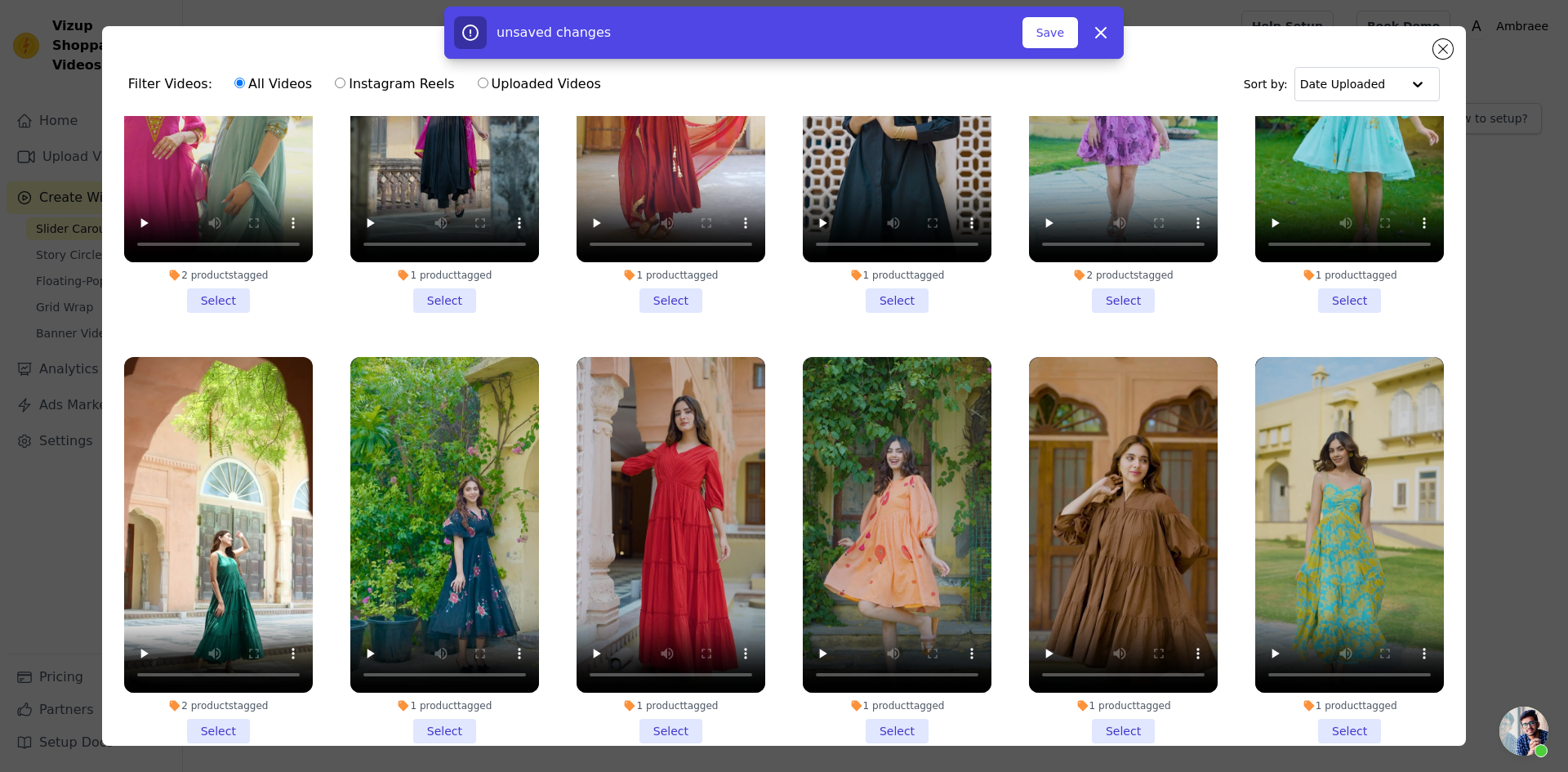
scroll to position [14414, 0]
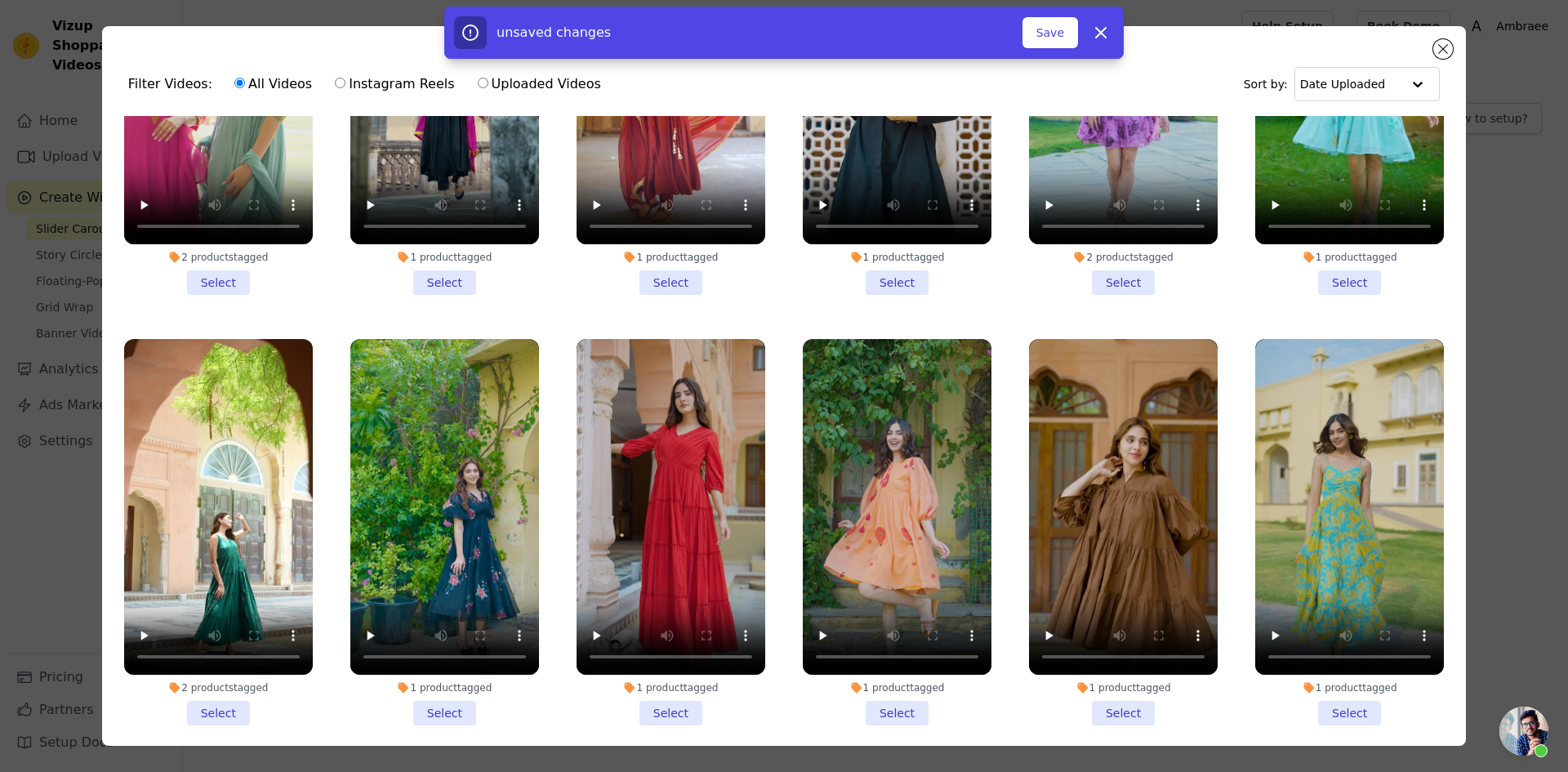
click at [449, 498] on li "1 product tagged Select" at bounding box center [444, 531] width 189 height 386
click at [0, 0] on input "1 product tagged Select" at bounding box center [0, 0] width 0 height 0
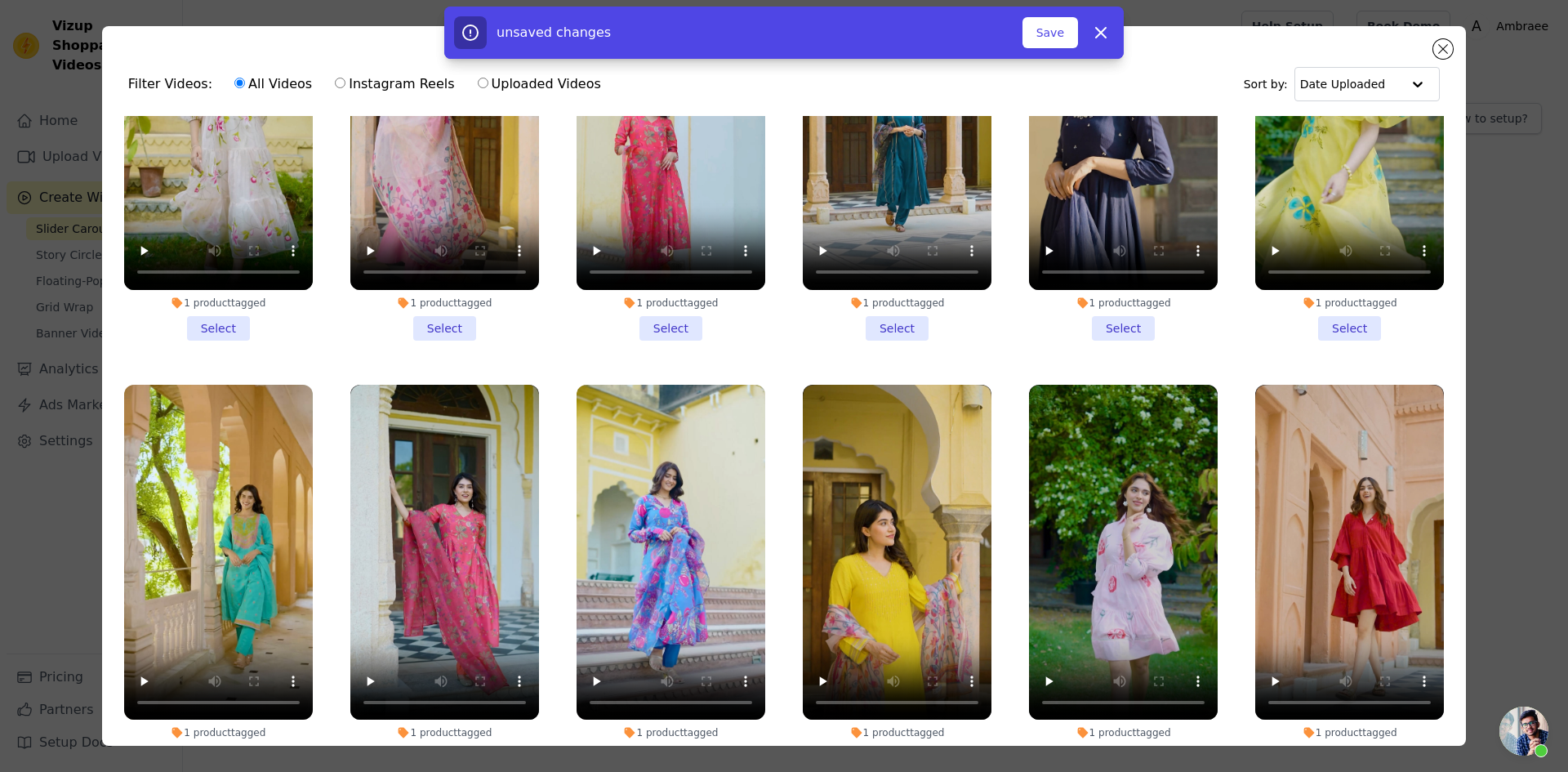
scroll to position [15230, 0]
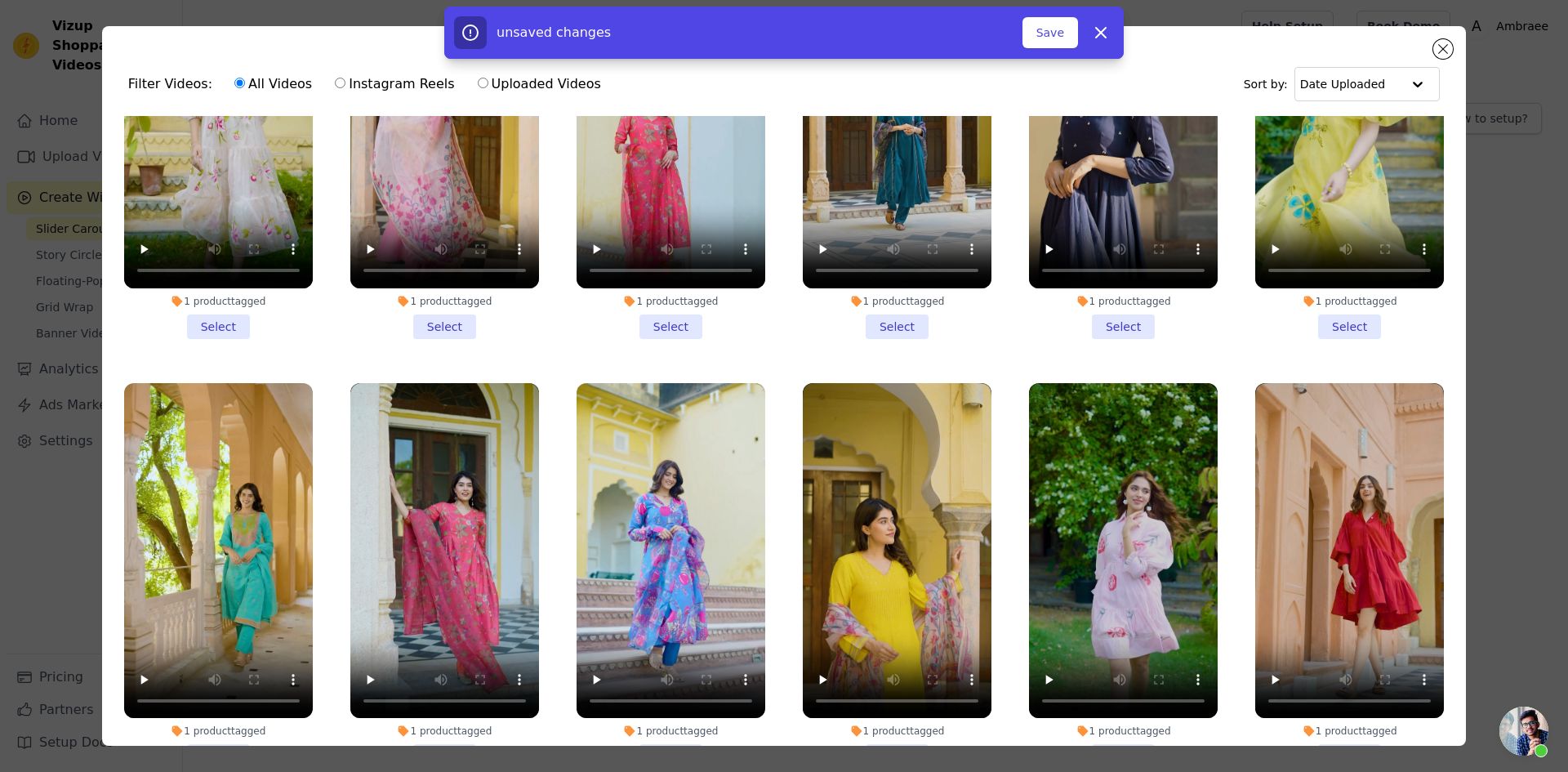
click at [882, 528] on li "1 product tagged Select" at bounding box center [896, 576] width 189 height 386
click at [0, 0] on input "1 product tagged Select" at bounding box center [0, 0] width 0 height 0
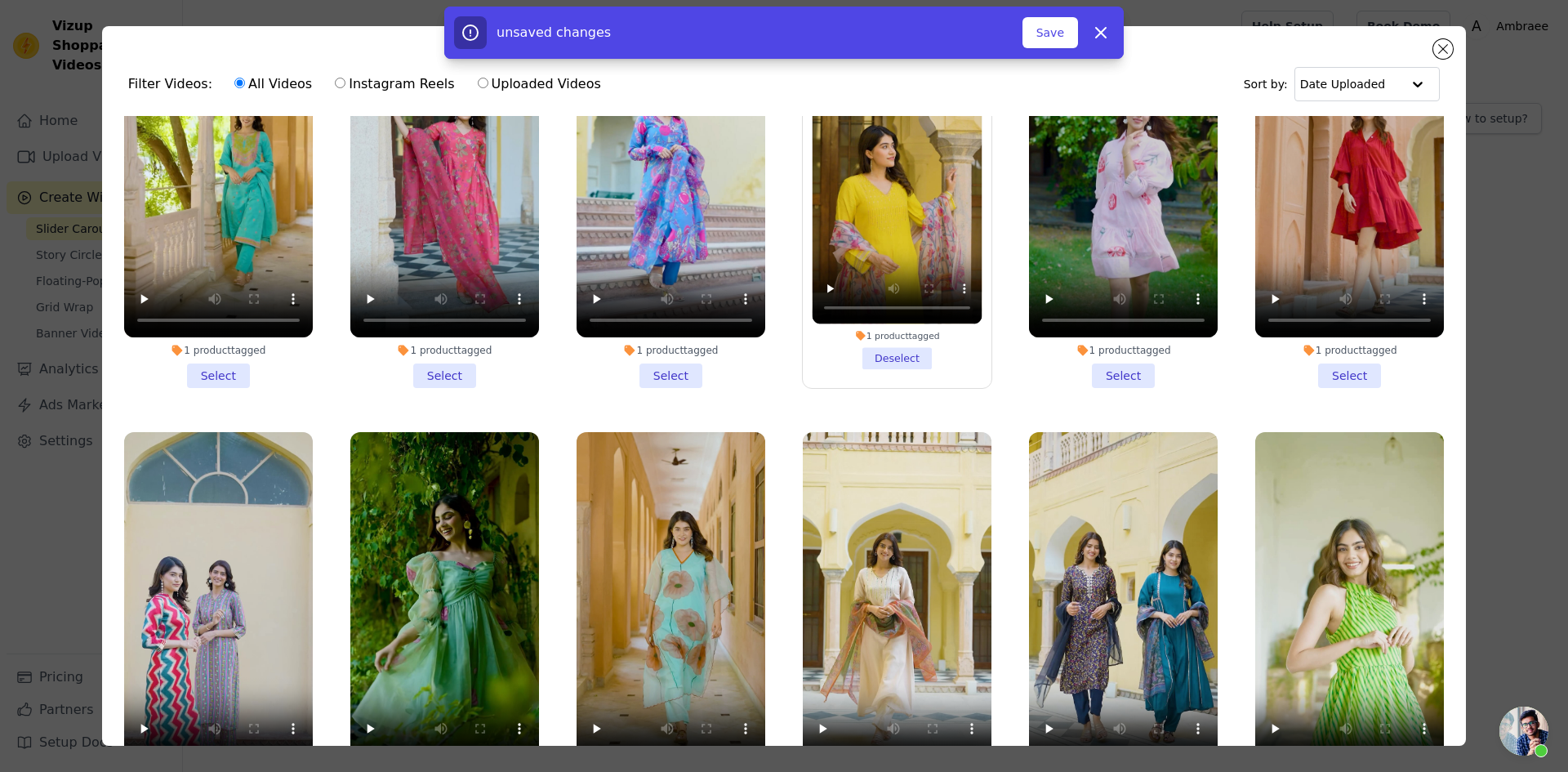
scroll to position [15638, 0]
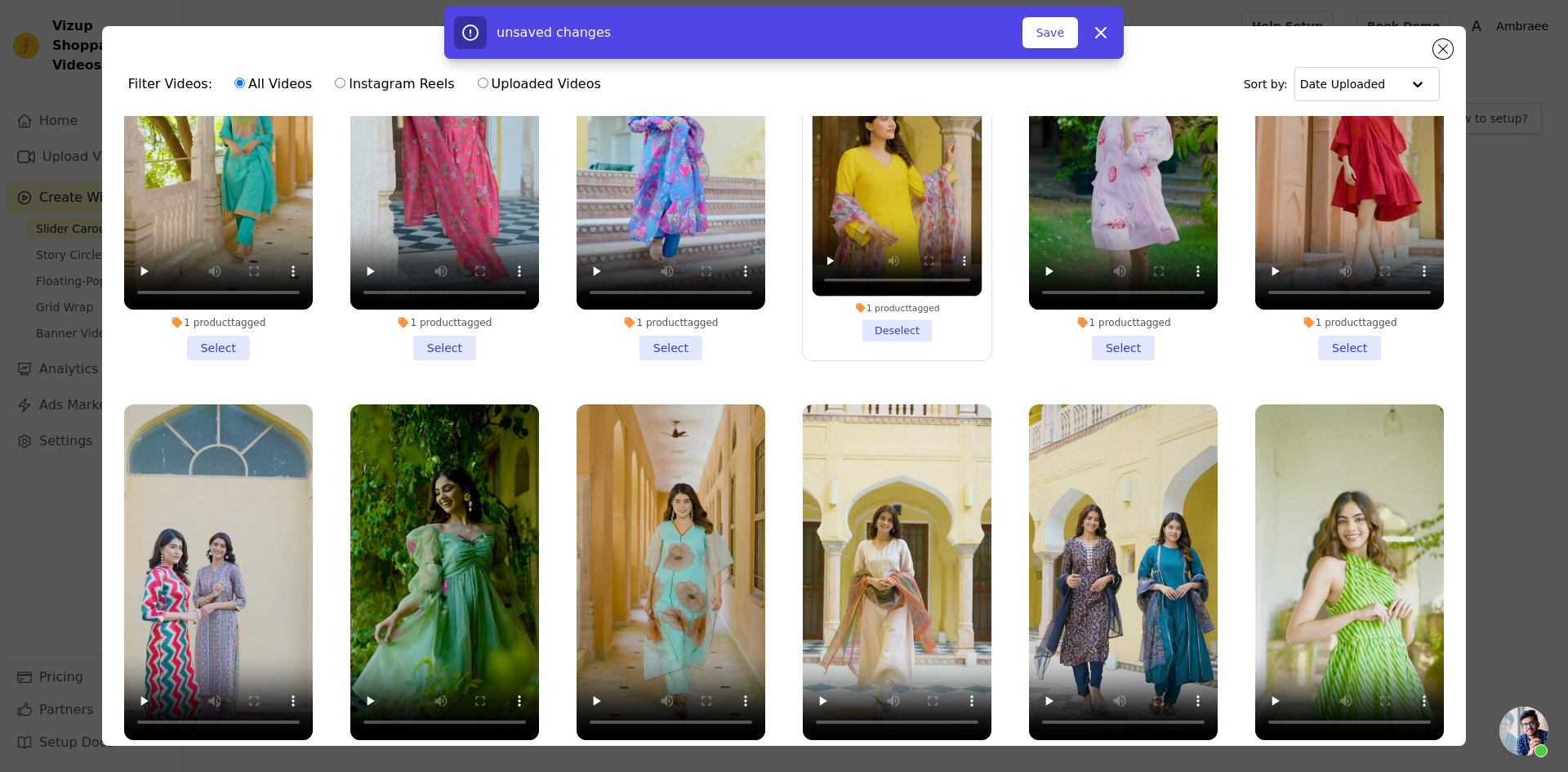
click at [655, 544] on li "1 product tagged Select" at bounding box center [671, 597] width 189 height 386
click at [0, 0] on input "1 product tagged Select" at bounding box center [0, 0] width 0 height 0
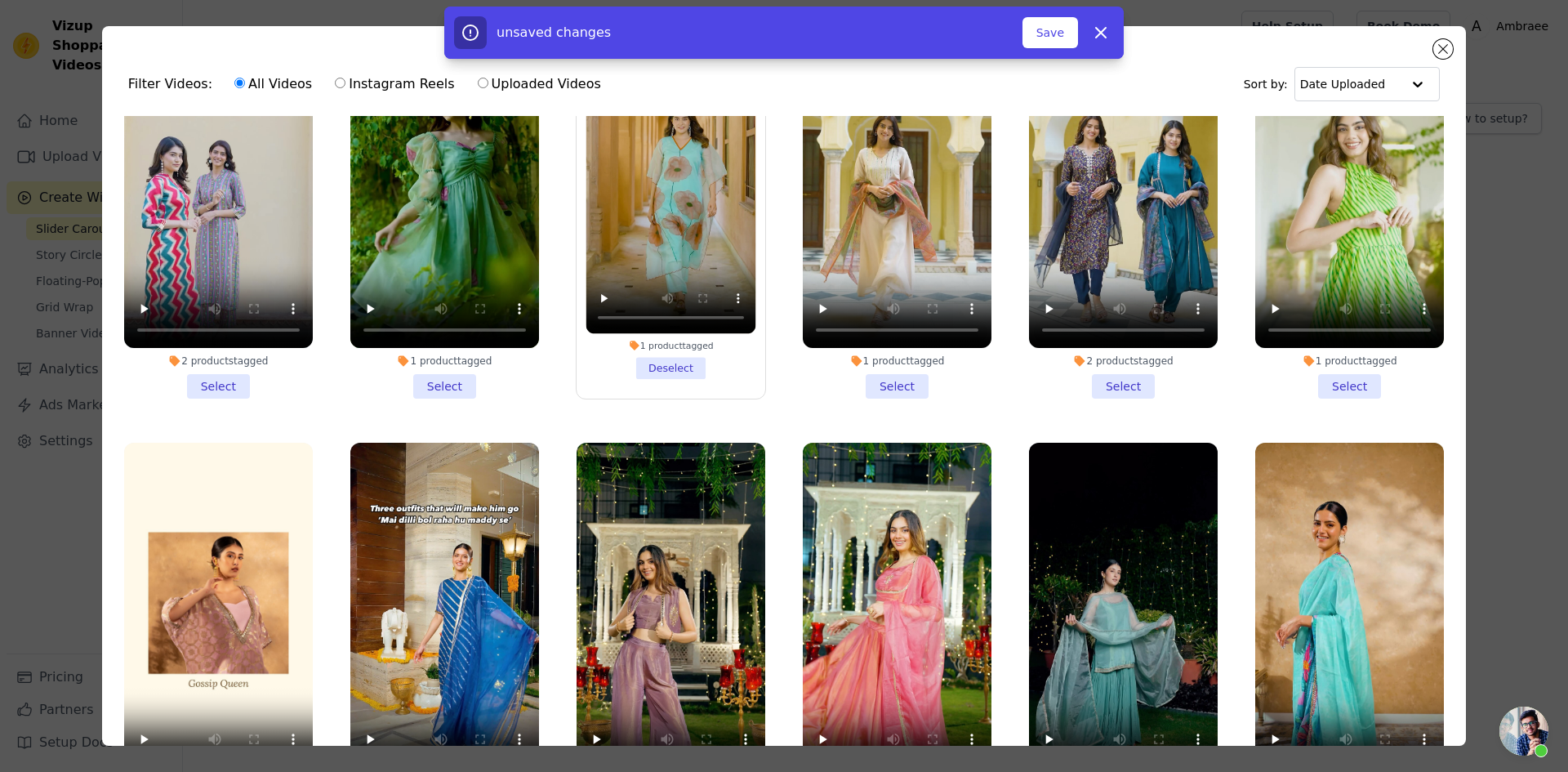
scroll to position [16047, 0]
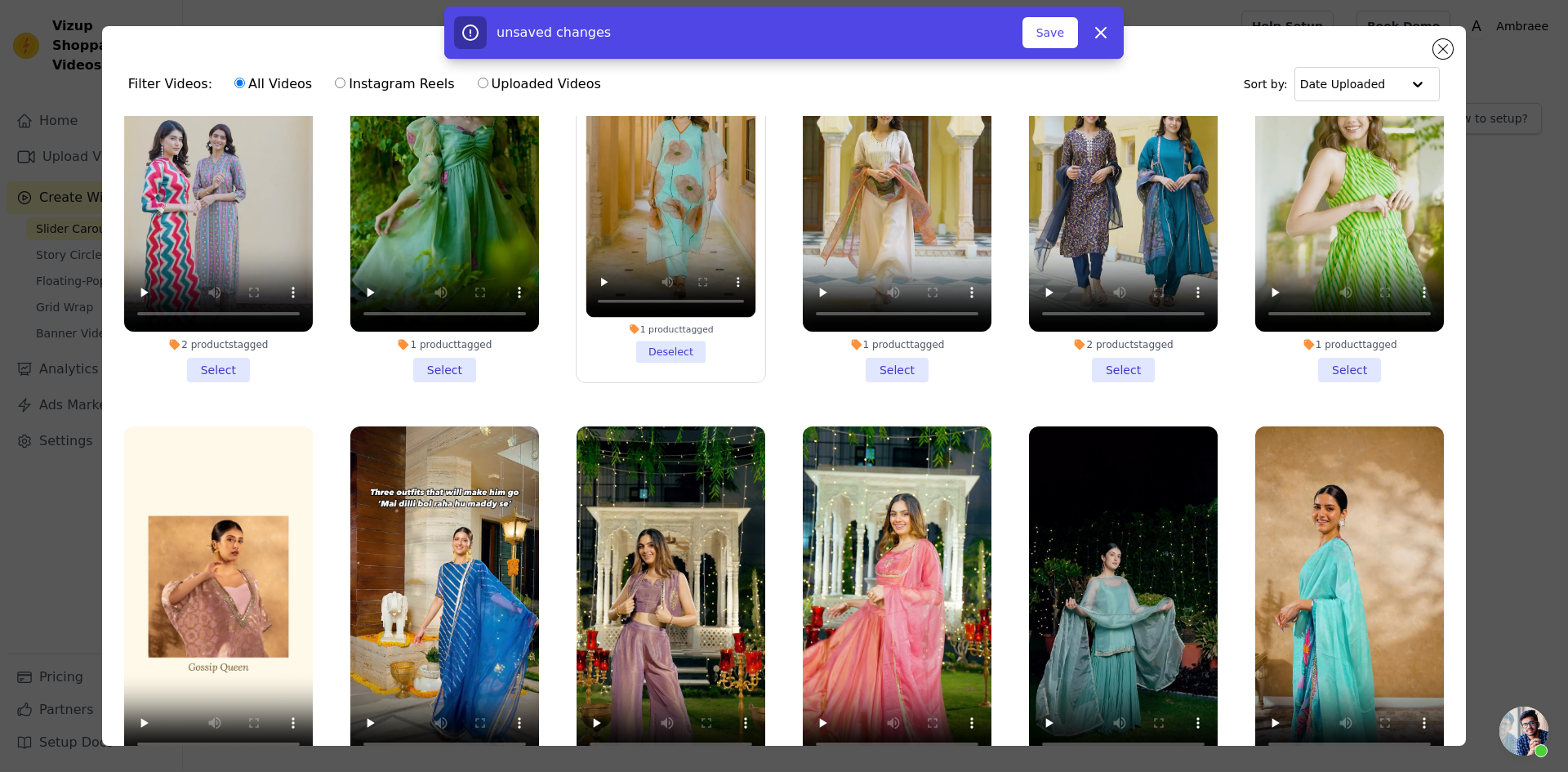
click at [427, 559] on li "2 products tagged Select" at bounding box center [444, 619] width 189 height 386
click at [0, 0] on input "2 products tagged Select" at bounding box center [0, 0] width 0 height 0
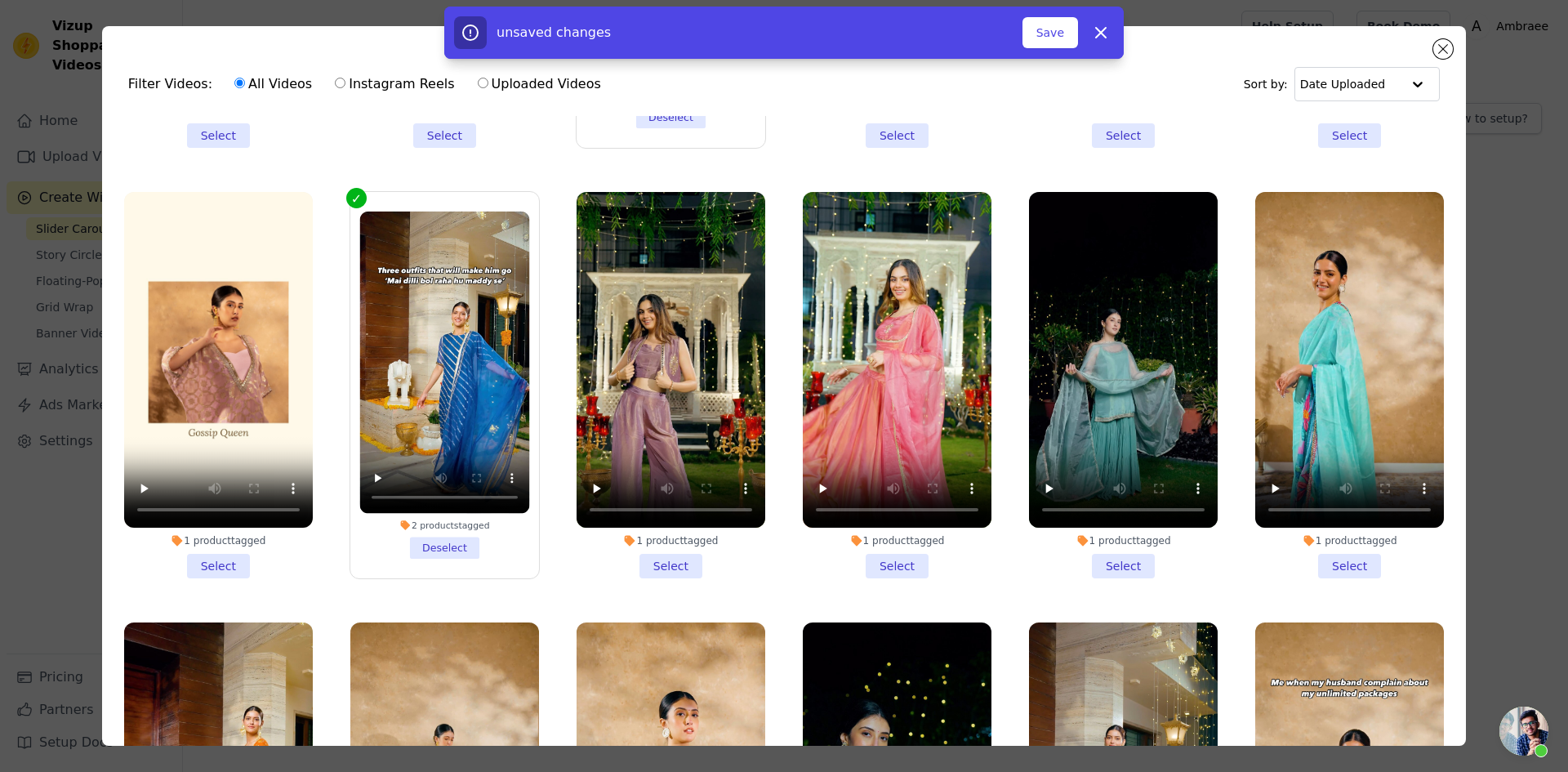
scroll to position [16363, 0]
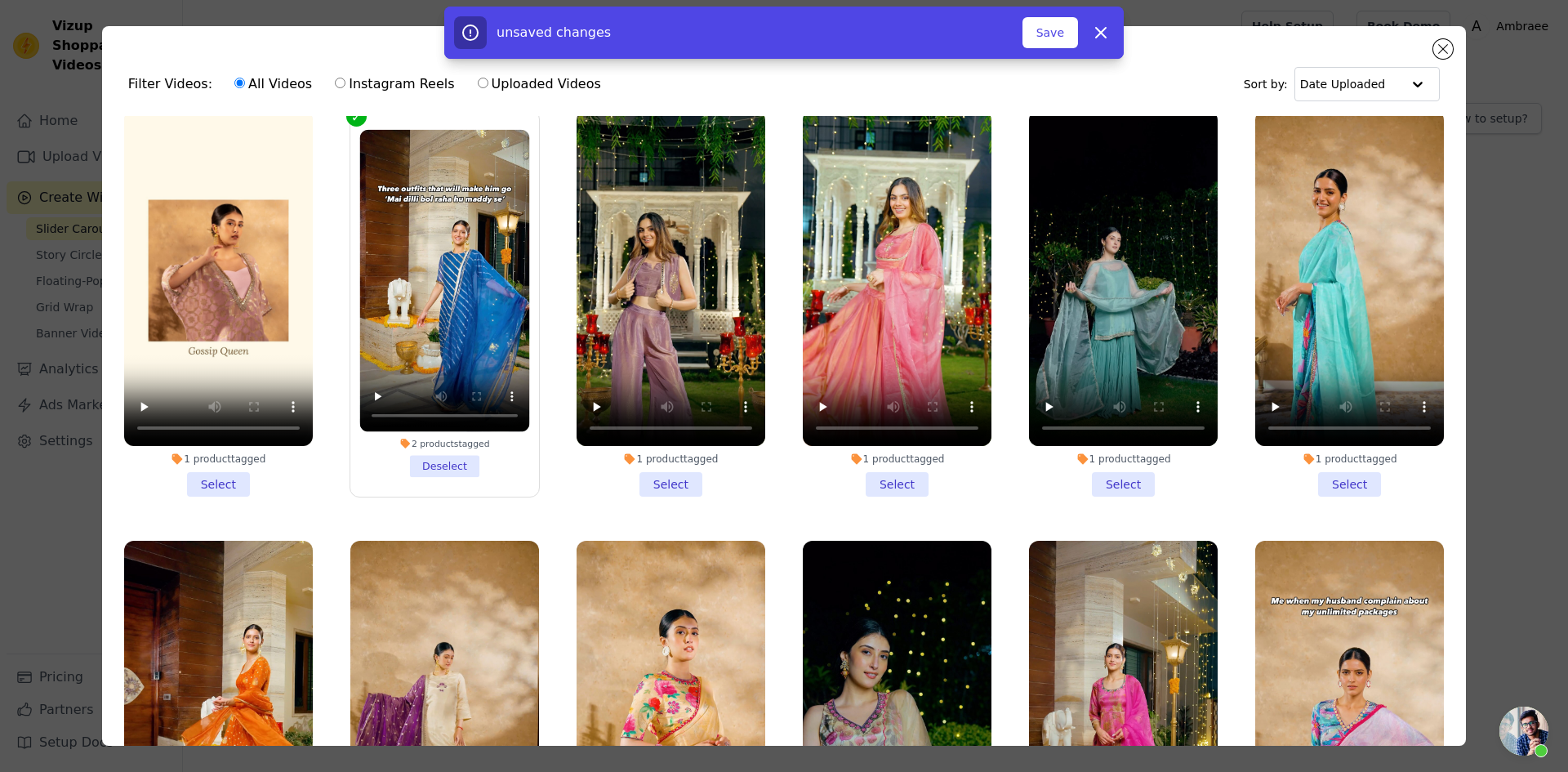
click at [436, 665] on li "1 product tagged Select" at bounding box center [444, 733] width 189 height 386
click at [0, 0] on input "1 product tagged Select" at bounding box center [0, 0] width 0 height 0
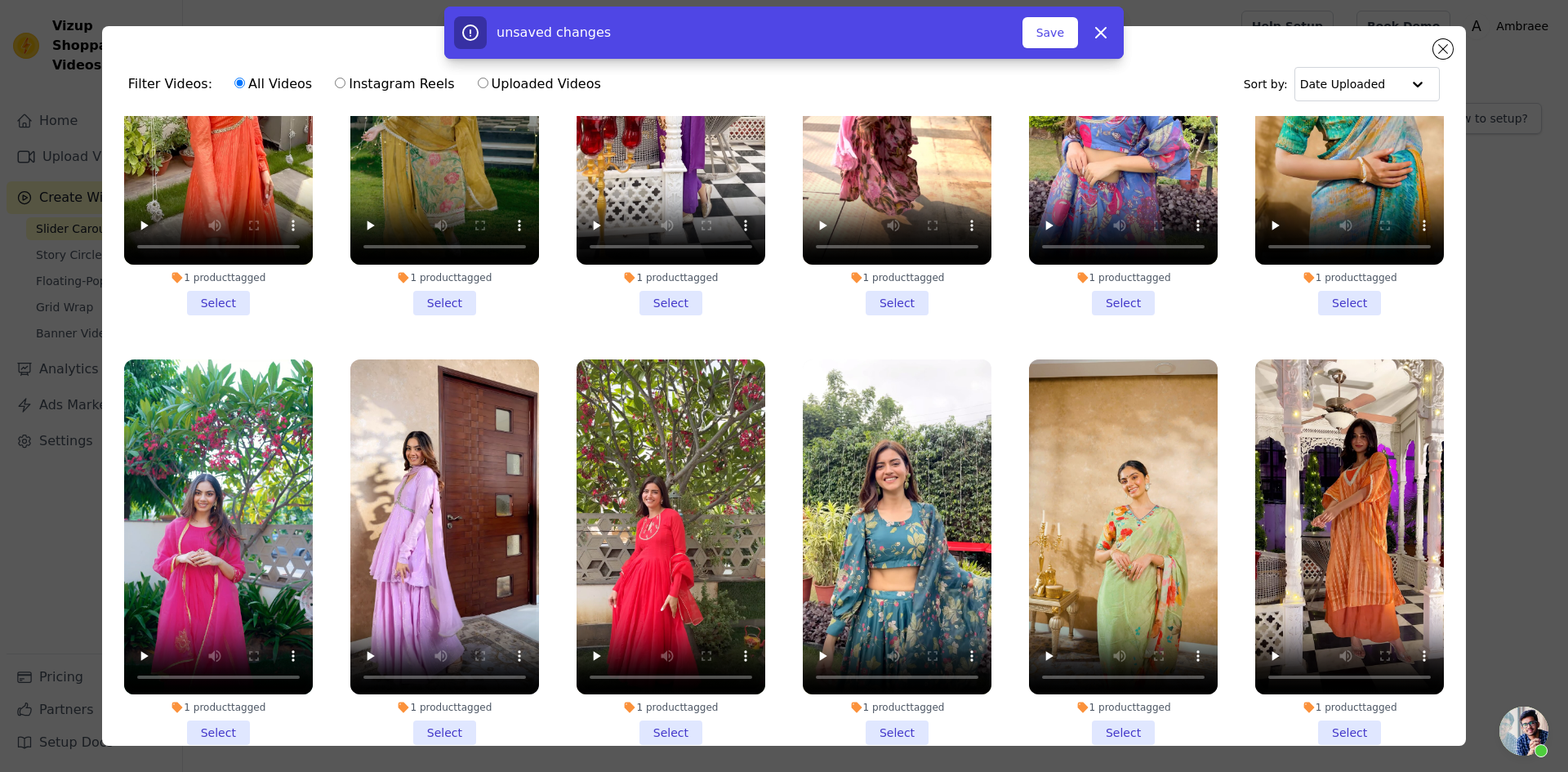
scroll to position [17425, 0]
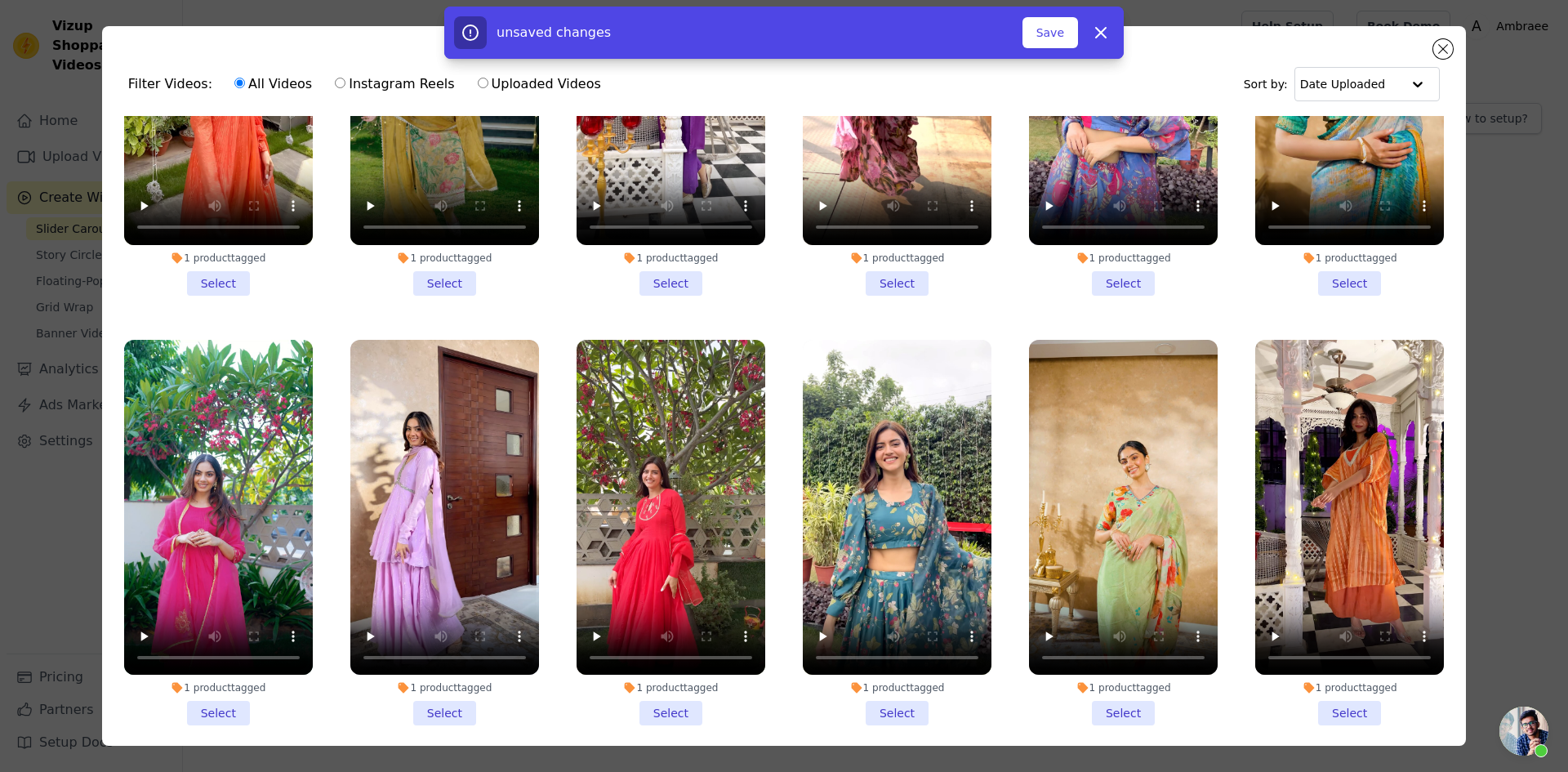
click at [438, 460] on li "1 product tagged Select" at bounding box center [444, 532] width 189 height 386
click at [0, 0] on input "1 product tagged Select" at bounding box center [0, 0] width 0 height 0
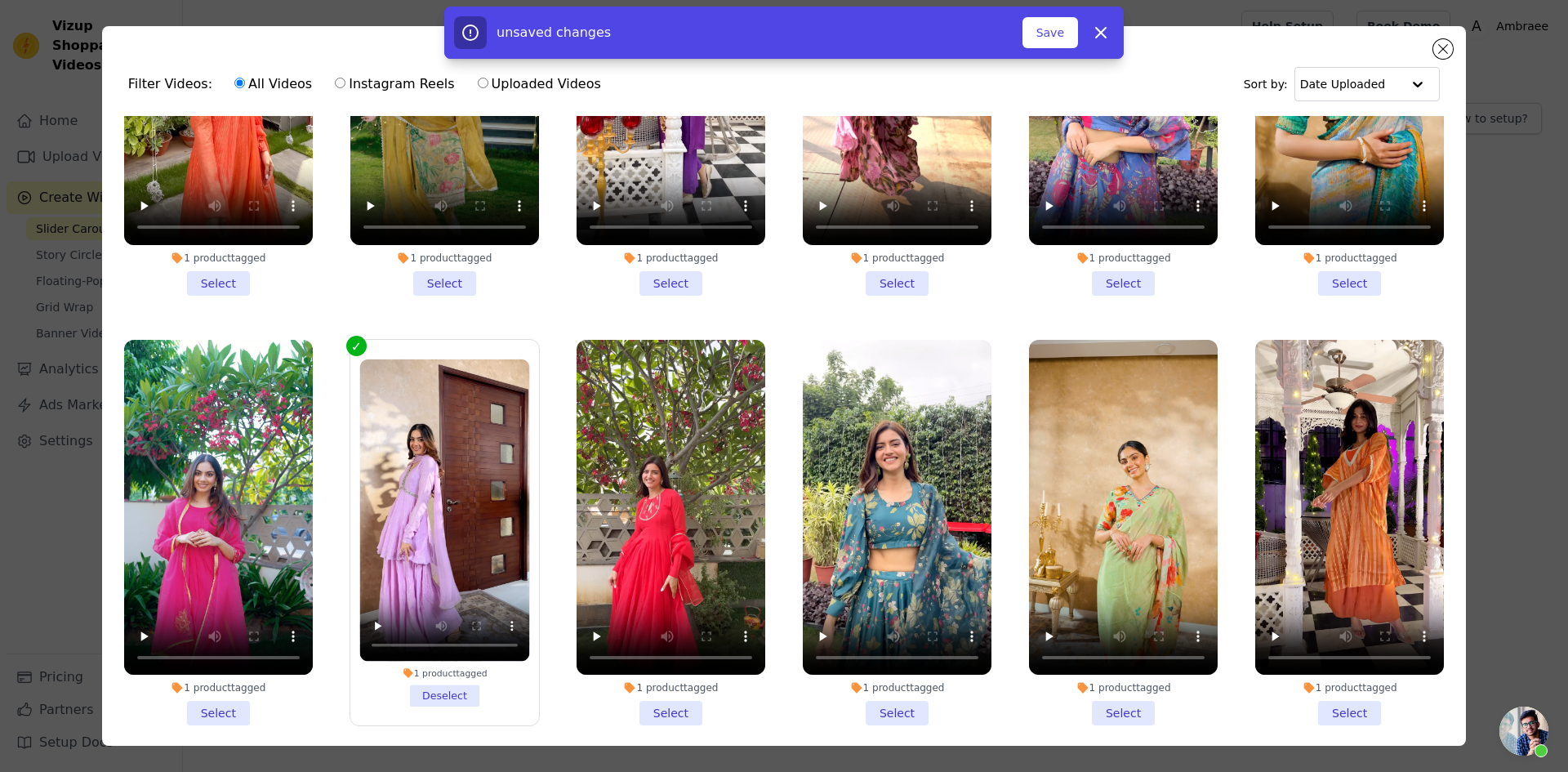
click at [867, 458] on li "1 product tagged Select" at bounding box center [896, 532] width 189 height 386
click at [0, 0] on input "1 product tagged Select" at bounding box center [0, 0] width 0 height 0
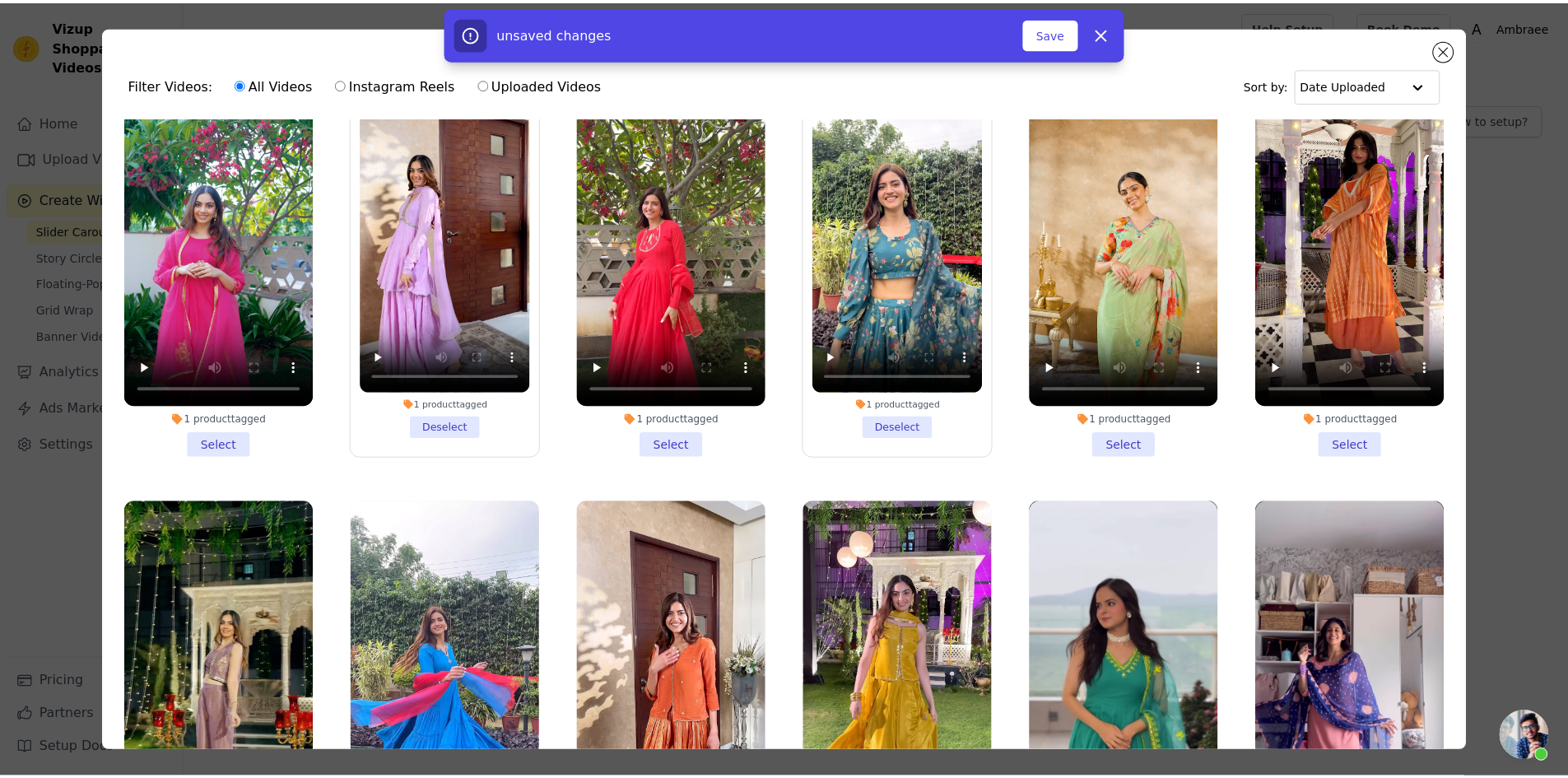
scroll to position [17971, 0]
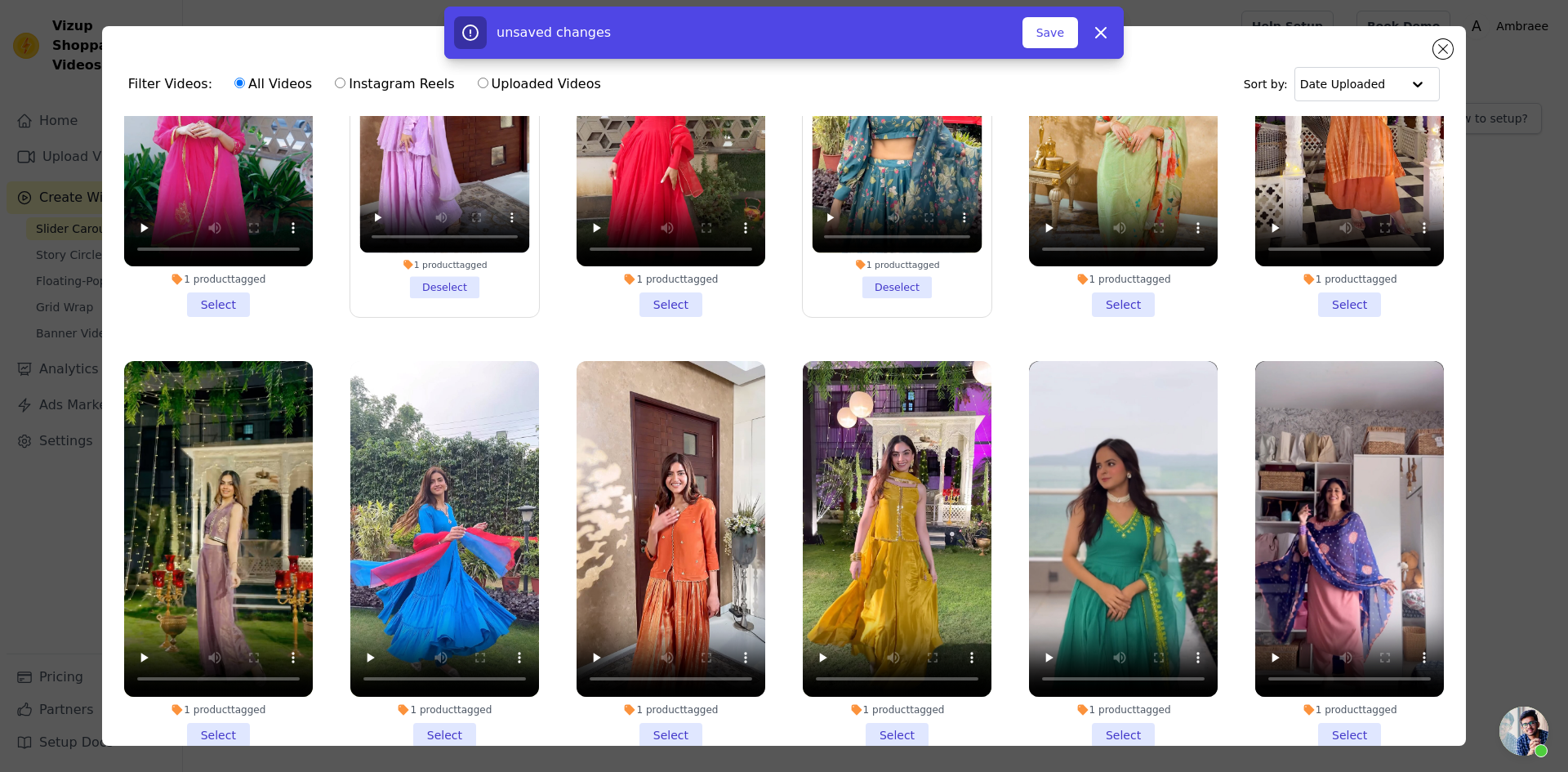
click at [869, 471] on li "1 product tagged Select" at bounding box center [896, 554] width 189 height 386
click at [0, 0] on input "1 product tagged Select" at bounding box center [0, 0] width 0 height 0
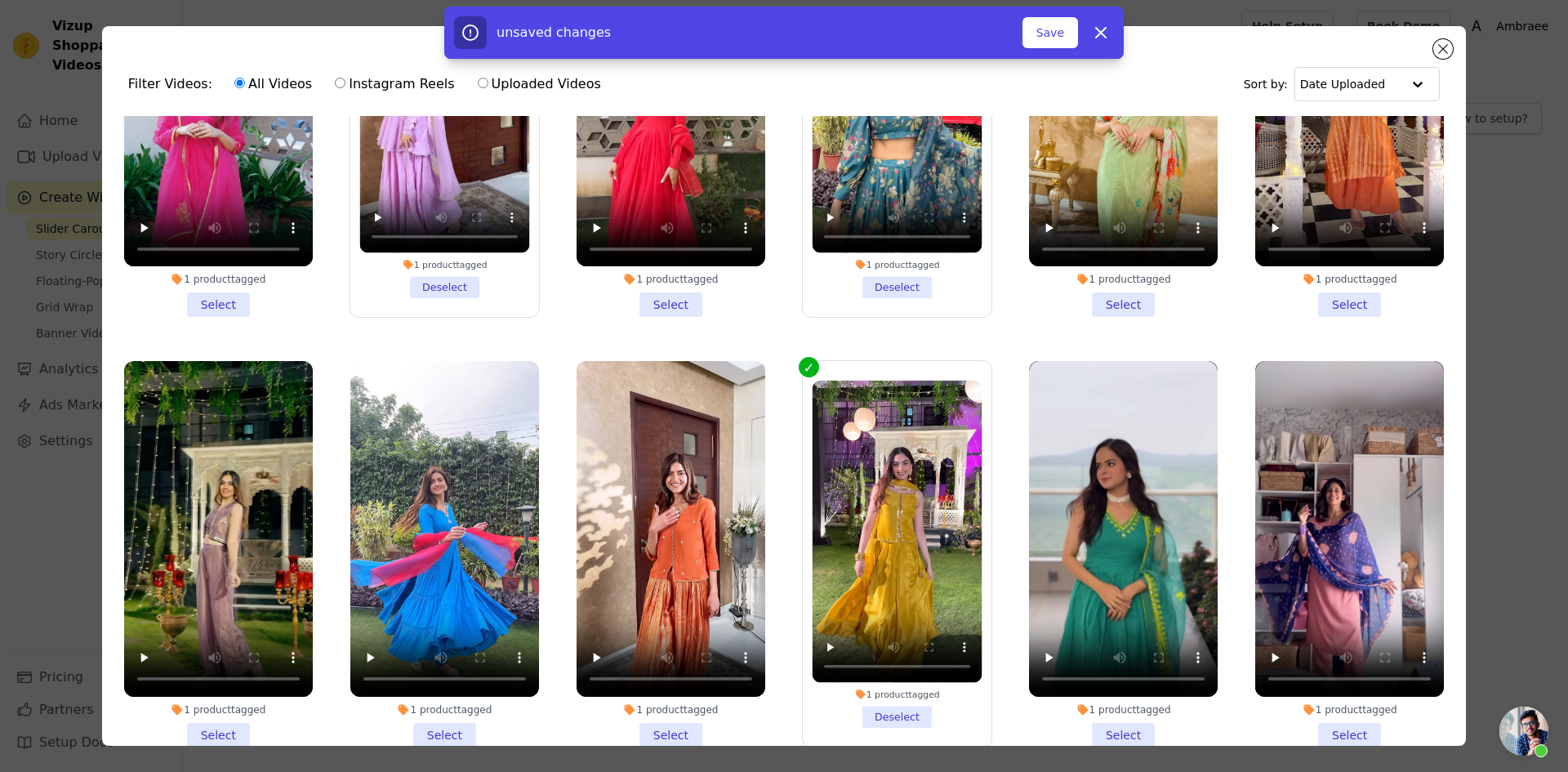
click at [427, 469] on li "1 product tagged Select" at bounding box center [444, 554] width 189 height 386
click at [0, 0] on input "1 product tagged Select" at bounding box center [0, 0] width 0 height 0
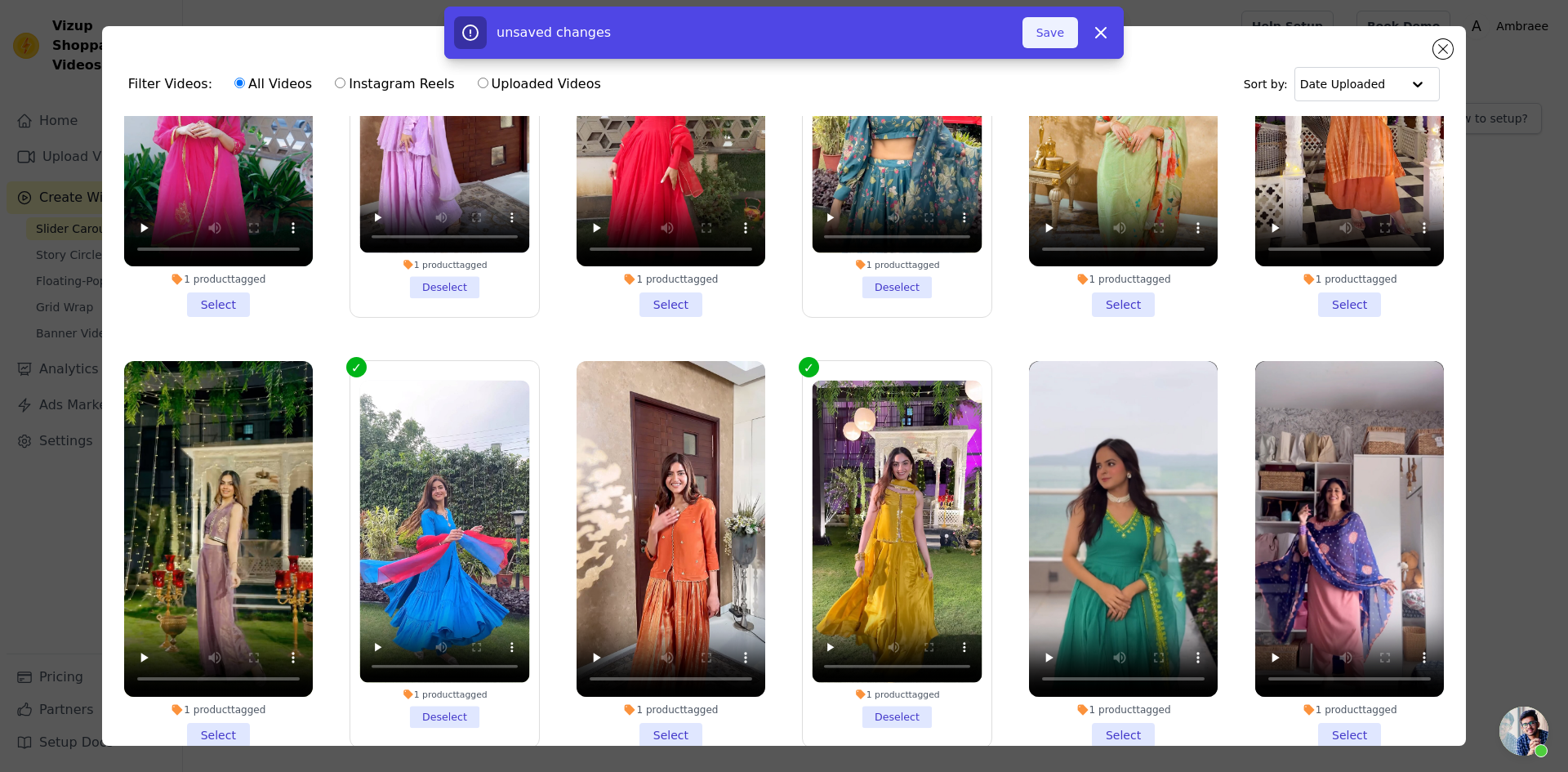
click at [1061, 27] on button "Save" at bounding box center [1050, 32] width 56 height 31
click at [1021, 40] on button "Add To Widget" at bounding box center [1023, 32] width 109 height 31
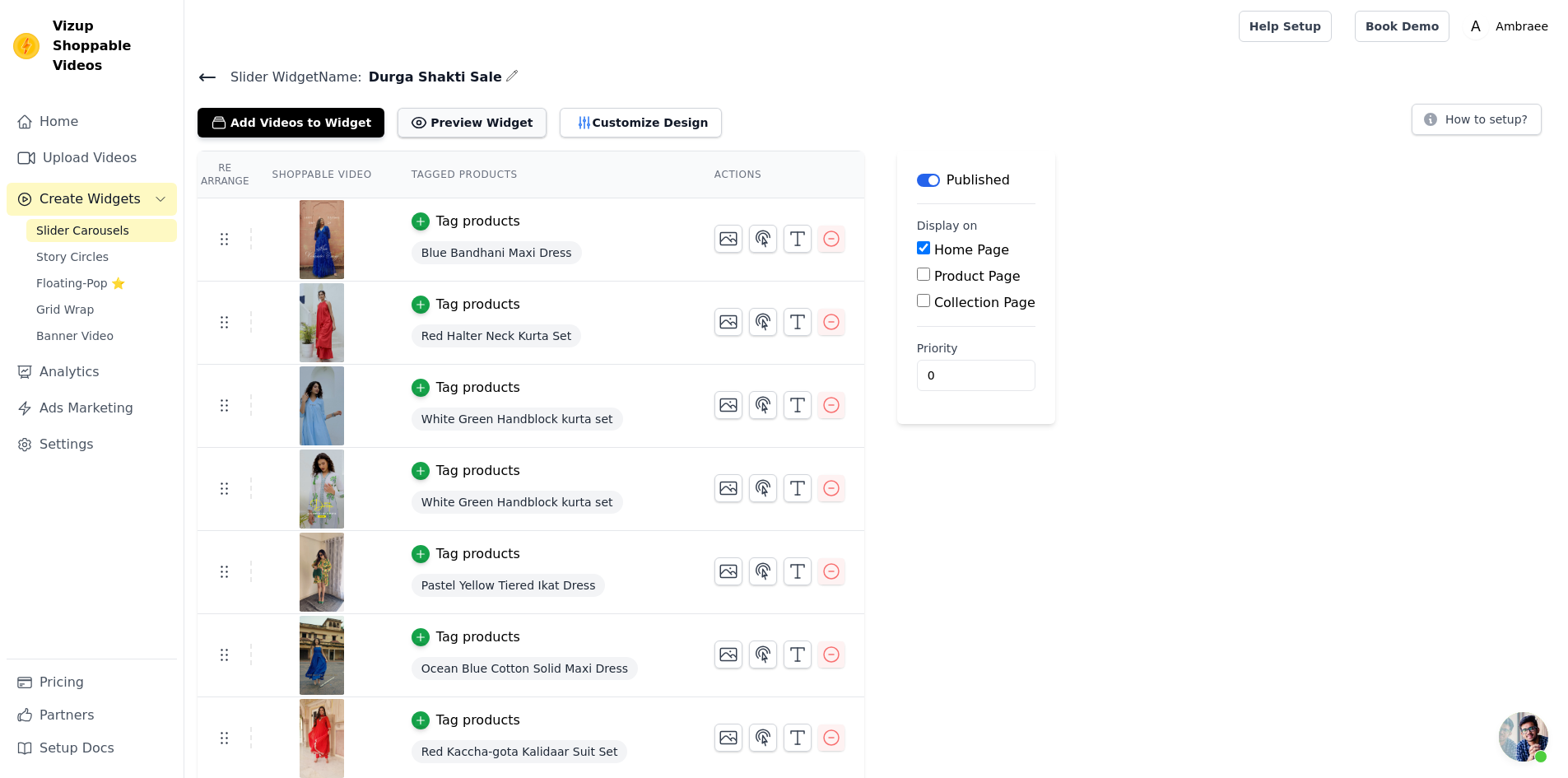
click at [448, 123] on button "Preview Widget" at bounding box center [471, 122] width 148 height 30
click at [917, 271] on input "Product Page" at bounding box center [924, 274] width 13 height 13
checkbox input "true"
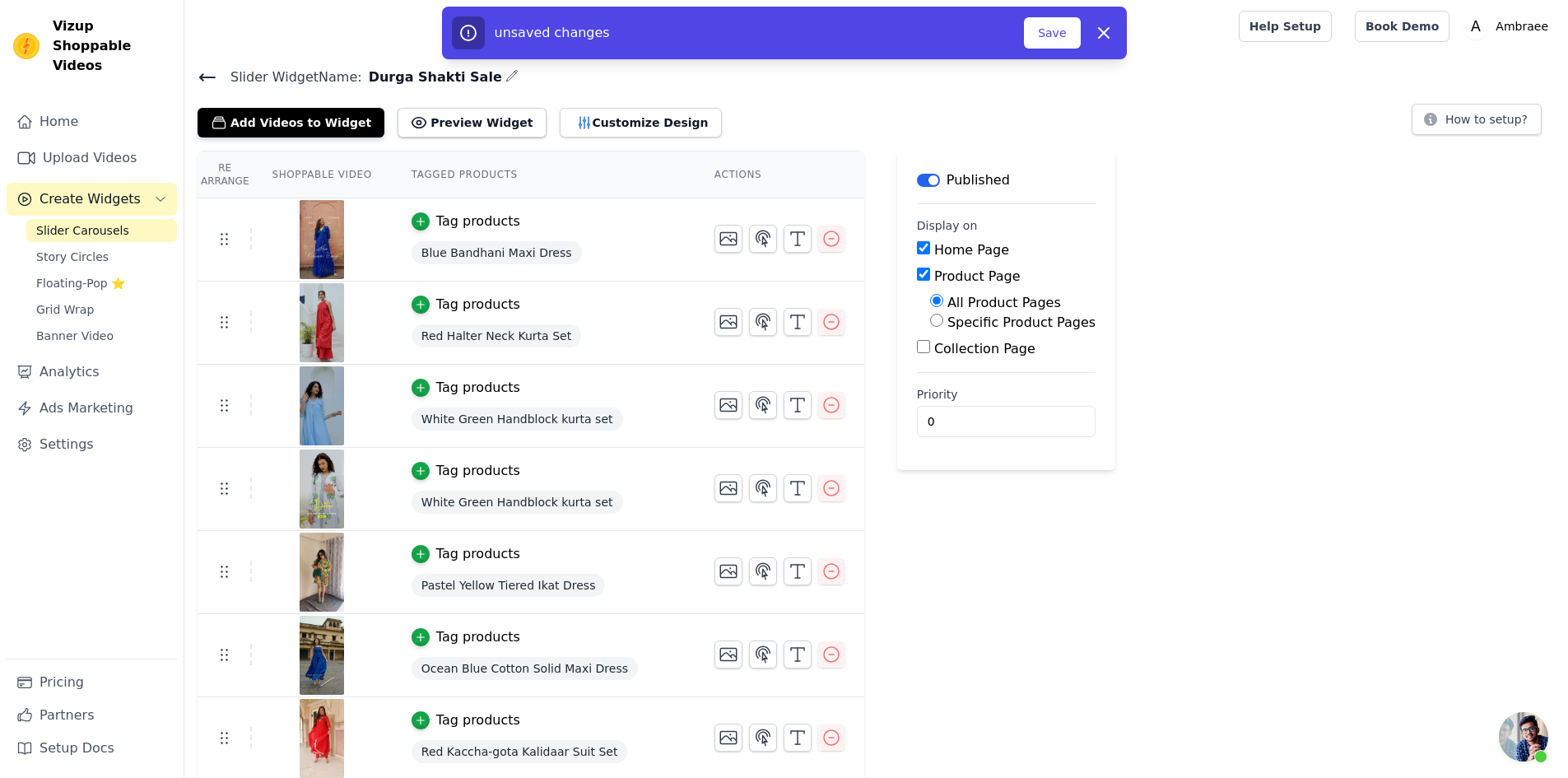
click at [917, 349] on input "Collection Page" at bounding box center [924, 347] width 13 height 13
checkbox input "true"
click at [1068, 38] on button "Save" at bounding box center [1052, 32] width 56 height 32
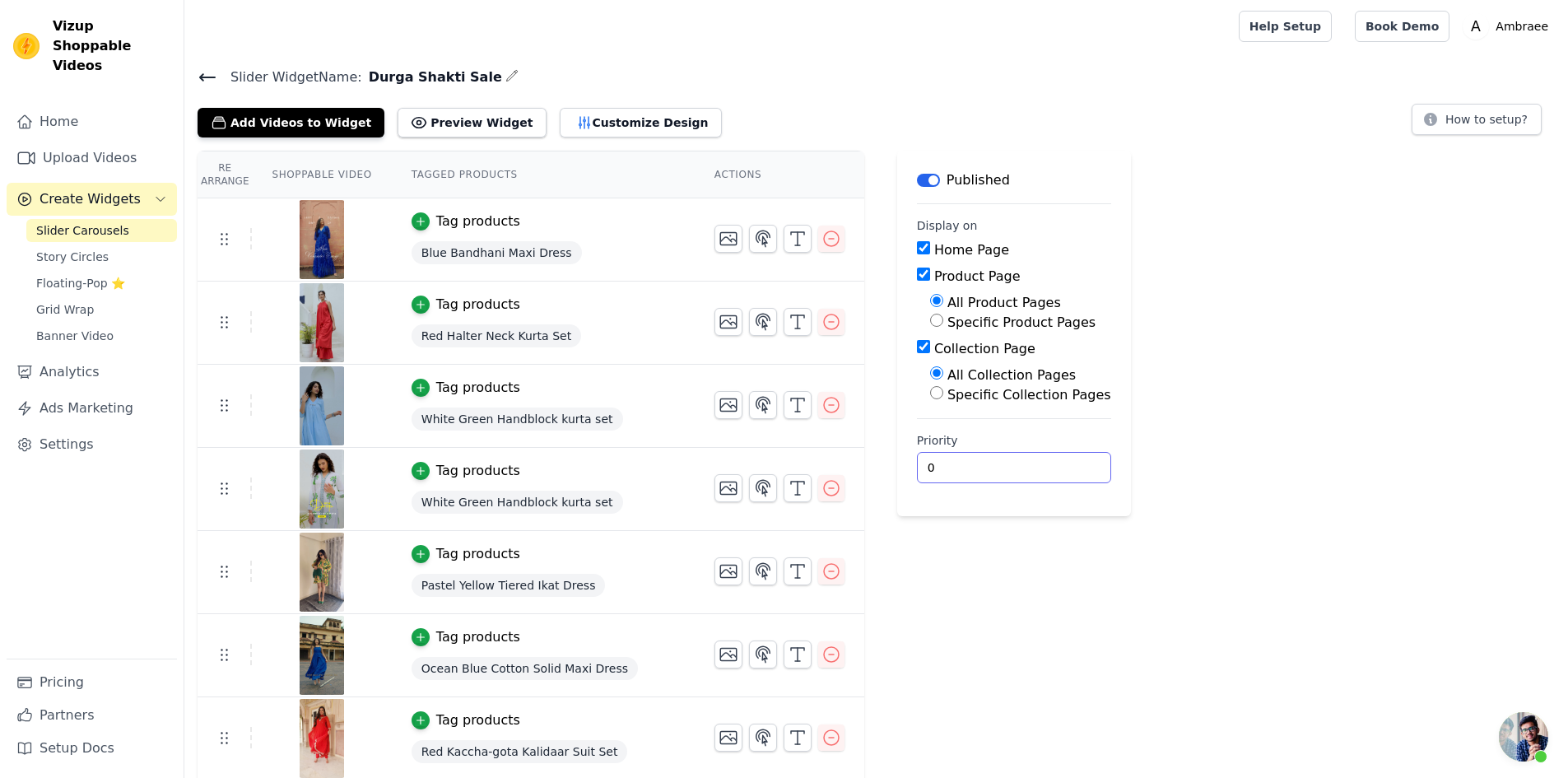
click at [917, 467] on input "0" at bounding box center [1013, 467] width 194 height 32
drag, startPoint x: 892, startPoint y: 467, endPoint x: 857, endPoint y: 475, distance: 35.9
click at [917, 475] on input "0" at bounding box center [1013, 467] width 194 height 32
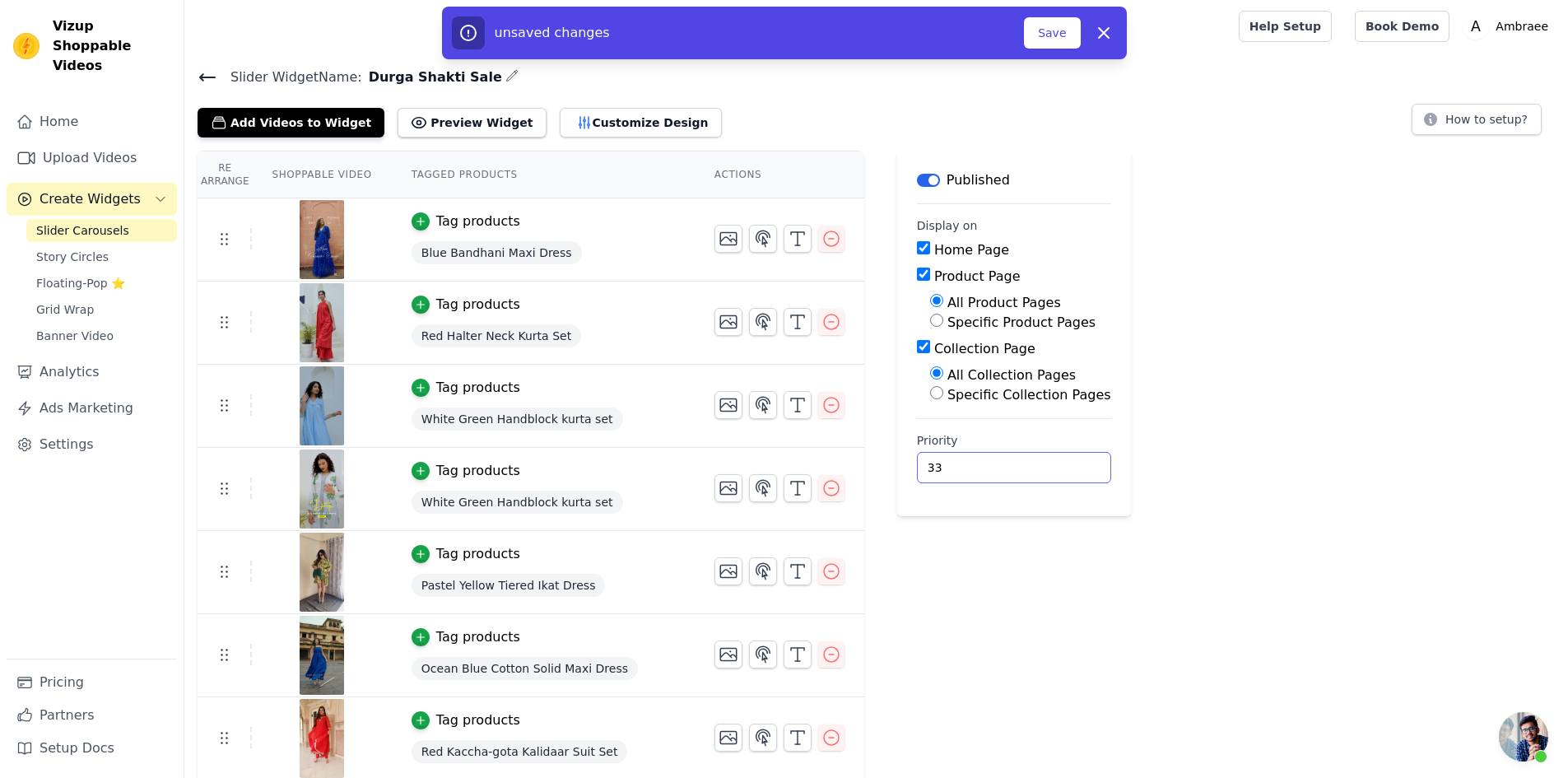
type input "3"
type input "5"
click at [1053, 29] on button "Save" at bounding box center [1052, 32] width 56 height 32
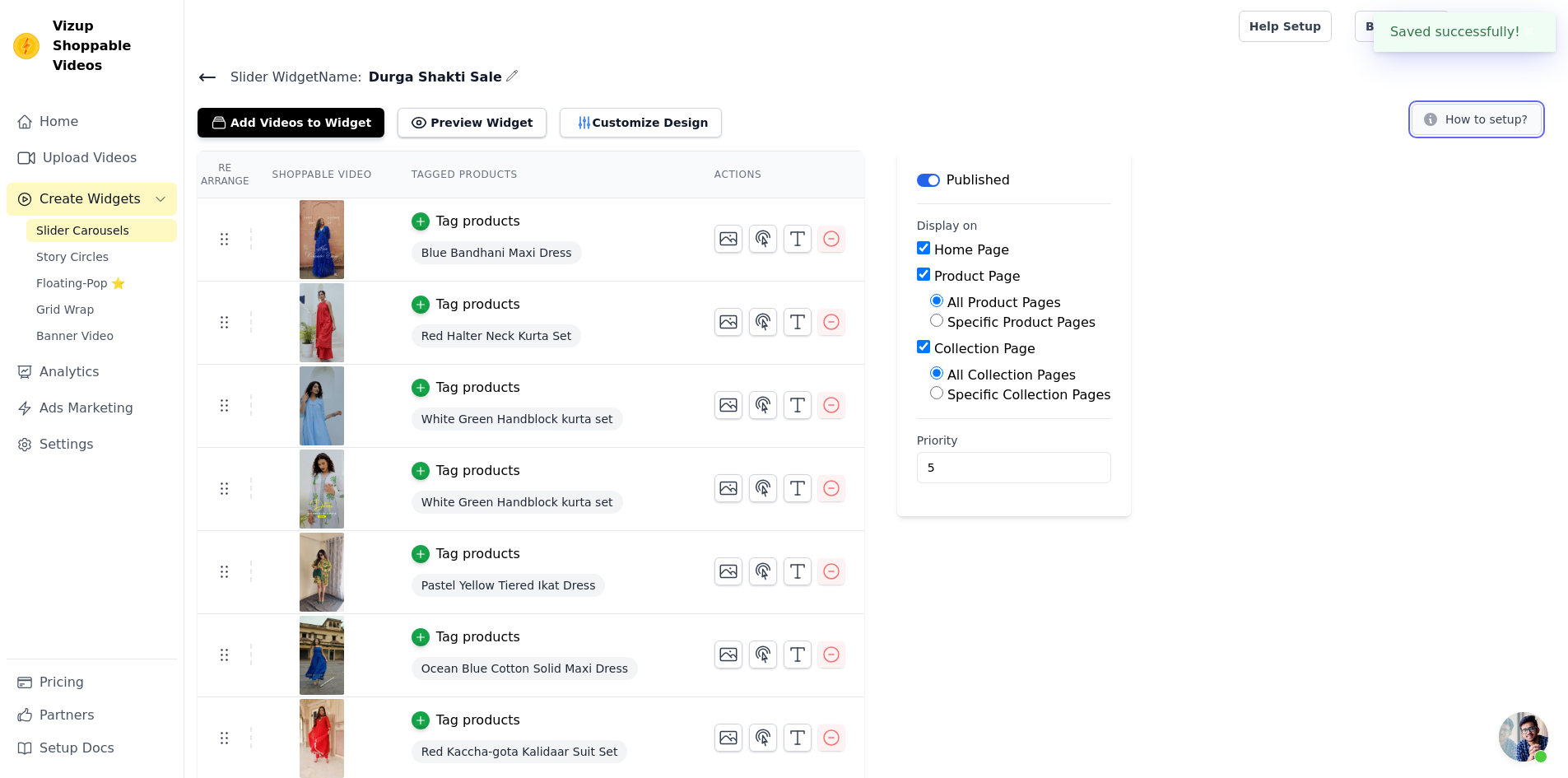
click at [1475, 124] on button "How to setup?" at bounding box center [1477, 119] width 130 height 32
click at [413, 112] on button "Preview Widget" at bounding box center [471, 122] width 148 height 30
click at [51, 275] on span "Floating-Pop ⭐" at bounding box center [80, 283] width 89 height 16
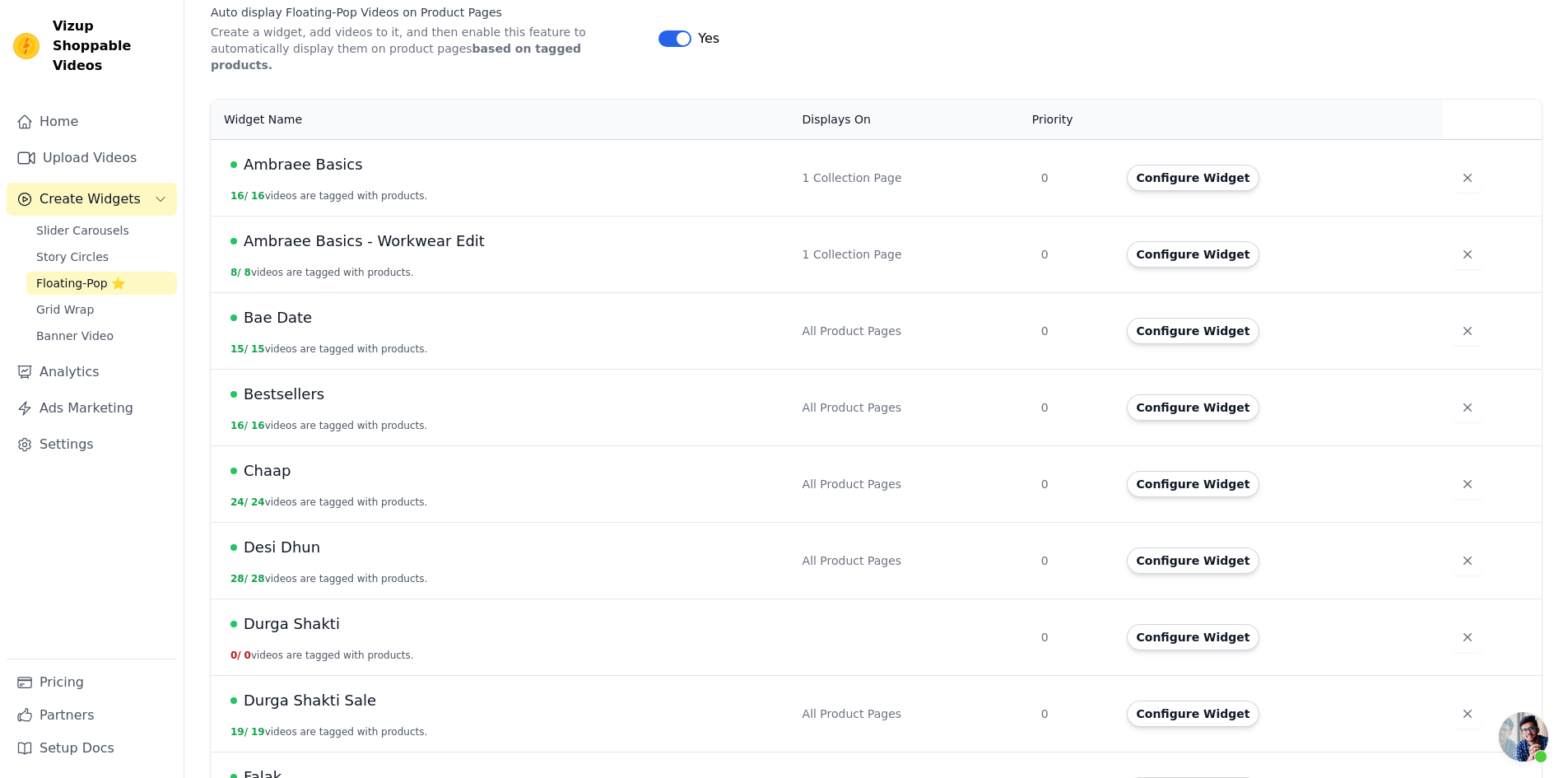
scroll to position [329, 0]
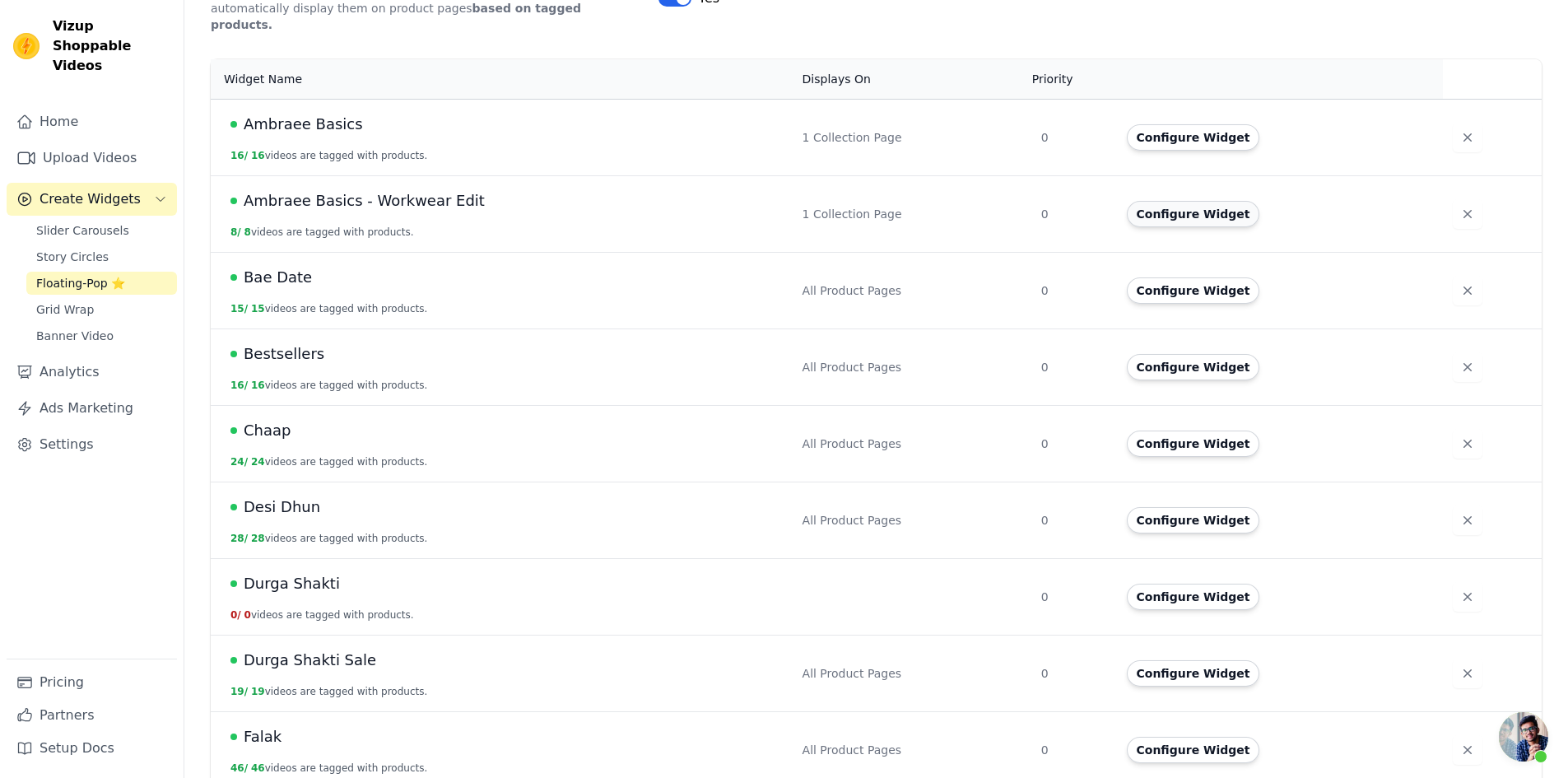
click at [1176, 201] on button "Configure Widget" at bounding box center [1194, 214] width 134 height 27
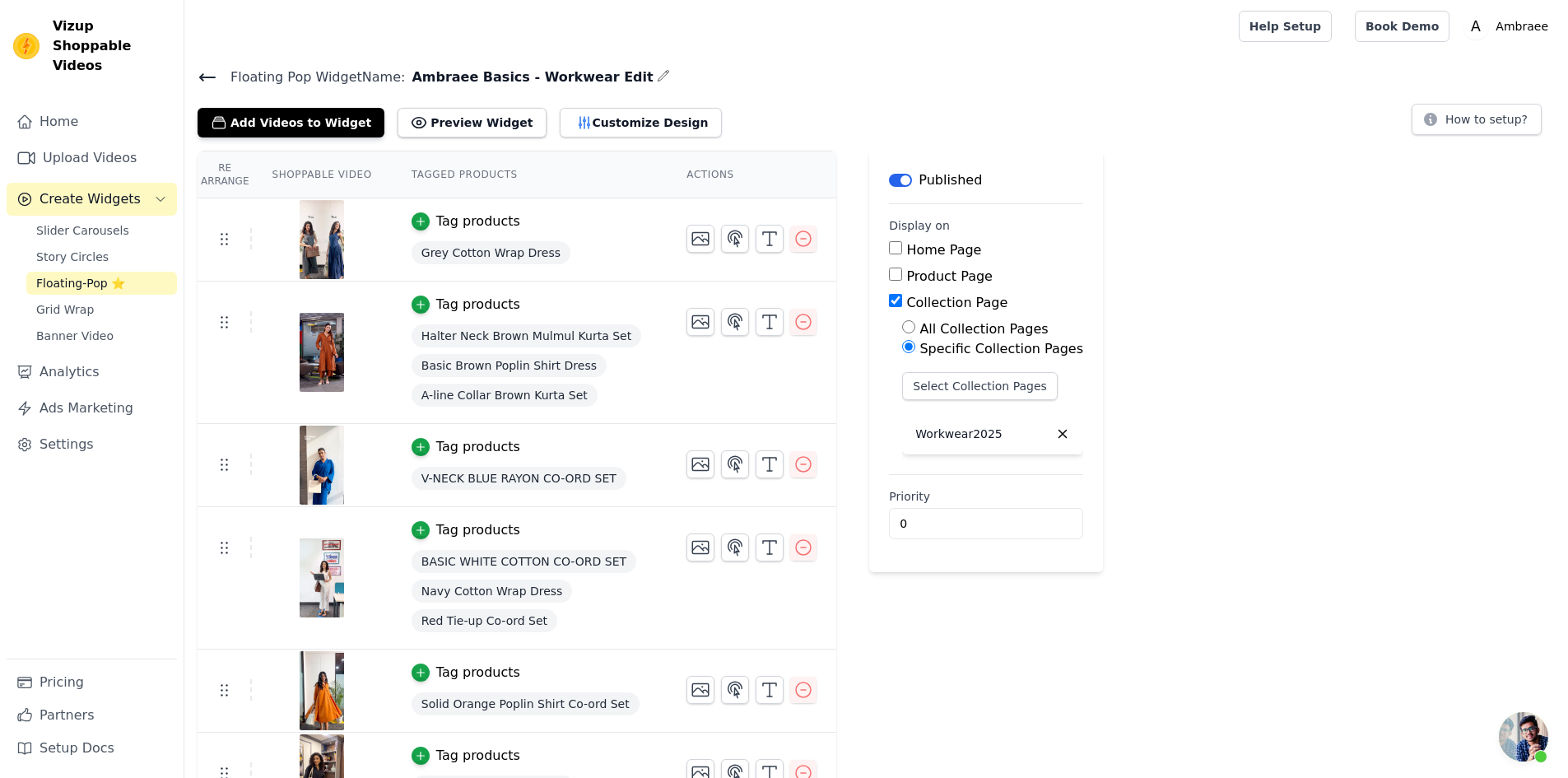
click at [903, 324] on input "All Collection Pages" at bounding box center [909, 327] width 13 height 13
radio input "true"
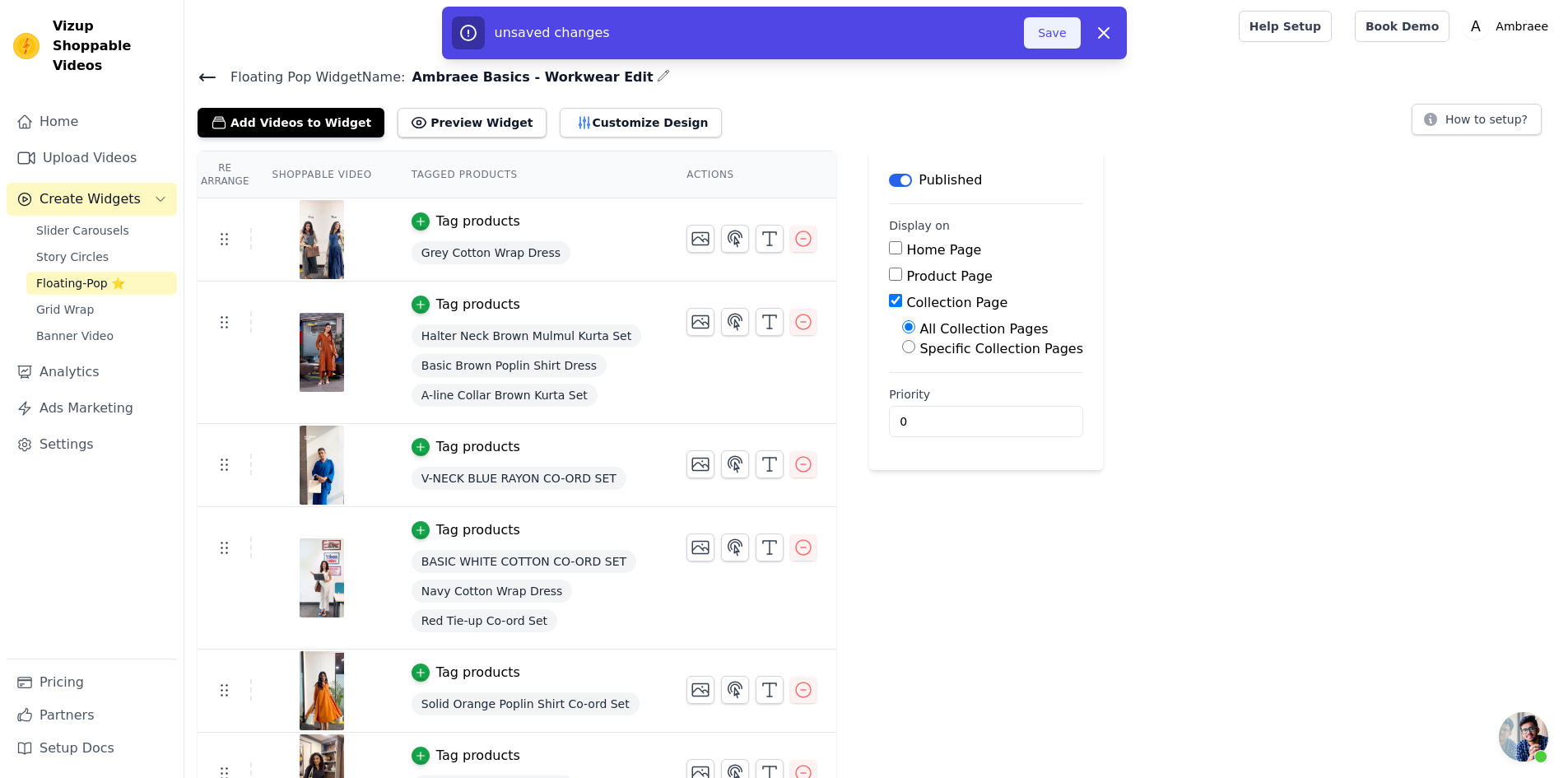
click at [1063, 21] on button "Save" at bounding box center [1052, 32] width 56 height 32
click at [1060, 27] on button "Save" at bounding box center [1052, 32] width 56 height 32
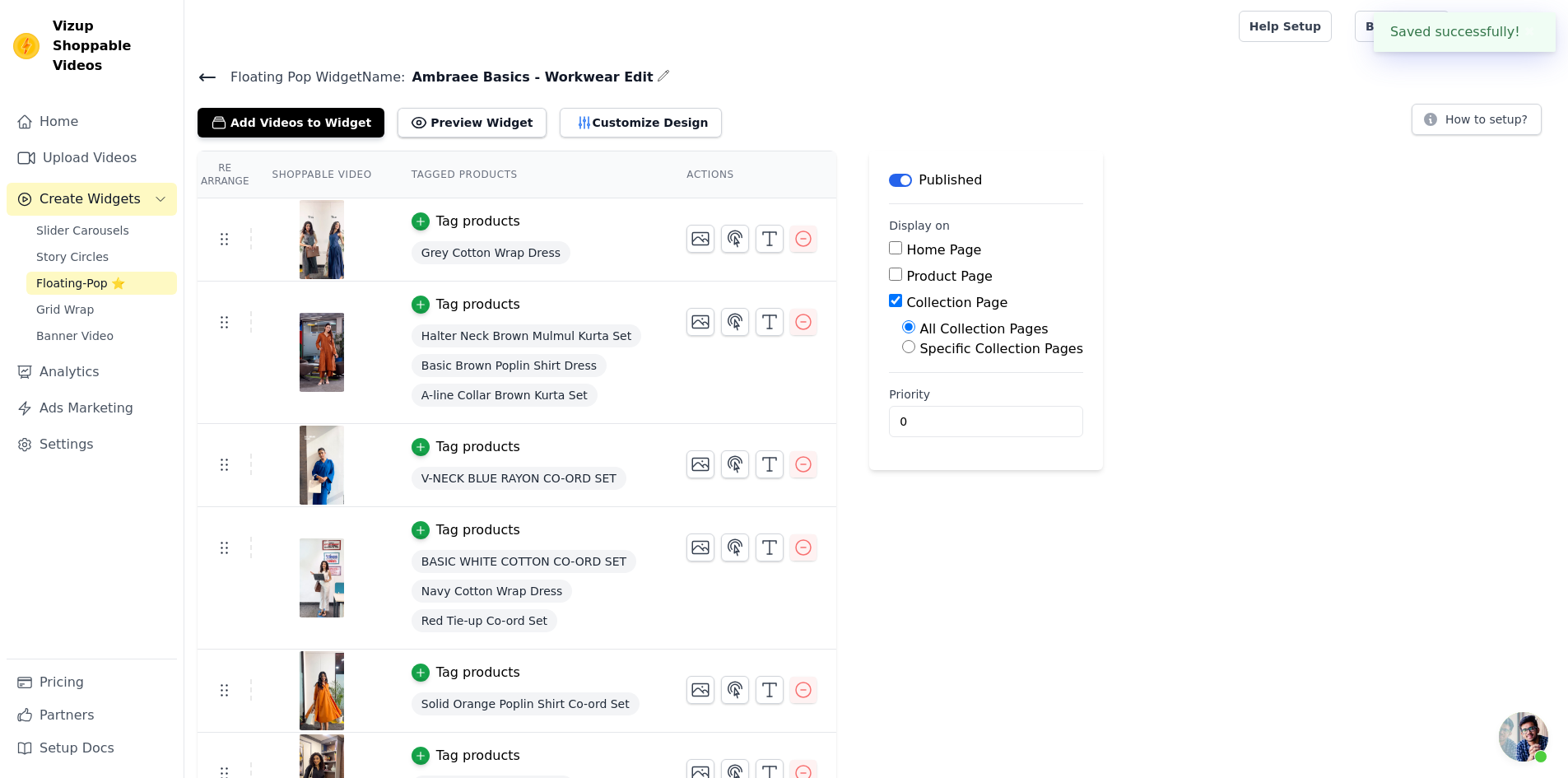
click at [208, 76] on icon at bounding box center [207, 77] width 15 height 7
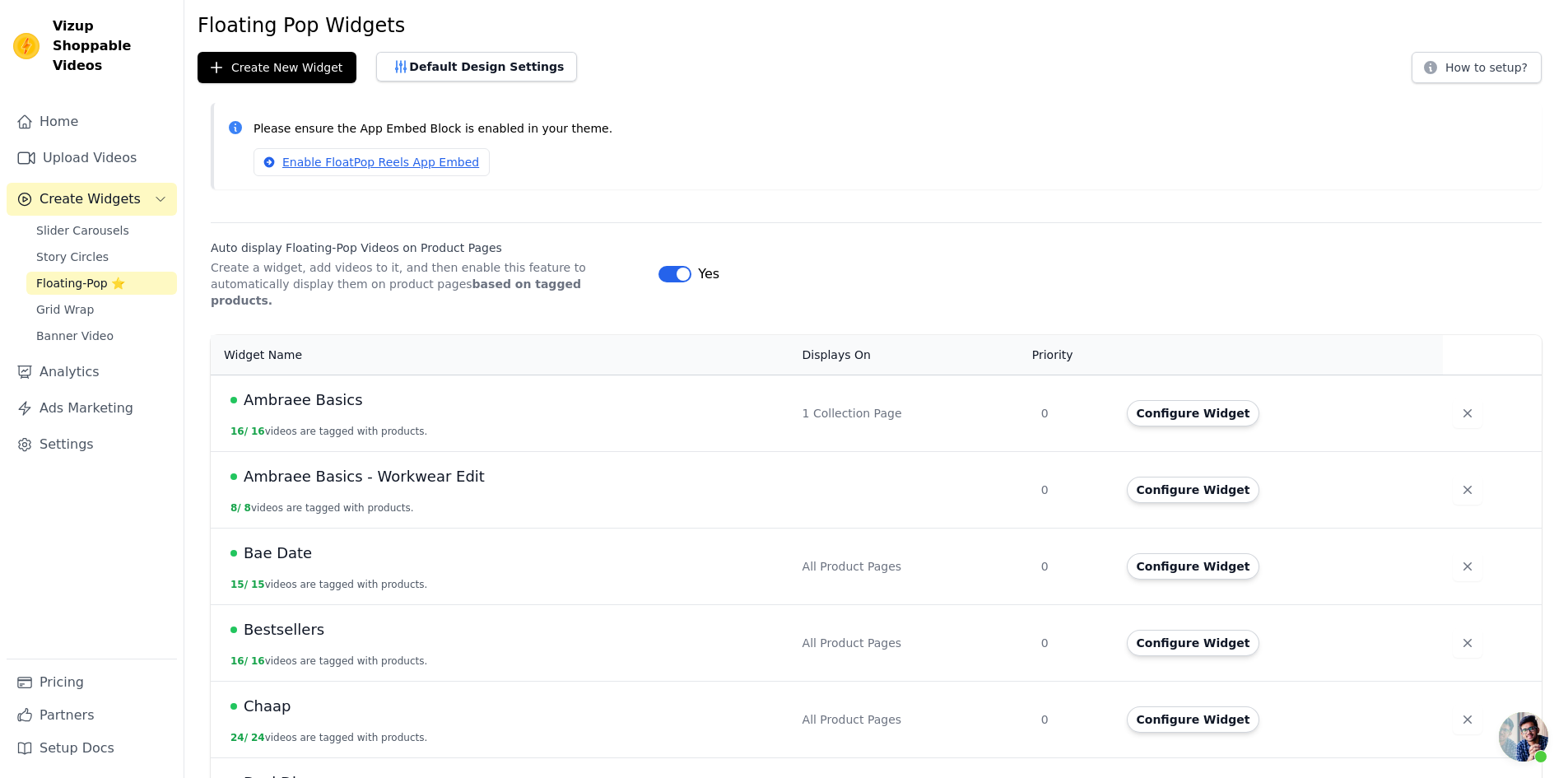
scroll to position [82, 0]
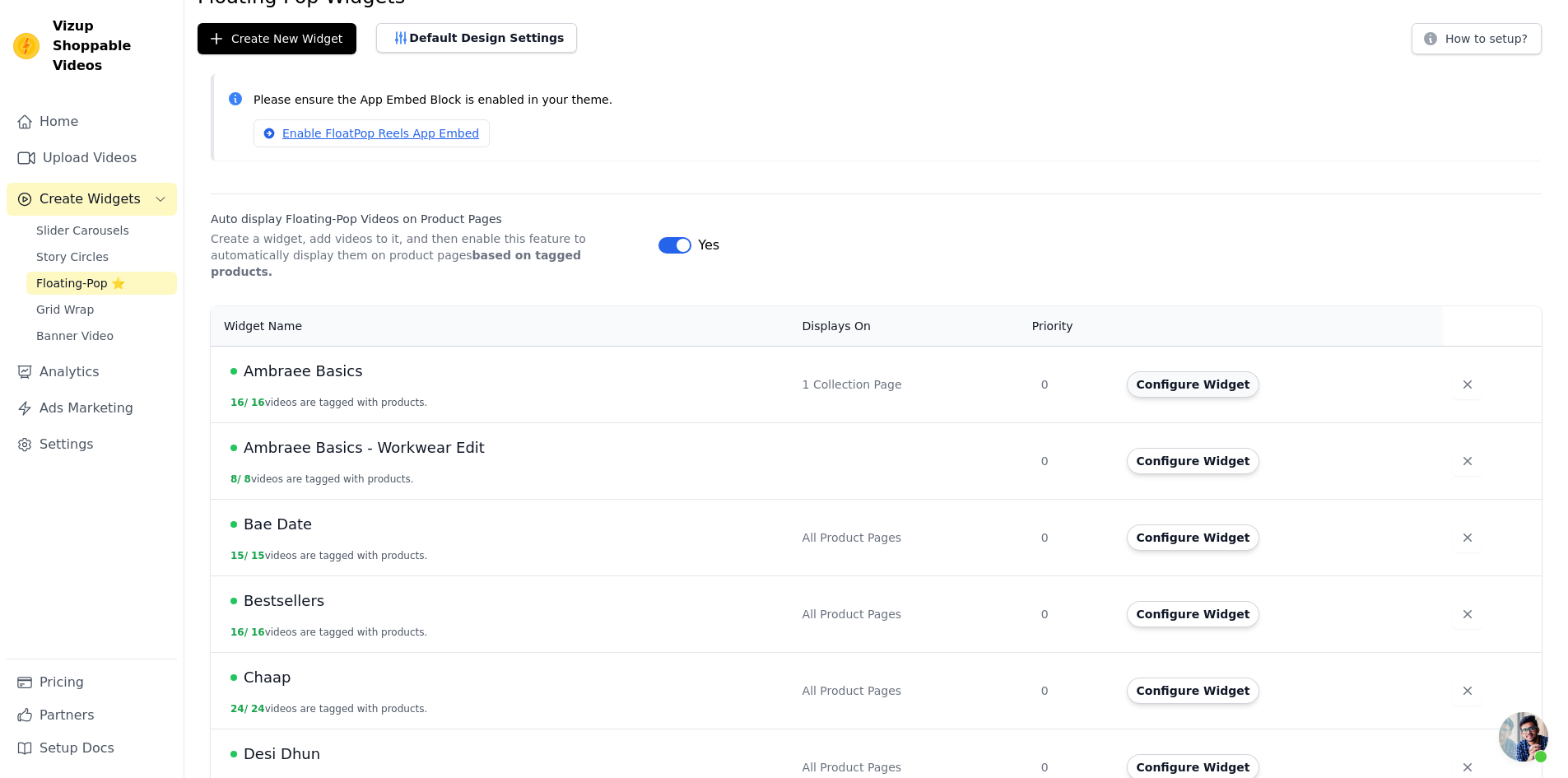
click at [1190, 371] on button "Configure Widget" at bounding box center [1194, 384] width 134 height 27
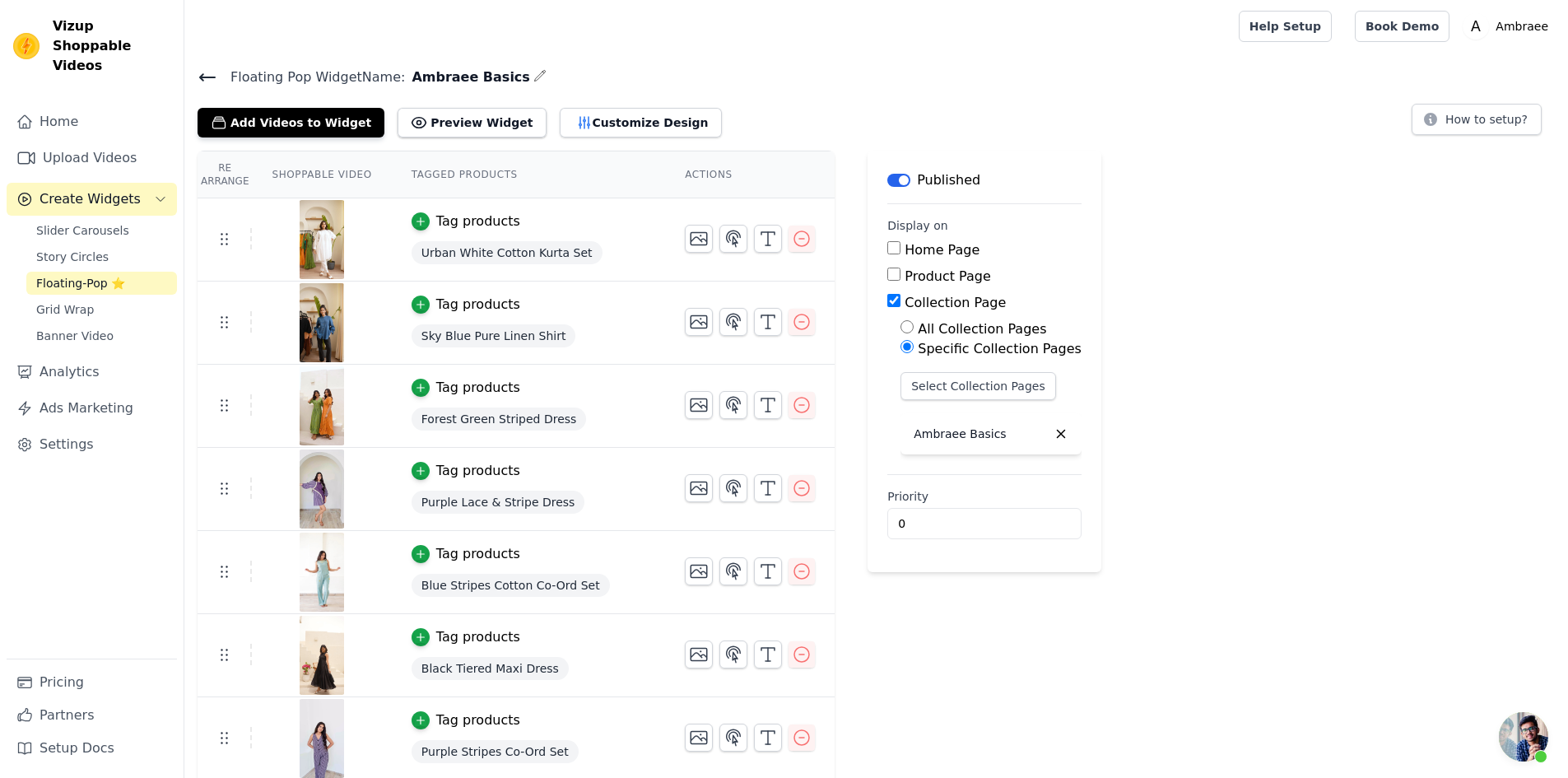
click at [901, 324] on input "All Collection Pages" at bounding box center [907, 327] width 13 height 13
radio input "true"
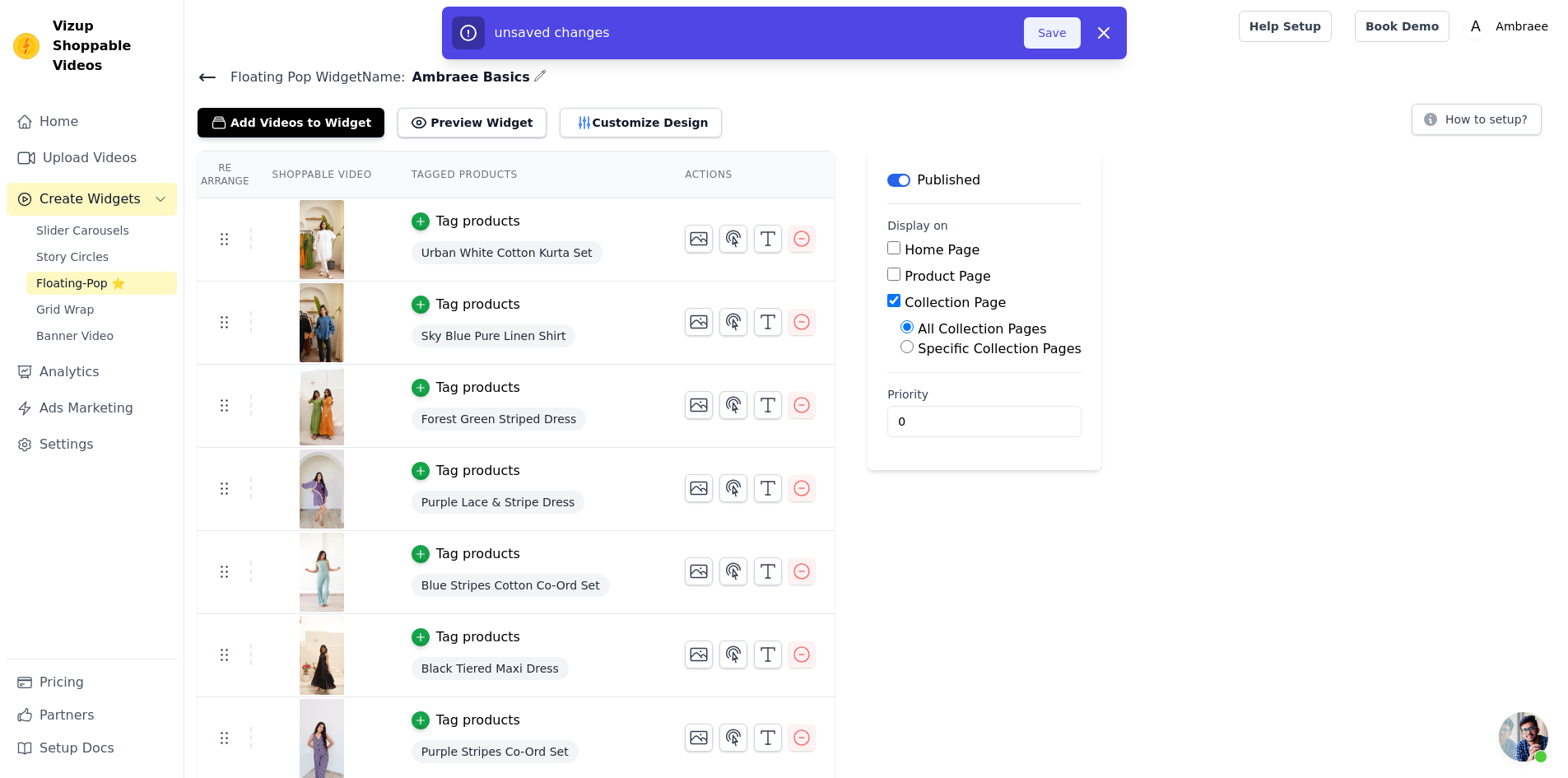
click at [1046, 22] on button "Save" at bounding box center [1052, 32] width 56 height 32
click at [1046, 30] on div at bounding box center [708, 26] width 1022 height 53
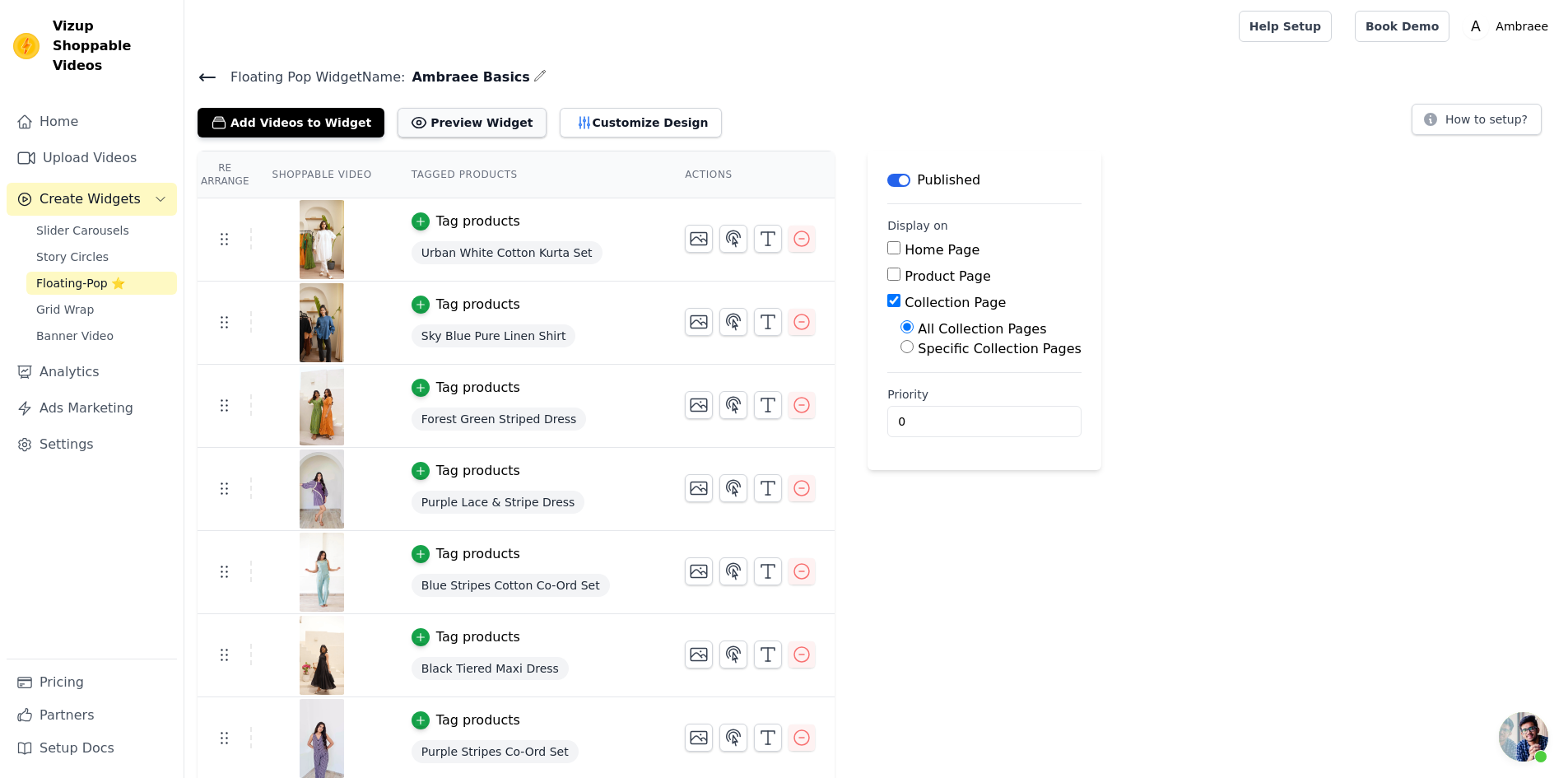
click at [444, 124] on button "Preview Widget" at bounding box center [471, 122] width 148 height 30
click at [901, 346] on input "Specific Collection Pages" at bounding box center [907, 347] width 13 height 13
radio input "true"
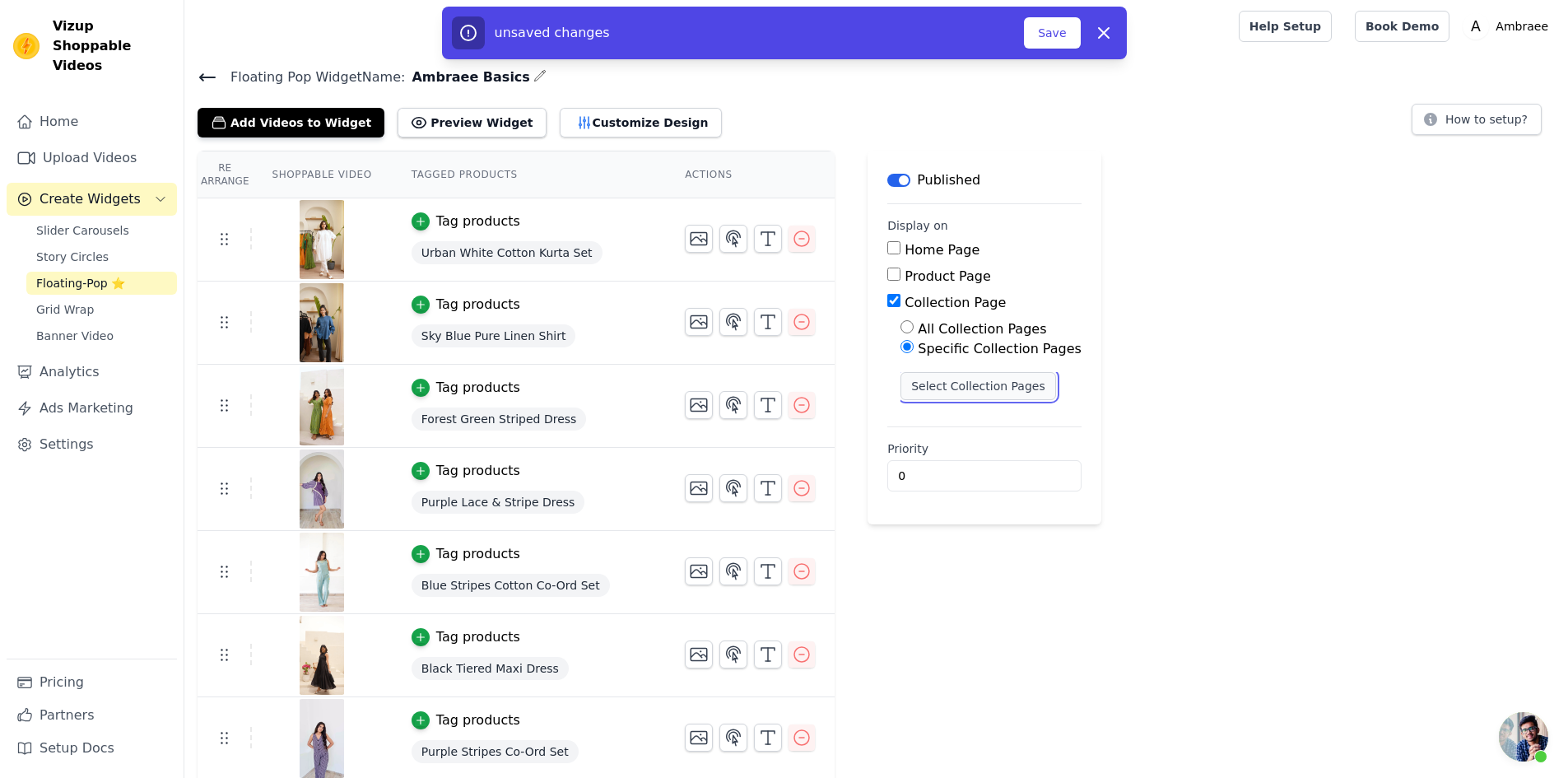
click at [914, 381] on button "Select Collection Pages" at bounding box center [978, 385] width 156 height 28
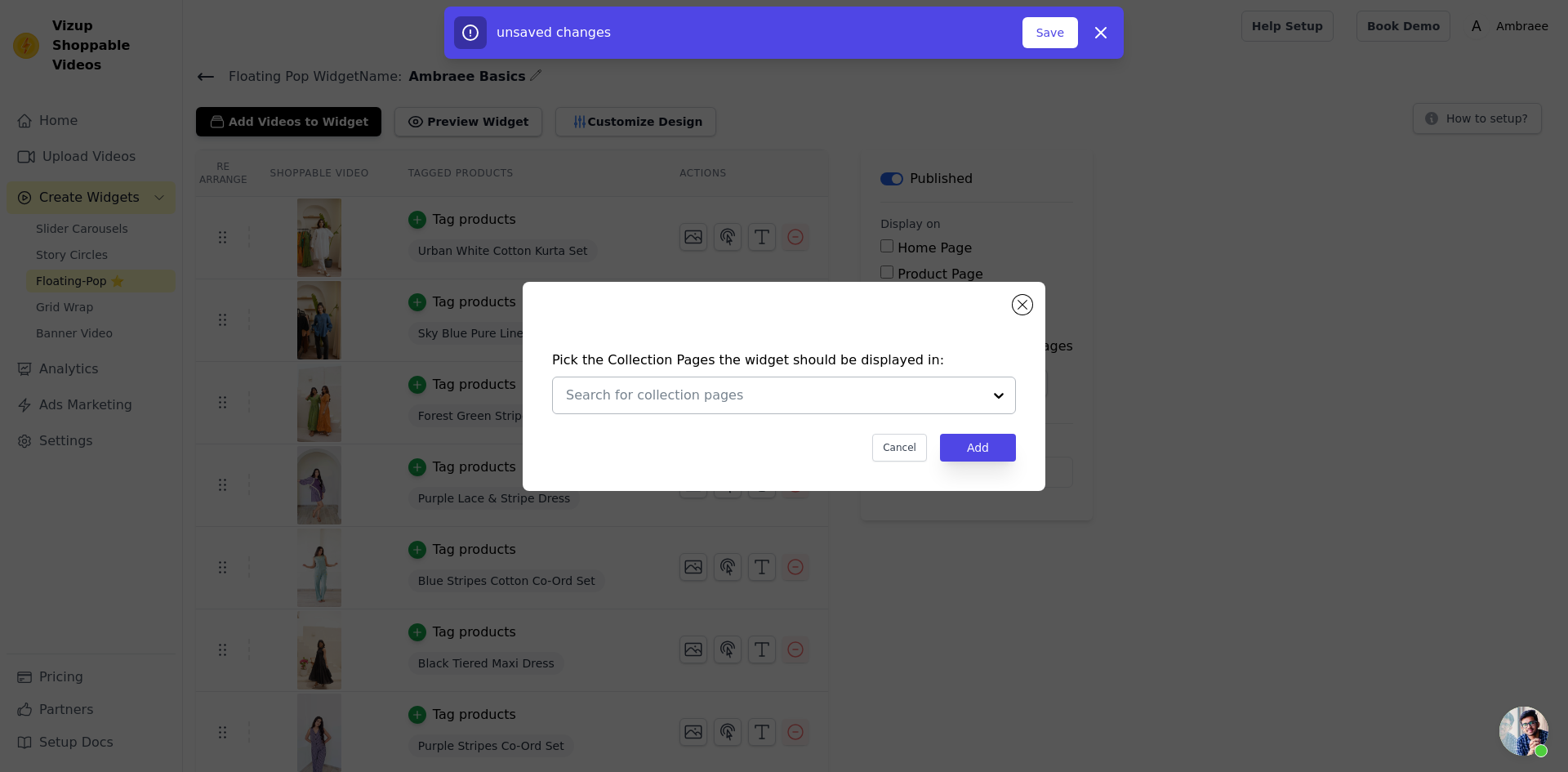
click at [1002, 391] on div at bounding box center [999, 395] width 32 height 36
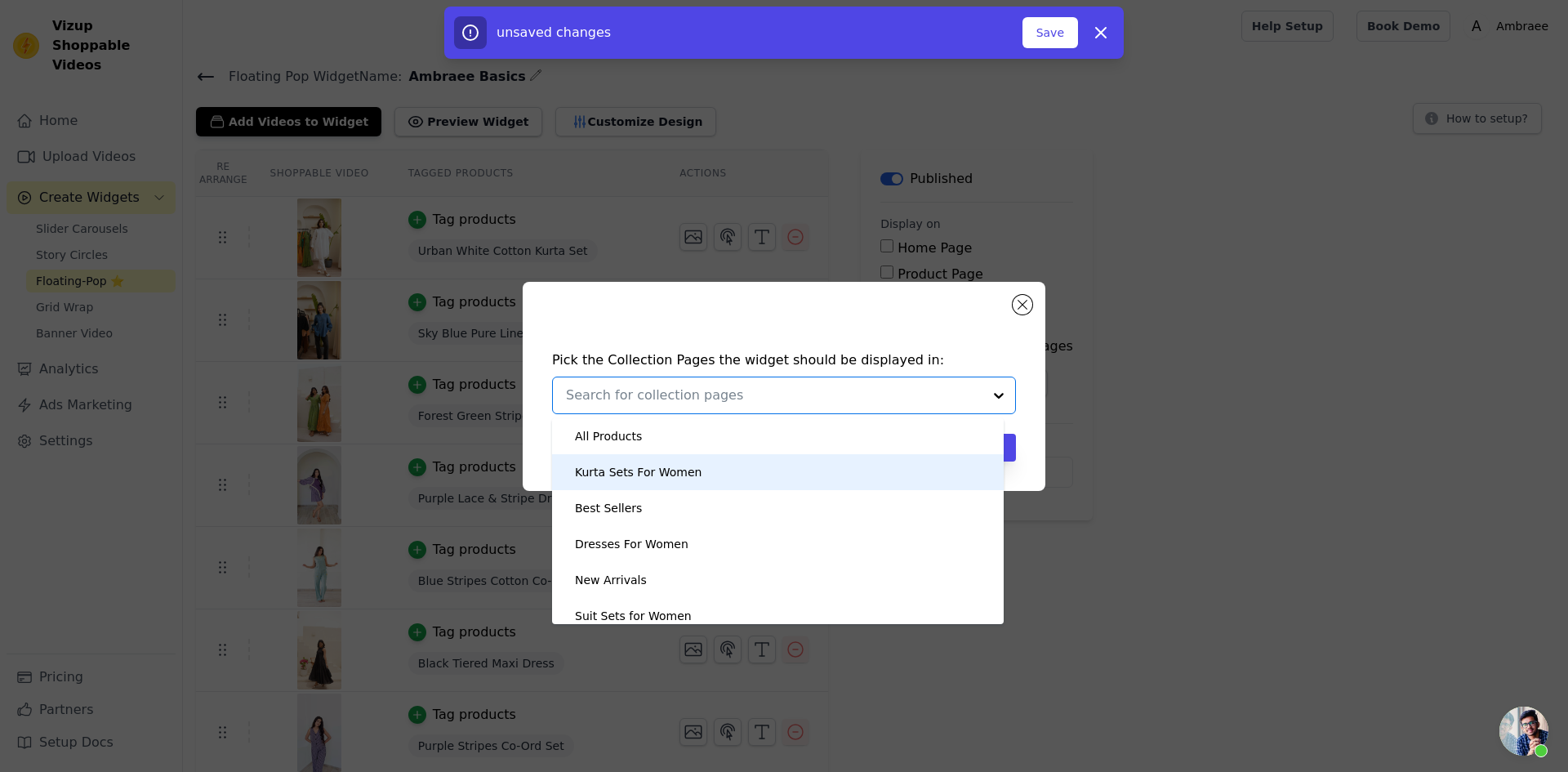
click at [765, 470] on div "Kurta Sets For Women" at bounding box center [778, 472] width 419 height 36
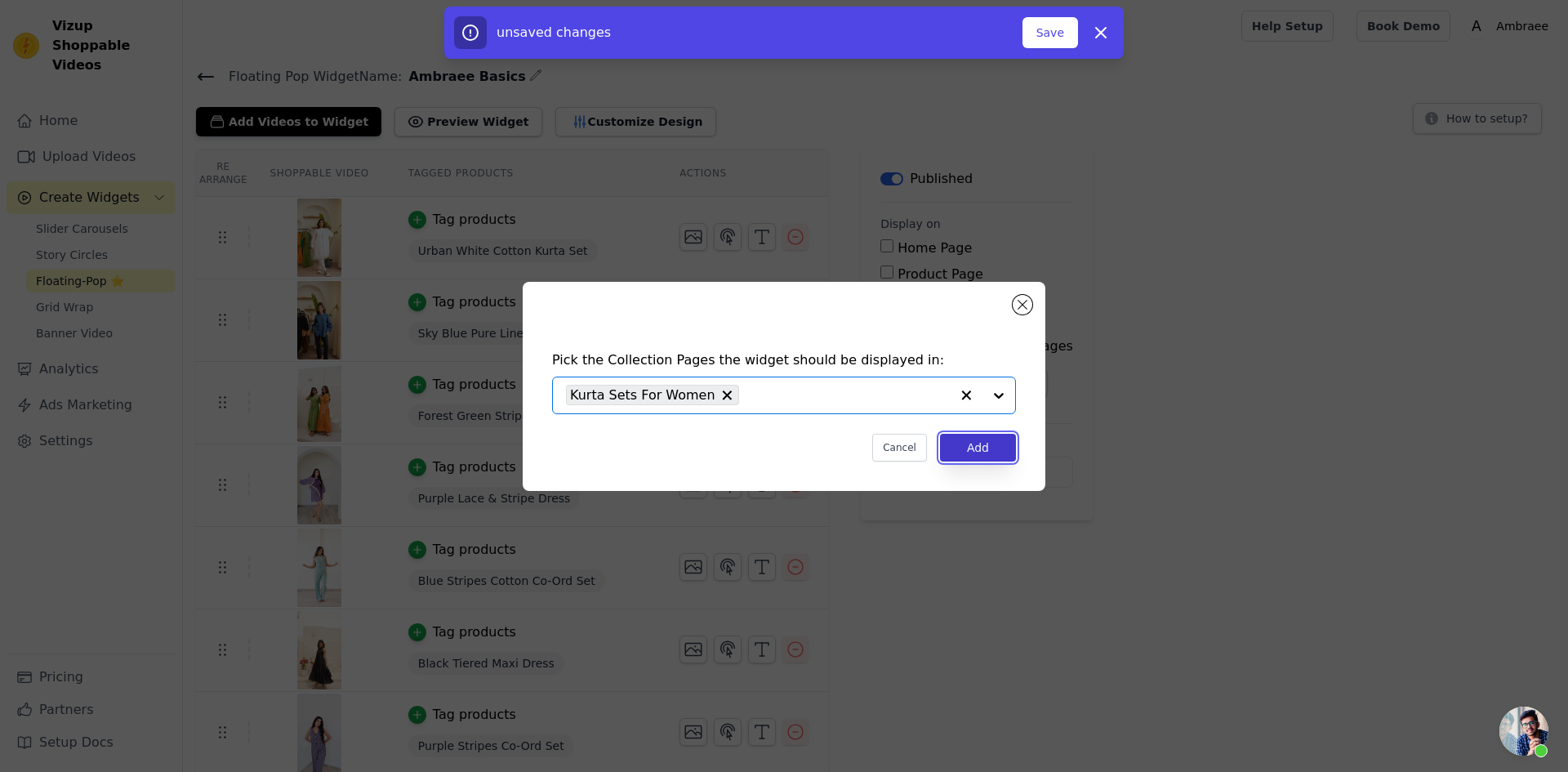
click at [985, 451] on button "Add" at bounding box center [978, 447] width 76 height 28
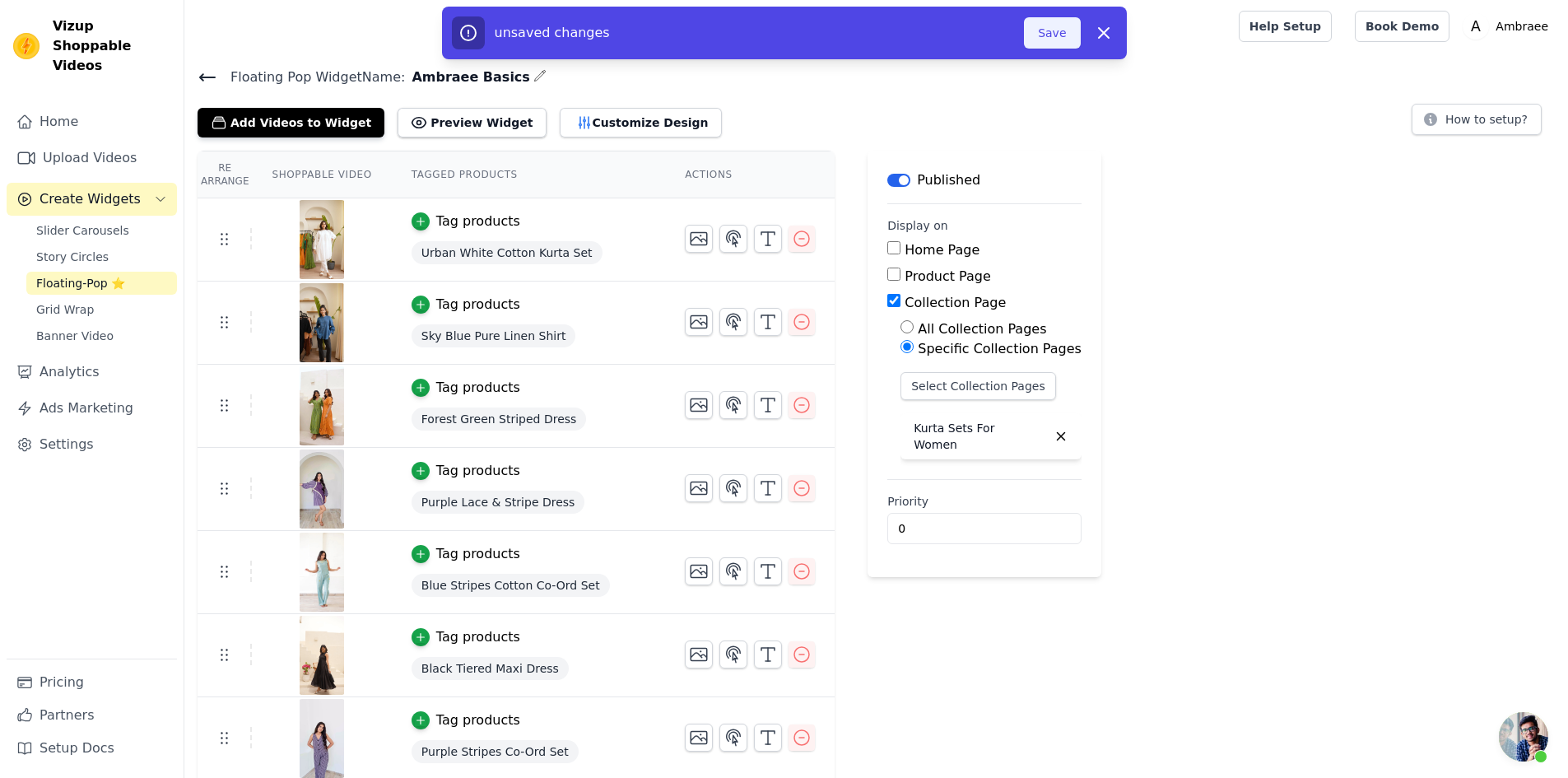
click at [1053, 24] on button "Save" at bounding box center [1052, 32] width 56 height 32
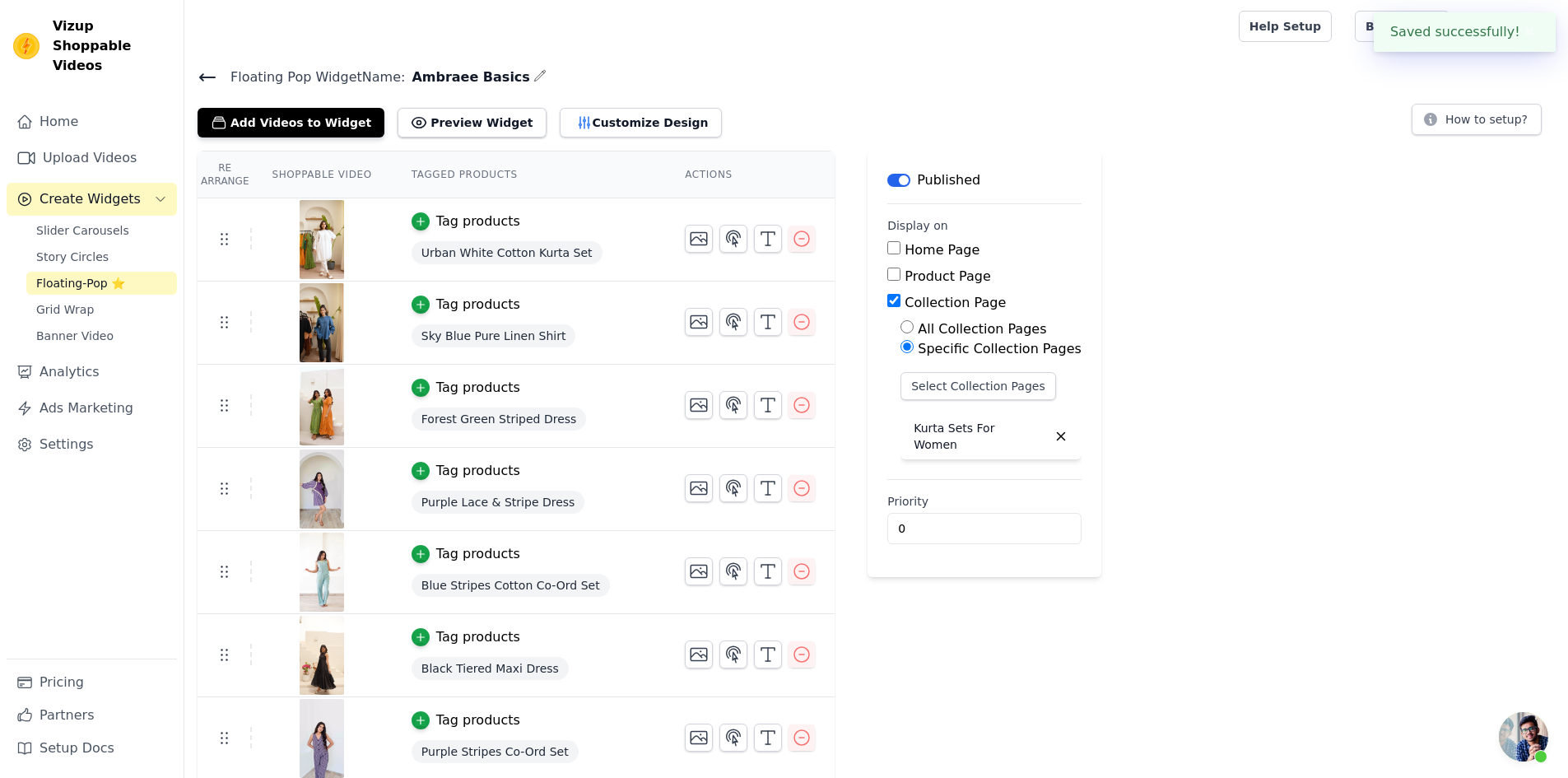
click at [205, 79] on icon at bounding box center [207, 77] width 20 height 20
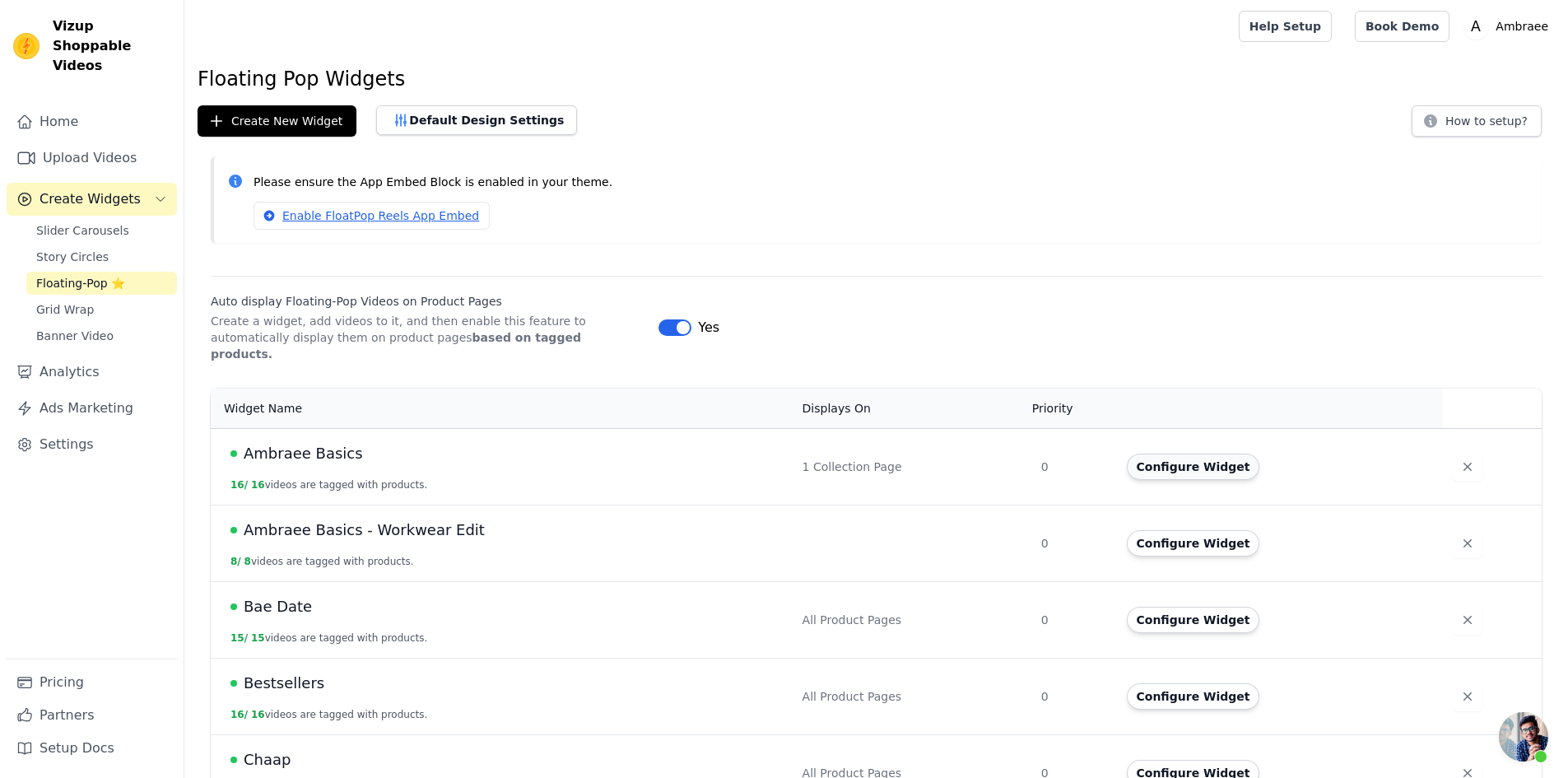
click at [1155, 453] on button "Configure Widget" at bounding box center [1194, 466] width 134 height 27
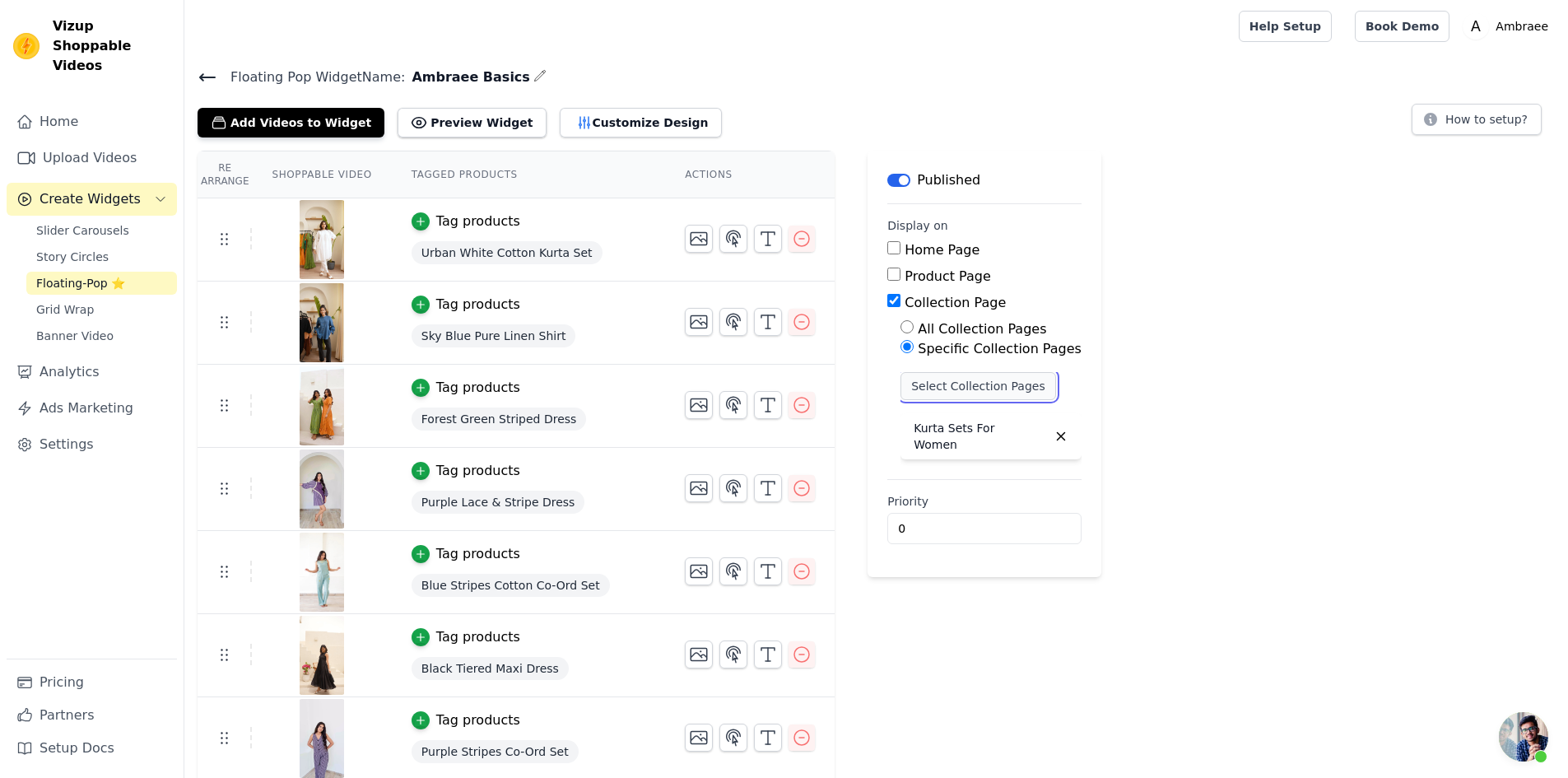
click at [935, 386] on button "Select Collection Pages" at bounding box center [978, 385] width 156 height 28
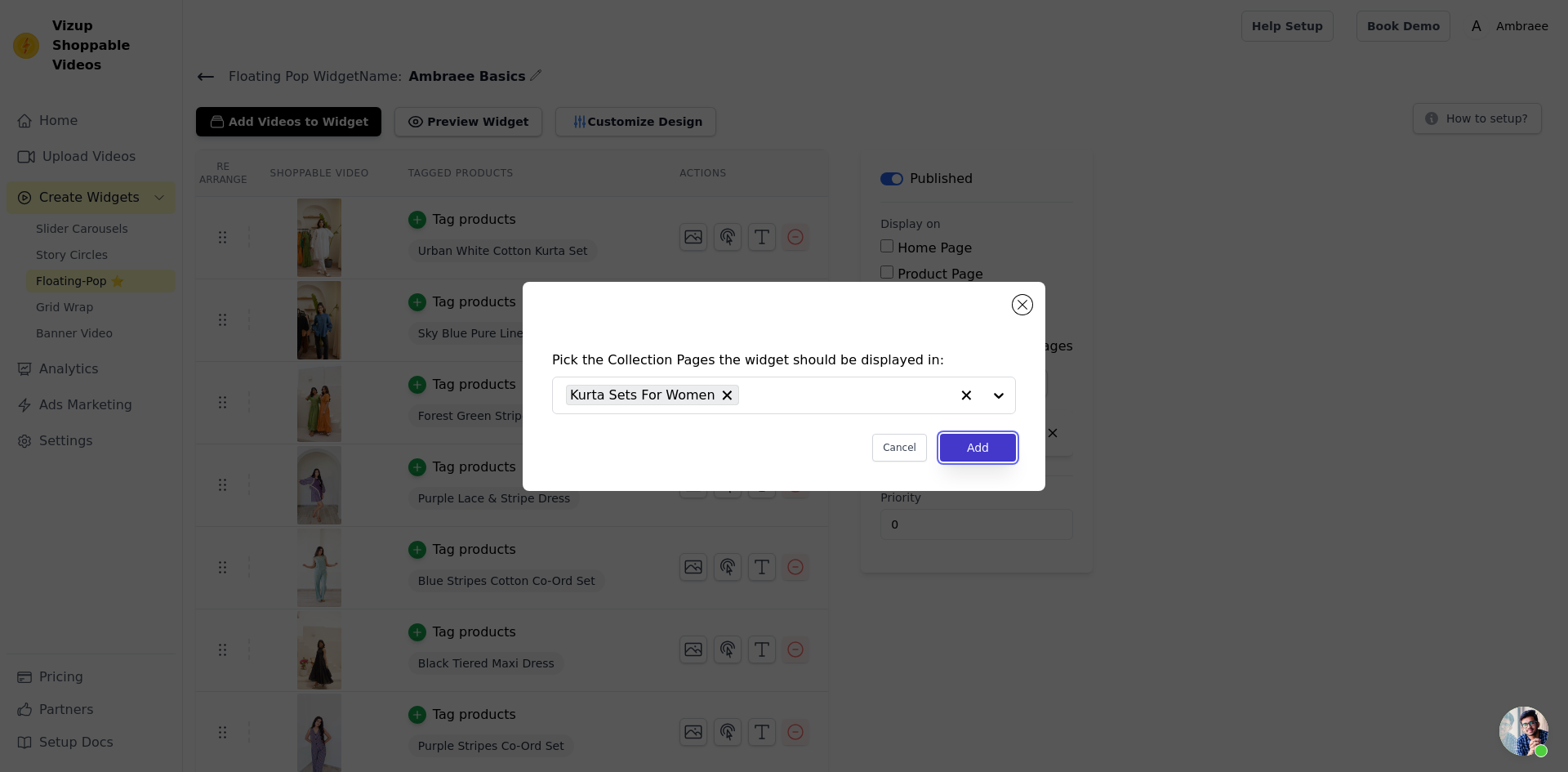
click at [985, 448] on button "Add" at bounding box center [978, 447] width 76 height 28
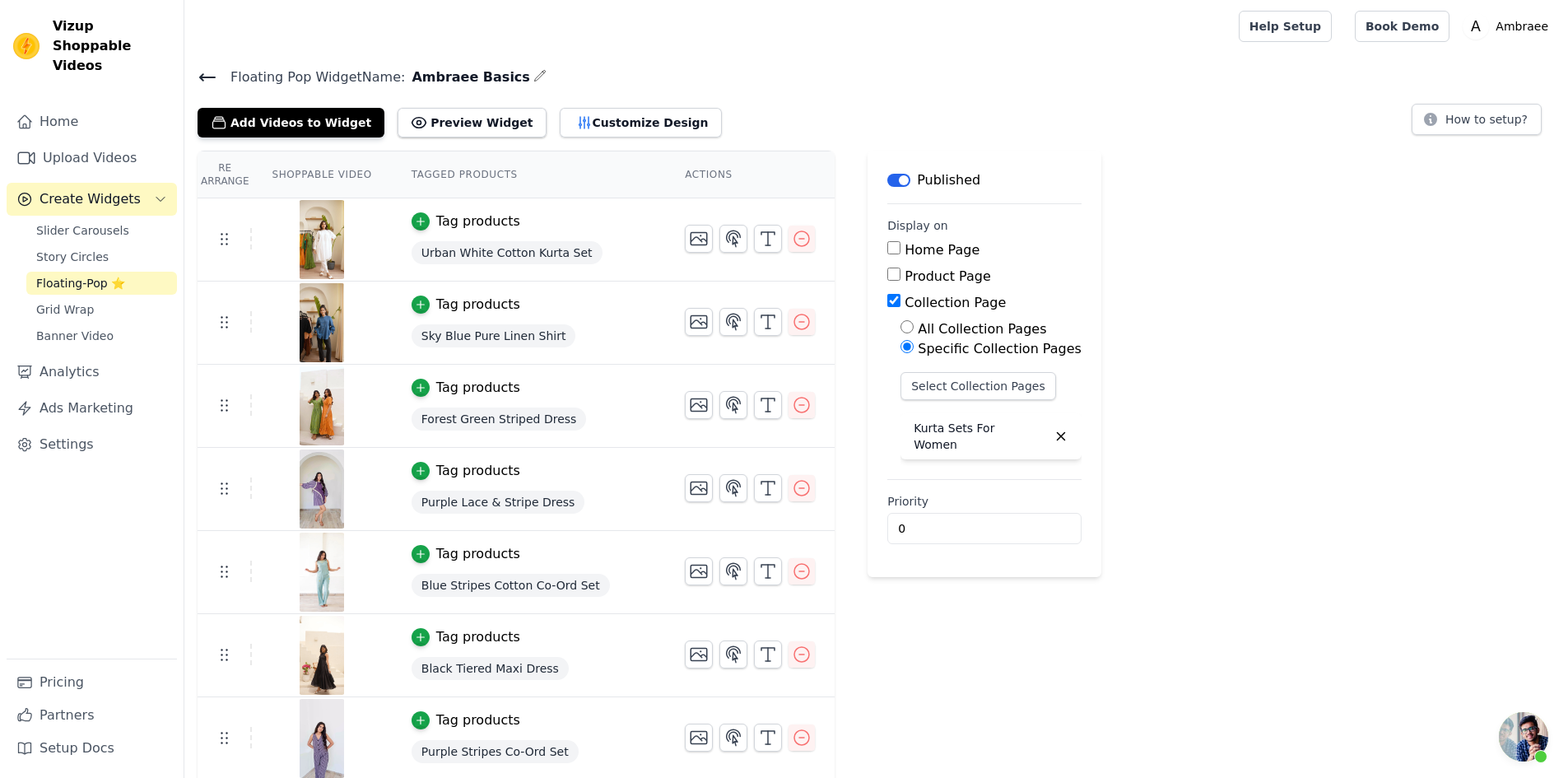
click at [202, 76] on icon at bounding box center [207, 77] width 15 height 7
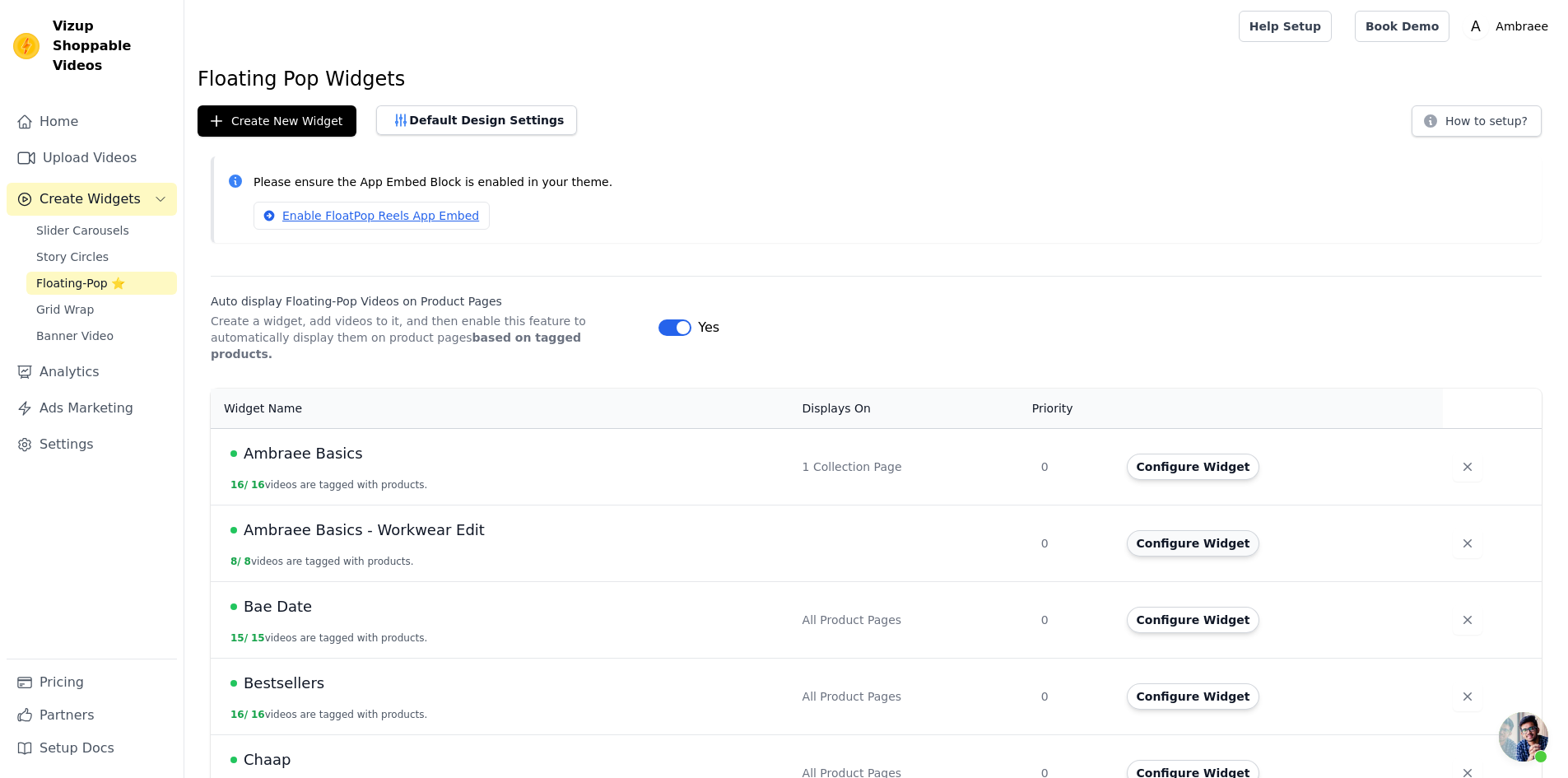
click at [1182, 530] on button "Configure Widget" at bounding box center [1194, 544] width 134 height 27
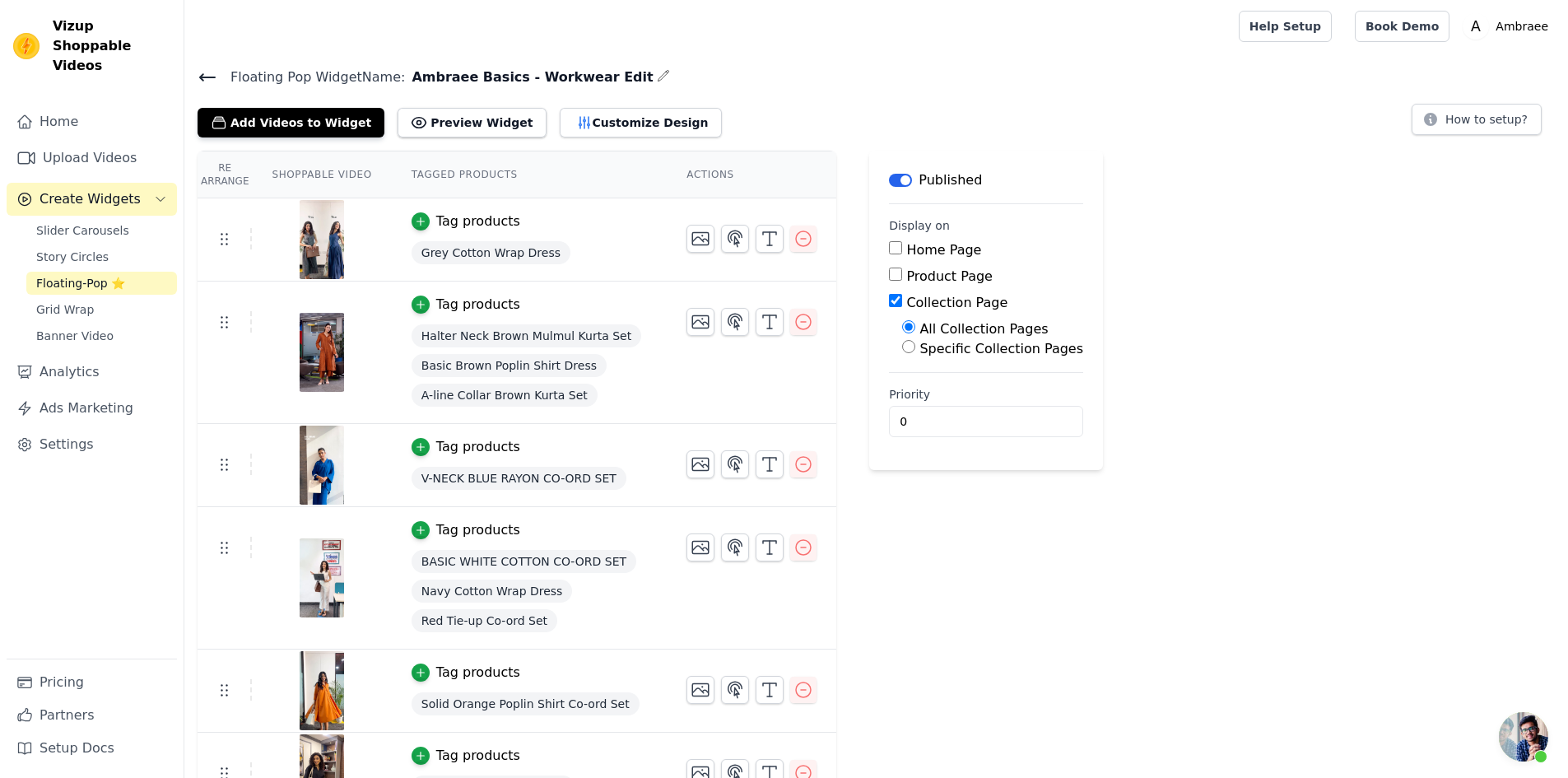
click at [903, 343] on input "Specific Collection Pages" at bounding box center [909, 347] width 13 height 13
radio input "true"
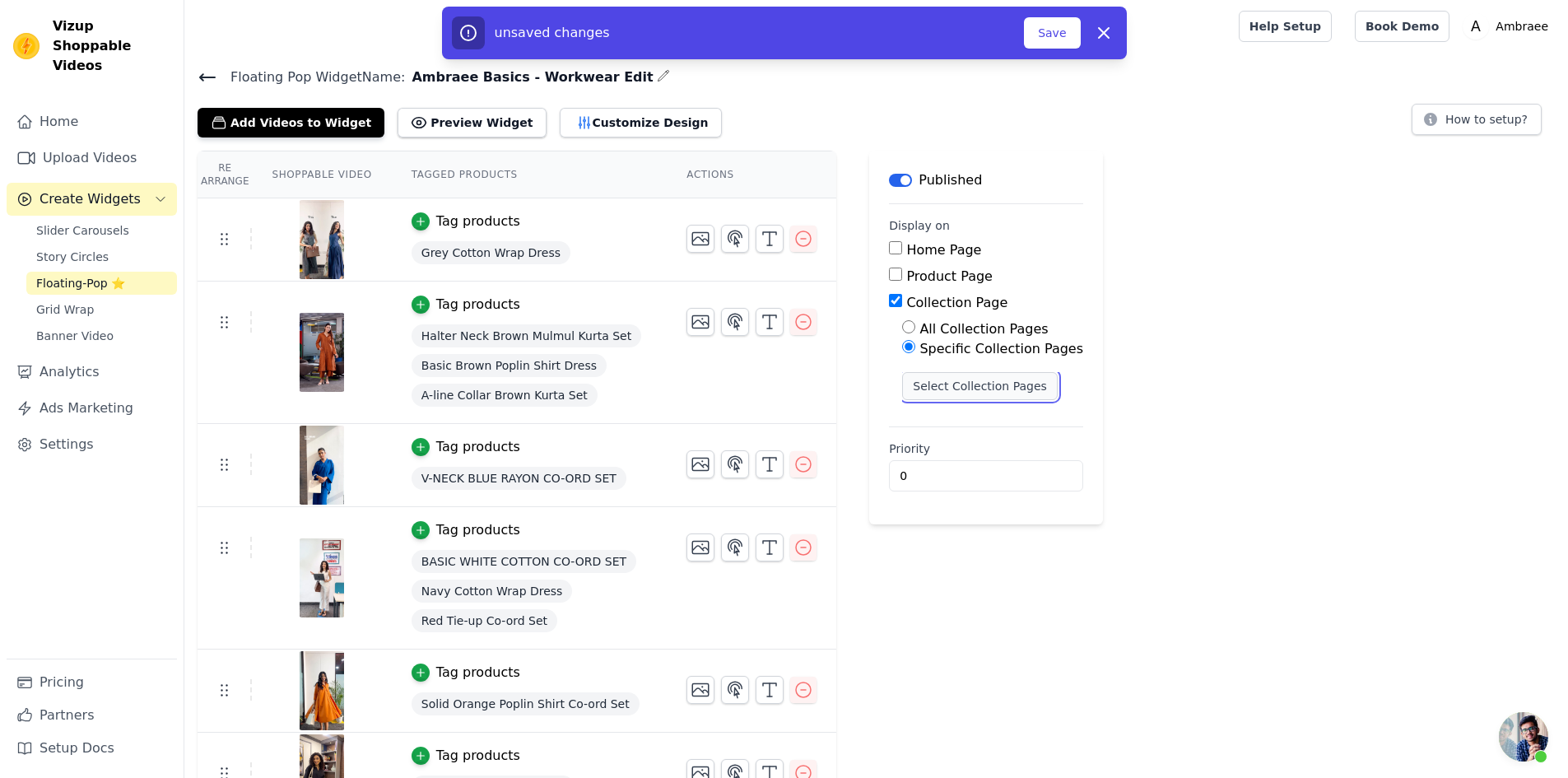
click at [935, 390] on button "Select Collection Pages" at bounding box center [980, 385] width 156 height 28
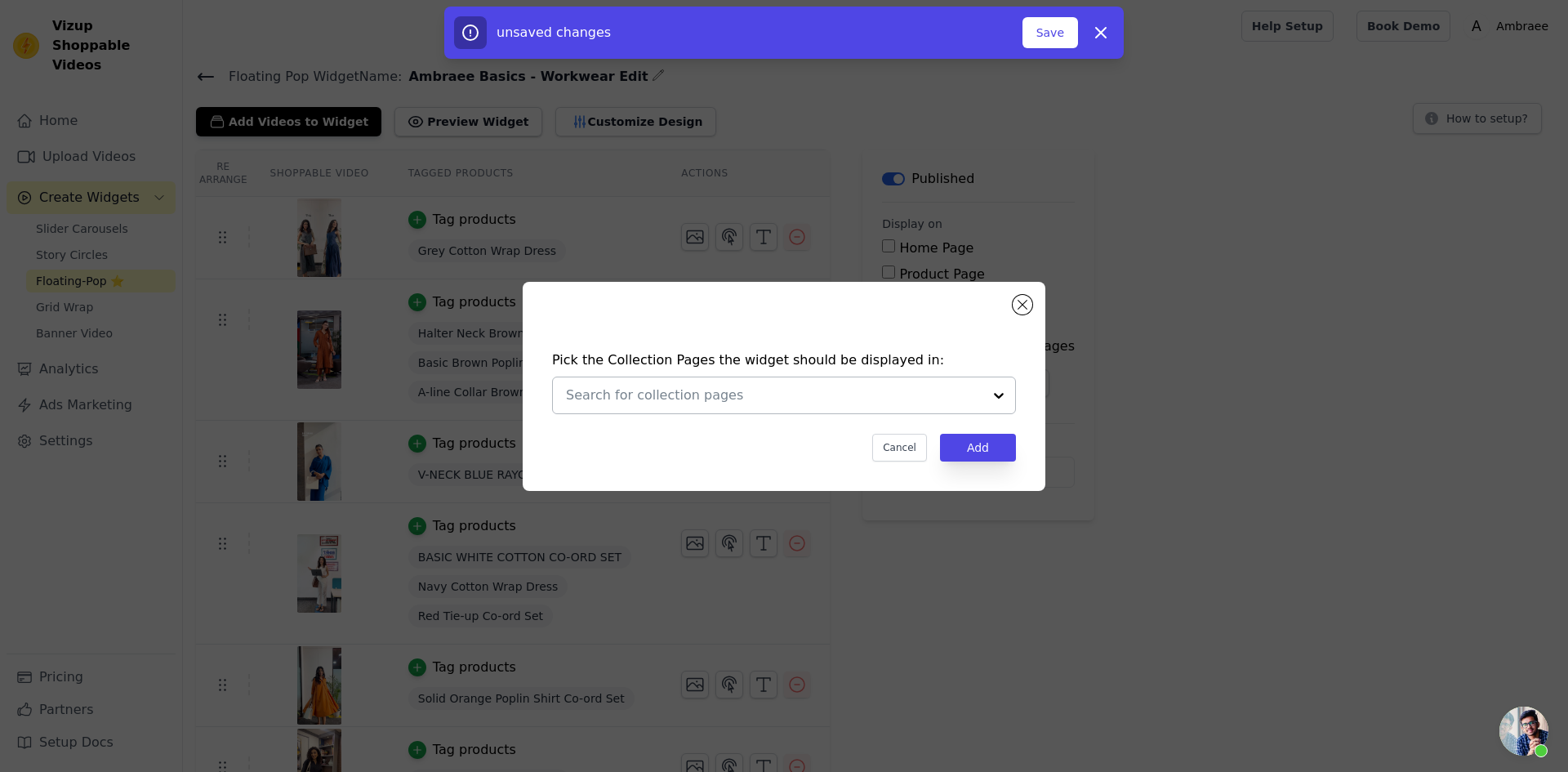
click at [858, 391] on input "text" at bounding box center [774, 395] width 416 height 20
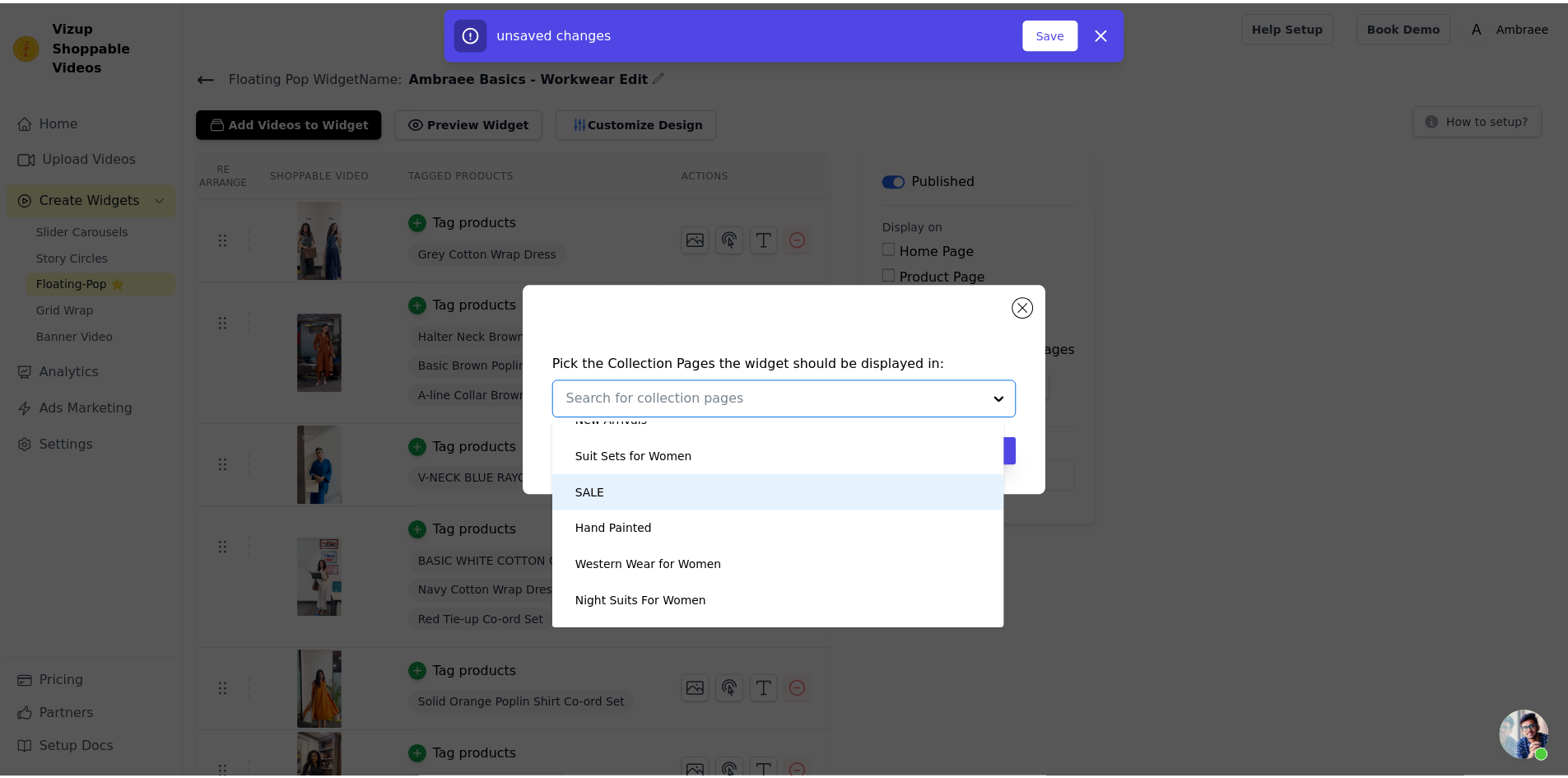
scroll to position [82, 0]
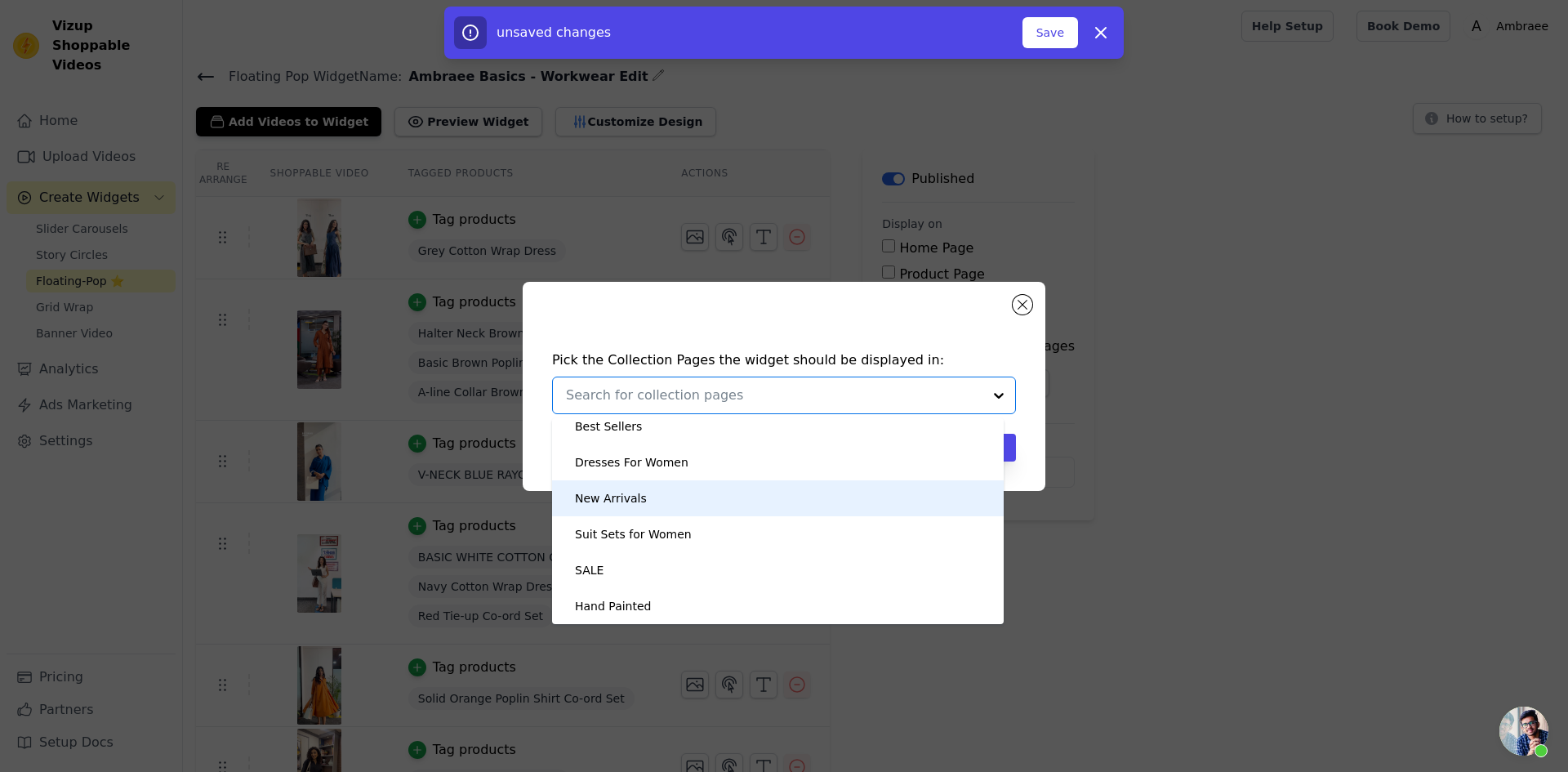
click at [674, 498] on div "New Arrivals" at bounding box center [778, 498] width 419 height 36
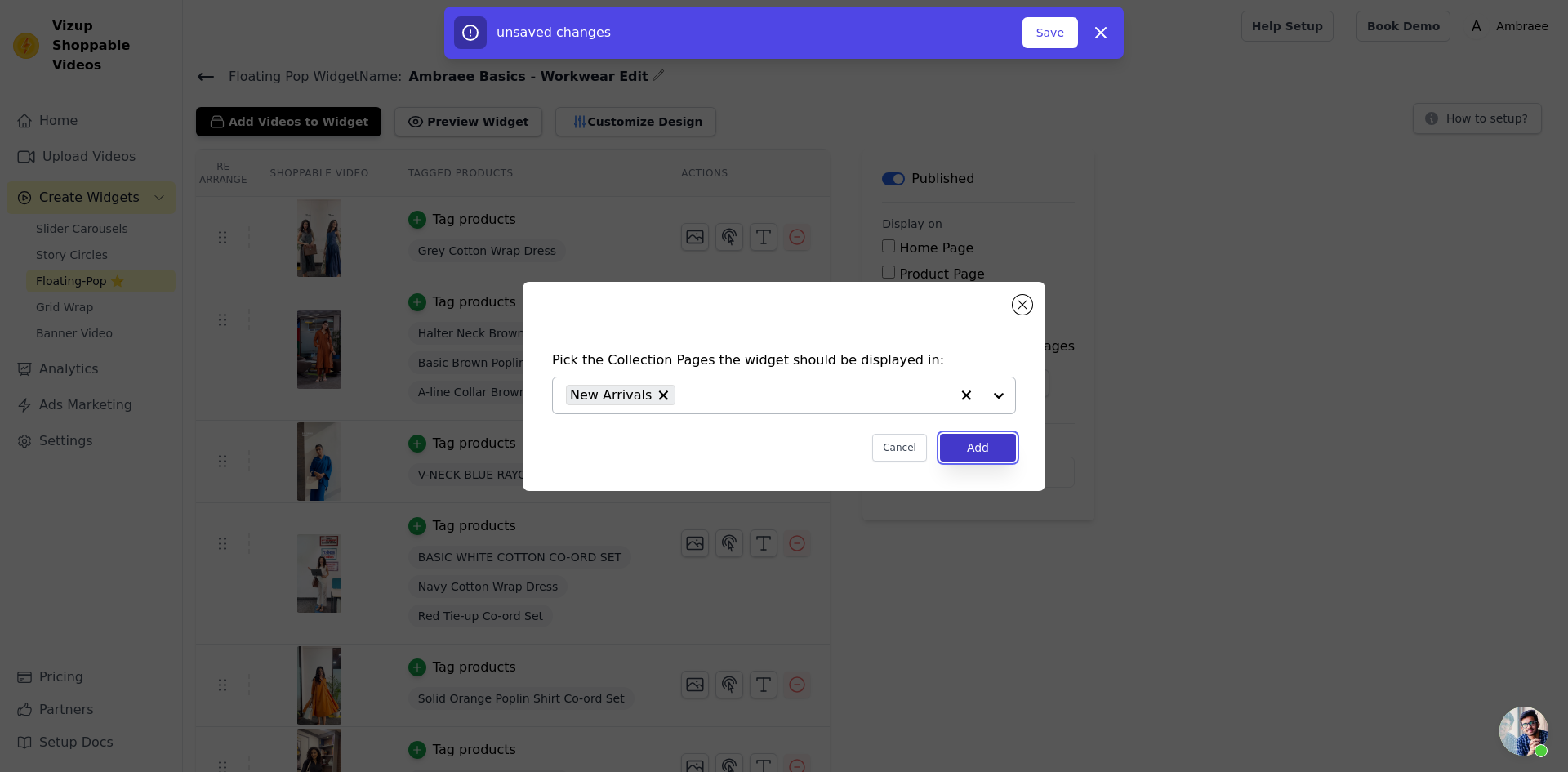
click at [984, 445] on button "Add" at bounding box center [978, 447] width 76 height 28
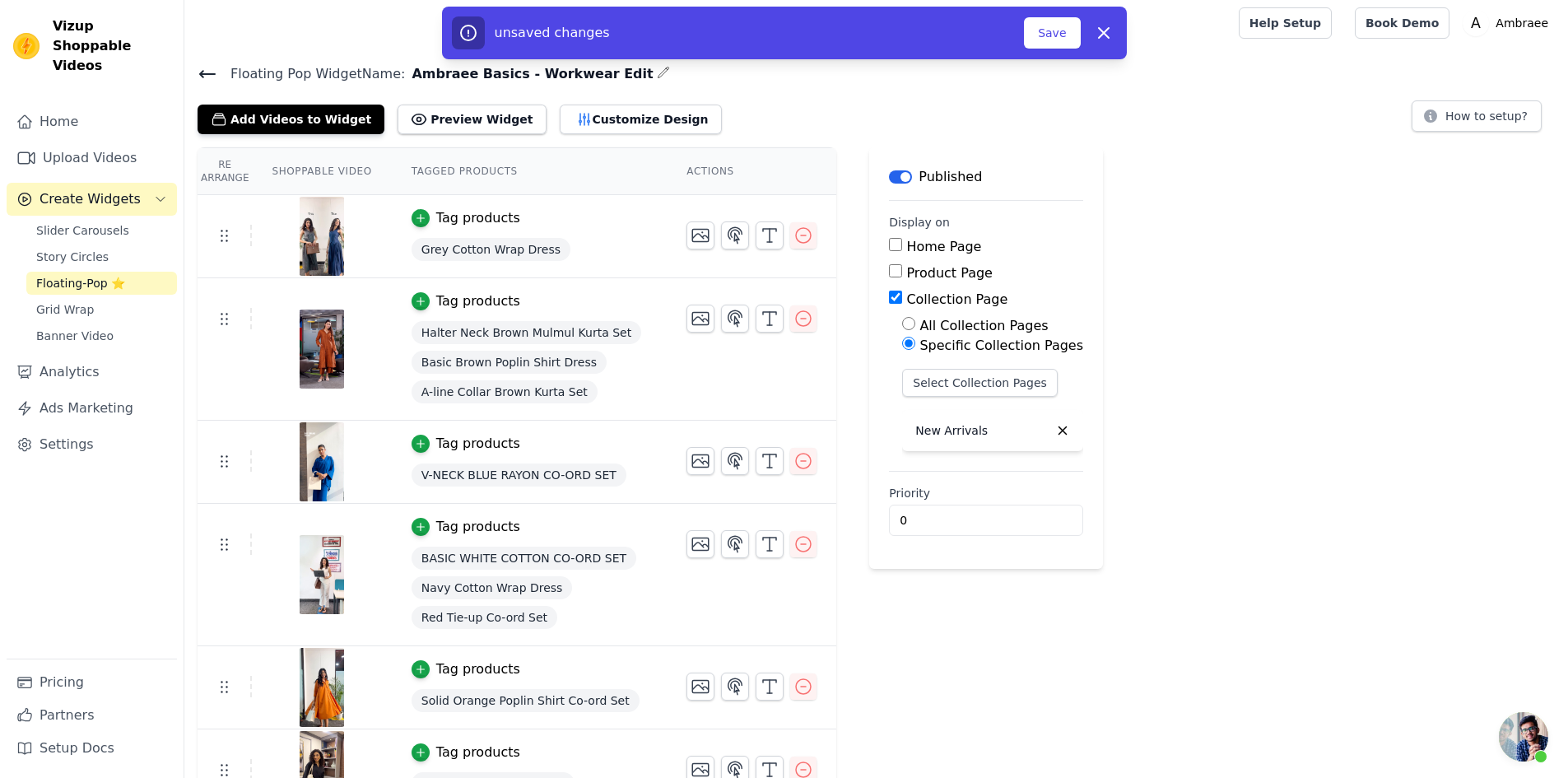
scroll to position [0, 0]
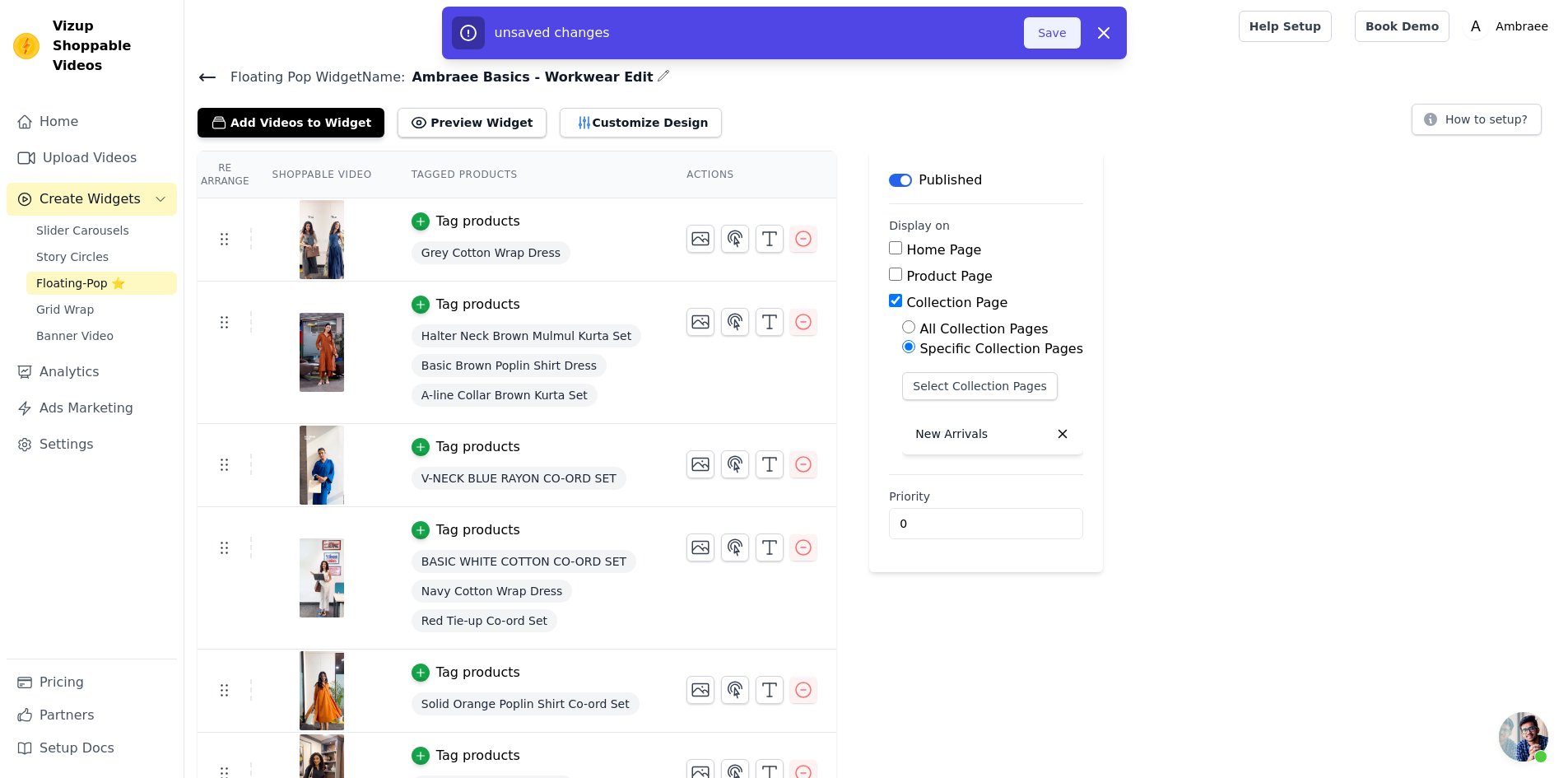
click at [1055, 31] on button "Save" at bounding box center [1052, 32] width 56 height 32
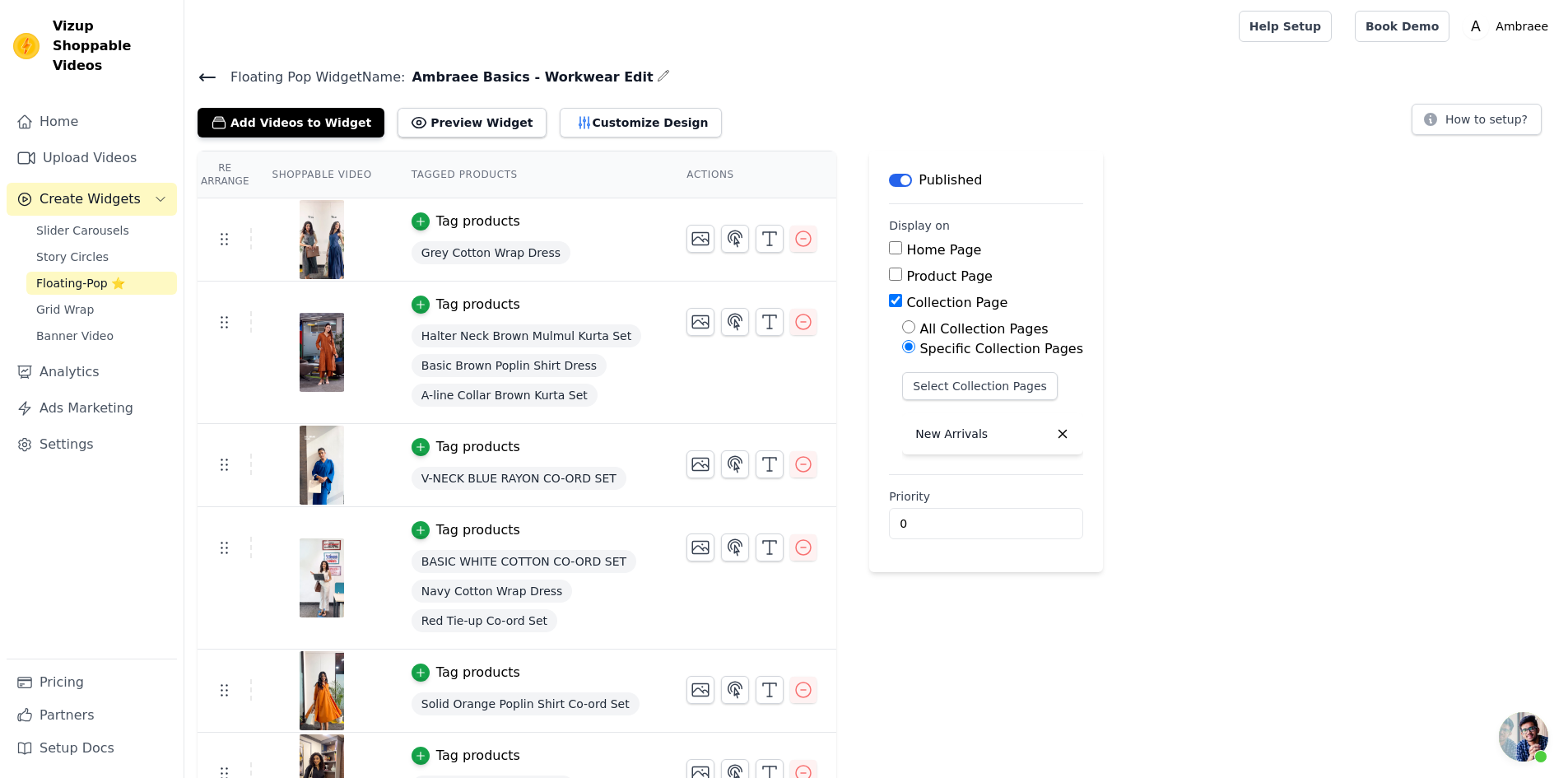
click at [889, 296] on input "Collection Page" at bounding box center [896, 300] width 13 height 13
checkbox input "false"
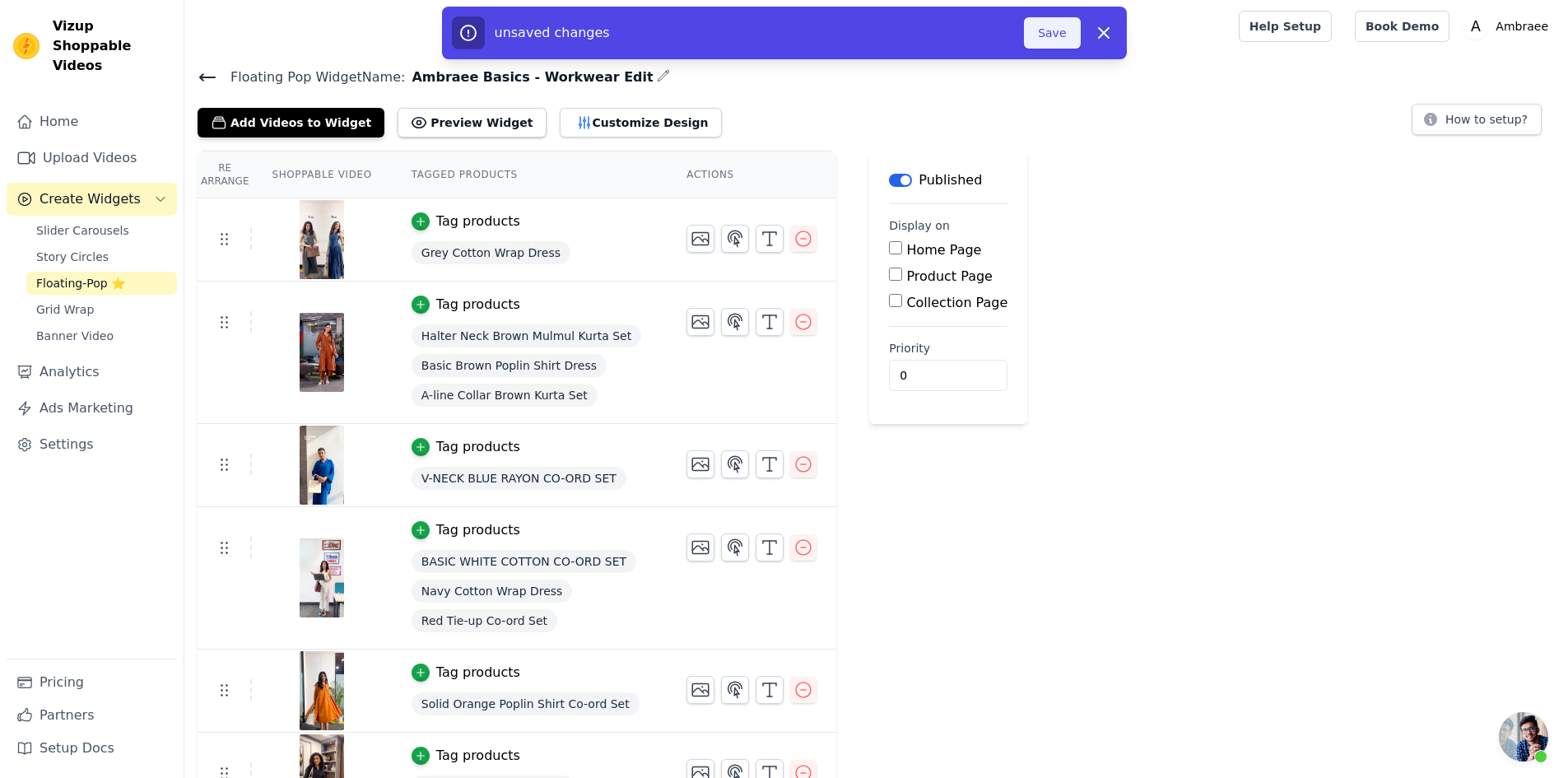
click at [1053, 32] on button "Save" at bounding box center [1052, 32] width 56 height 32
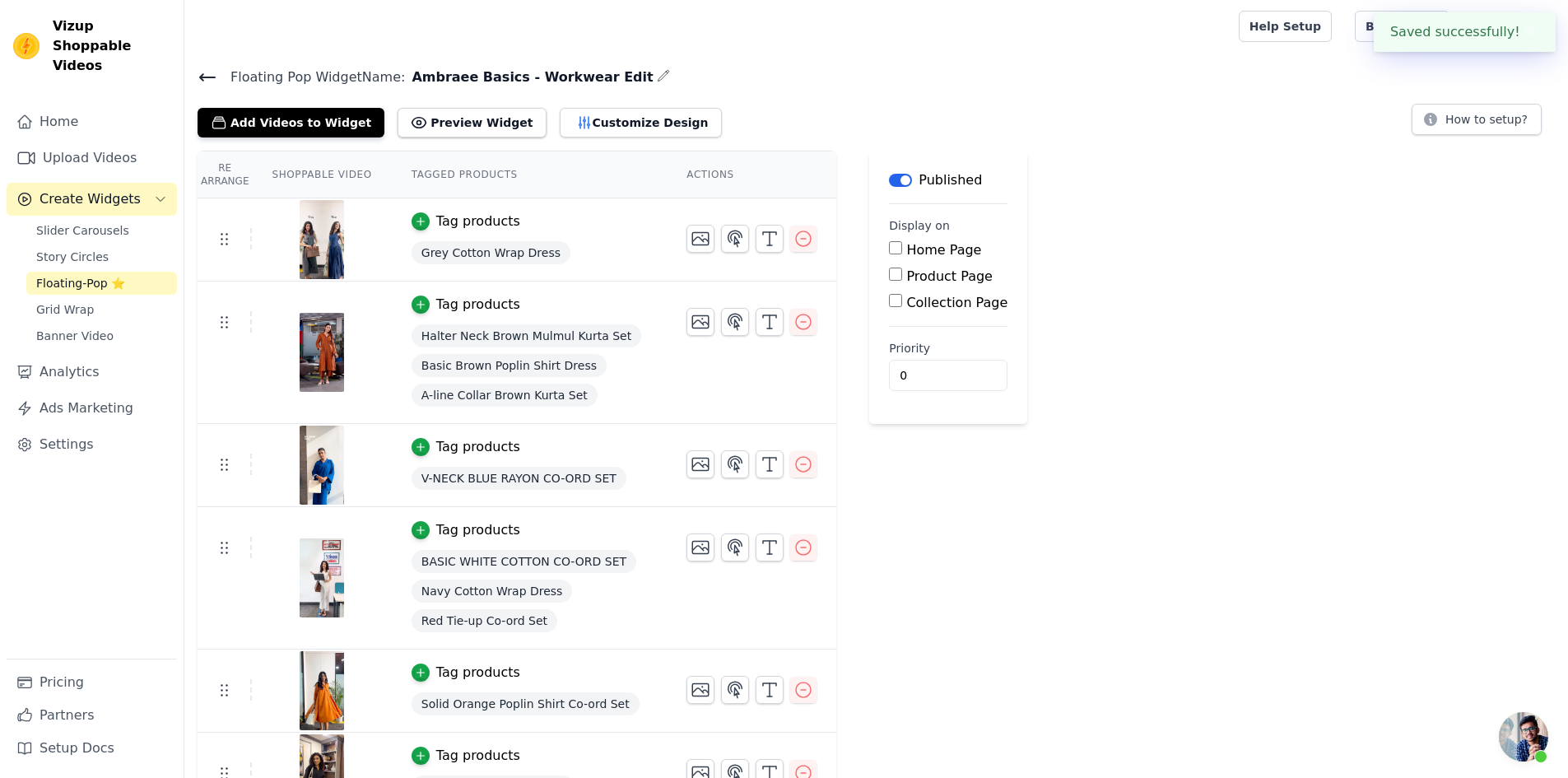
click at [201, 71] on icon at bounding box center [207, 77] width 20 height 20
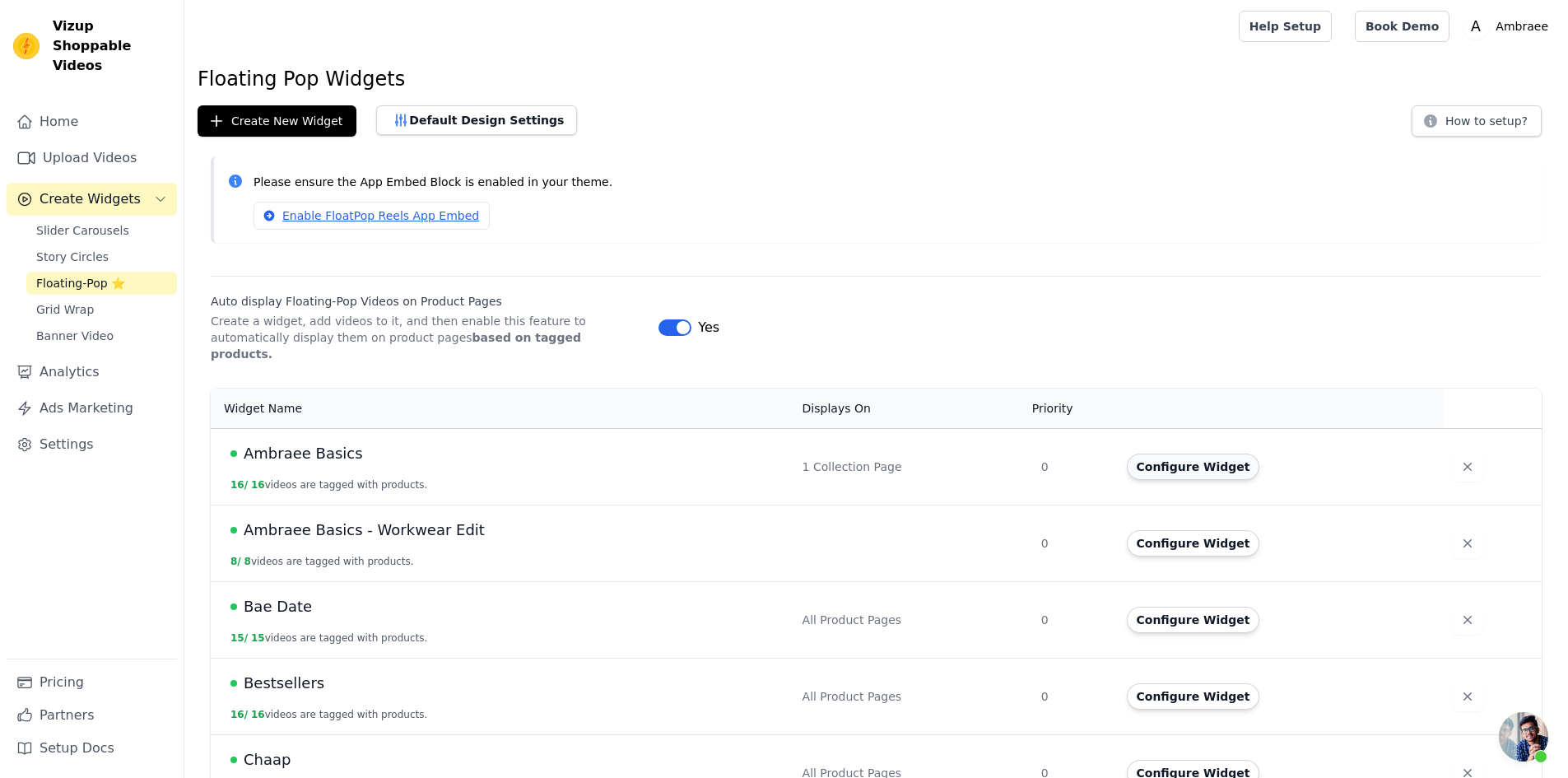
click at [1160, 453] on button "Configure Widget" at bounding box center [1194, 466] width 134 height 27
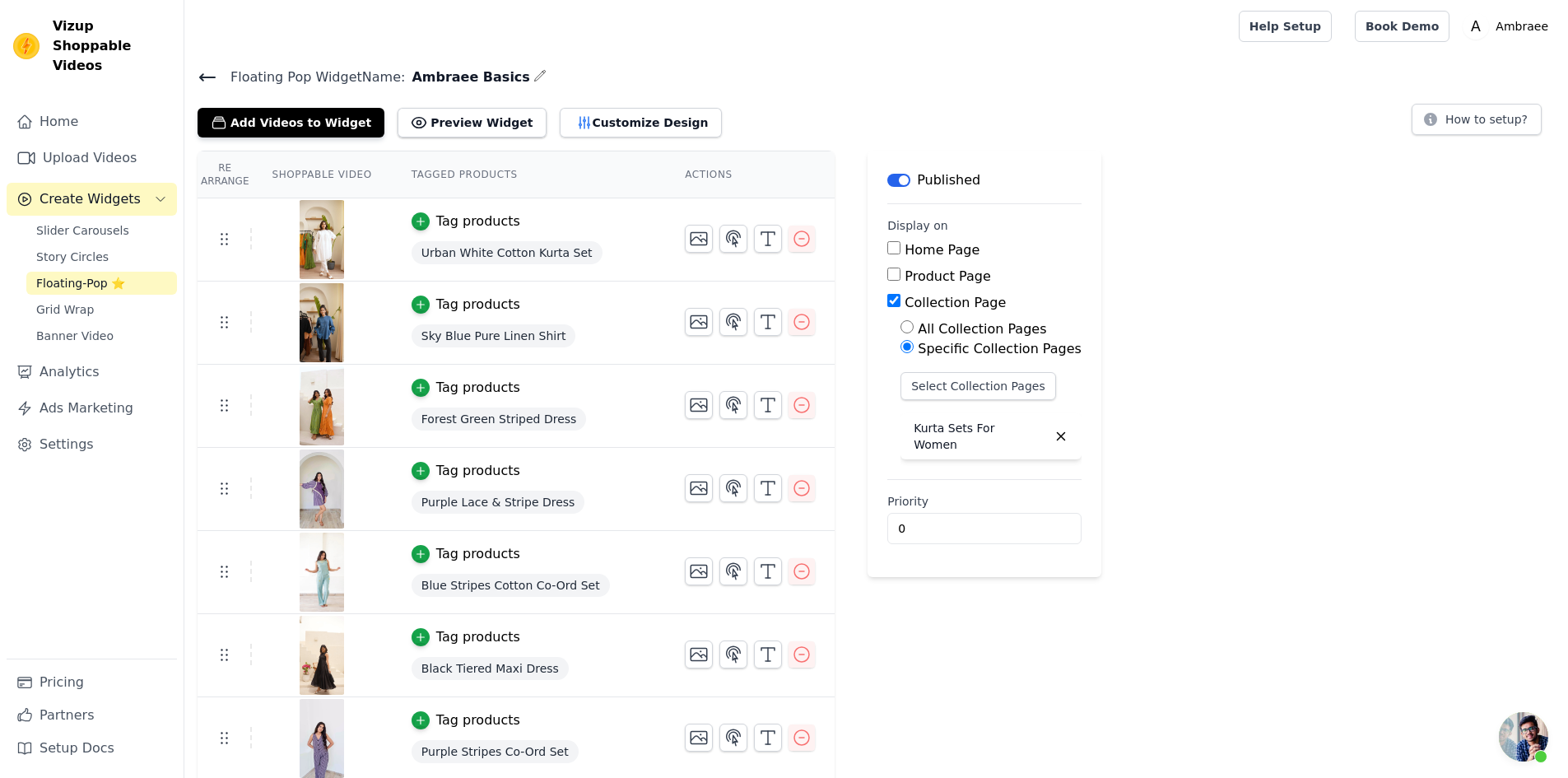
click at [887, 296] on input "Collection Page" at bounding box center [894, 300] width 13 height 13
checkbox input "false"
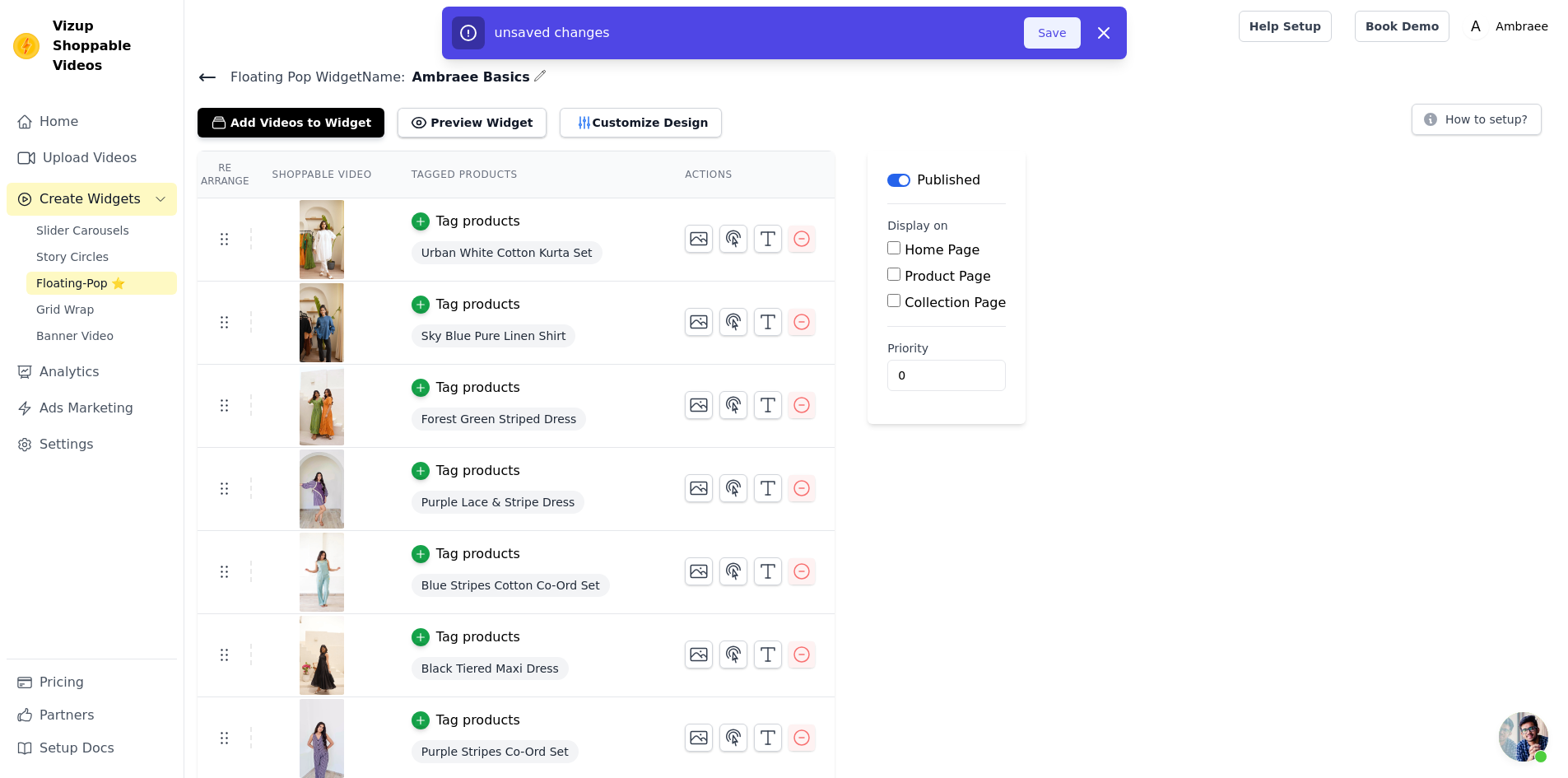
click at [1048, 30] on button "Save" at bounding box center [1052, 32] width 56 height 32
